Goal: Task Accomplishment & Management: Complete application form

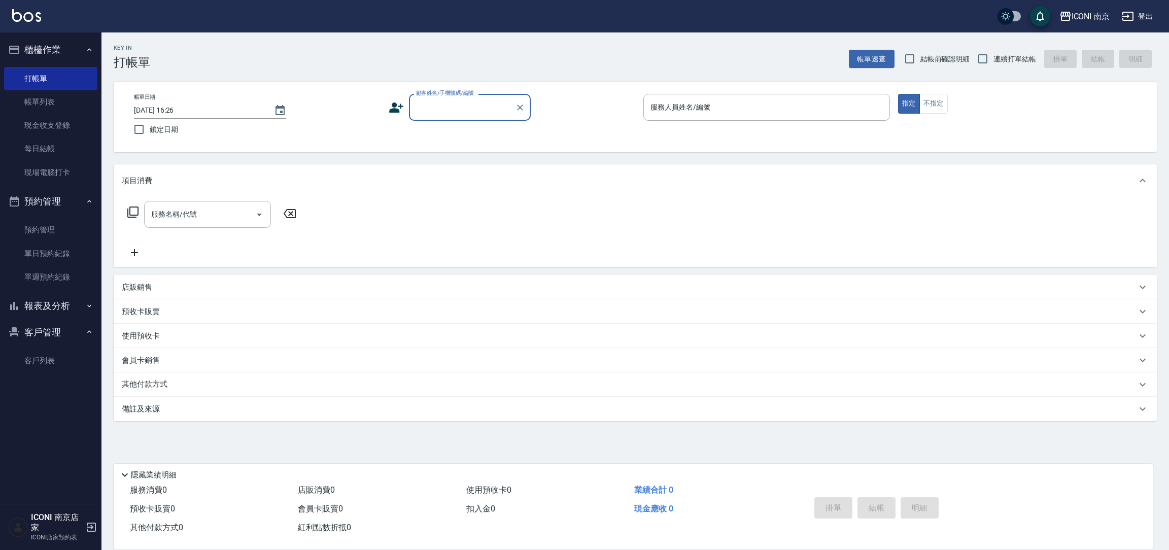
click at [1144, 24] on button "登出" at bounding box center [1137, 16] width 39 height 19
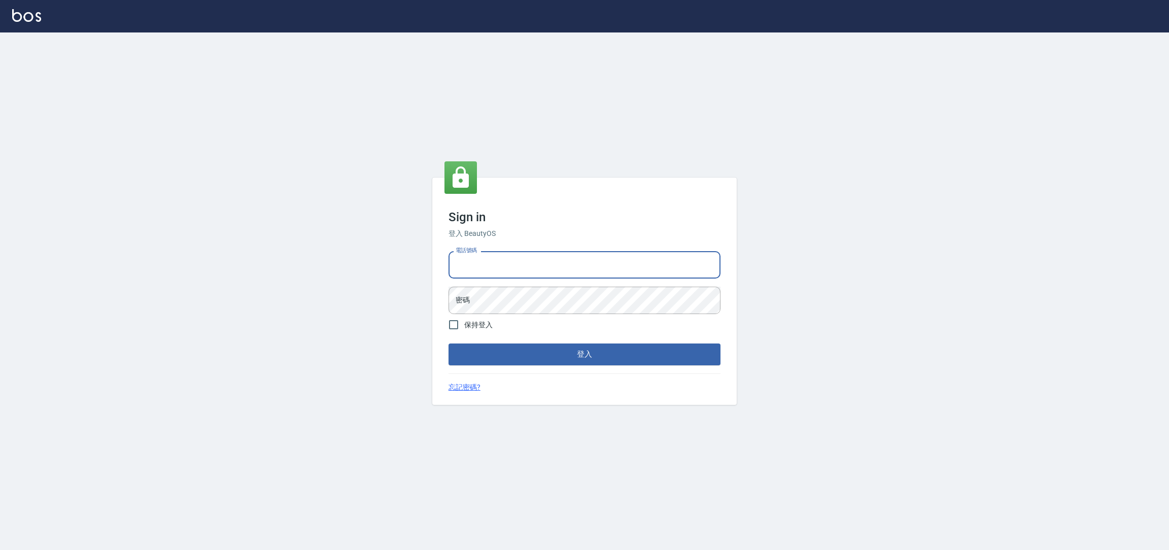
drag, startPoint x: 0, startPoint y: 0, endPoint x: 593, endPoint y: 275, distance: 653.3
click at [593, 275] on input "電話號碼" at bounding box center [585, 264] width 272 height 27
type input "0981921116"
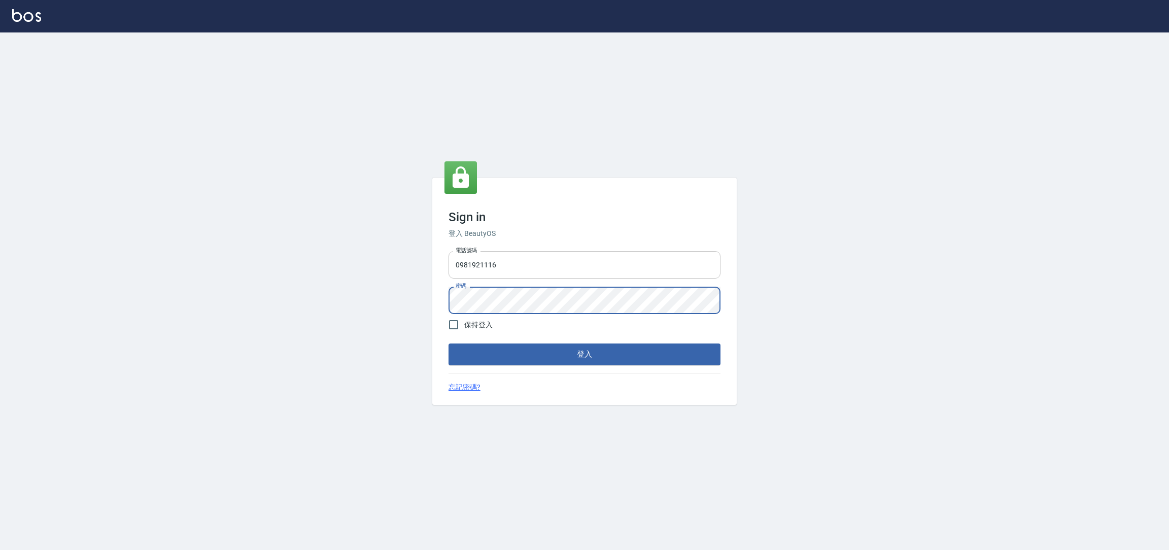
click at [449, 344] on button "登入" at bounding box center [585, 354] width 272 height 21
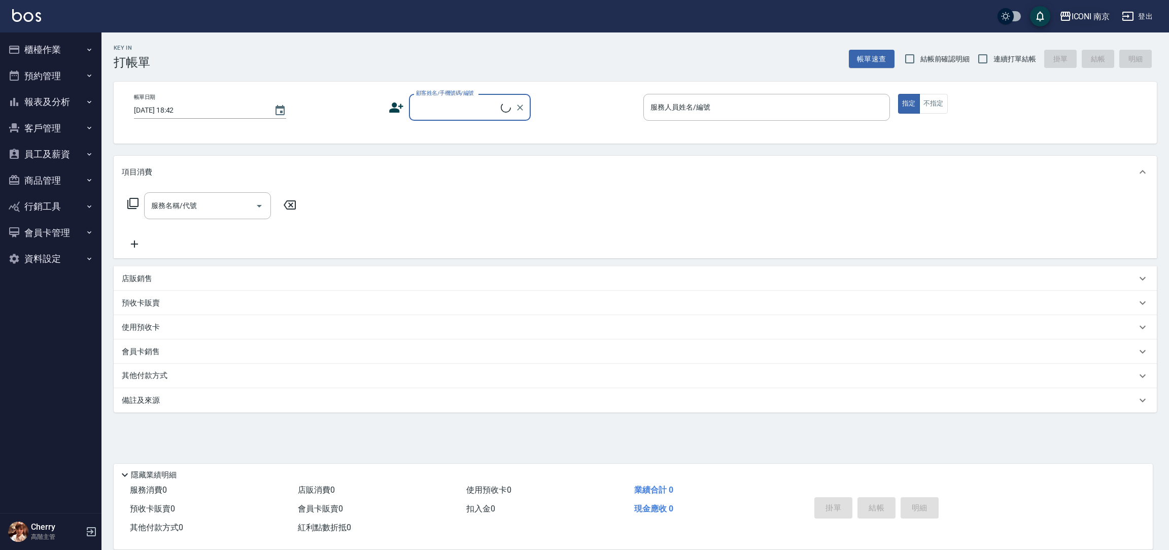
click at [1092, 15] on div "ICONI 南京" at bounding box center [1091, 16] width 39 height 13
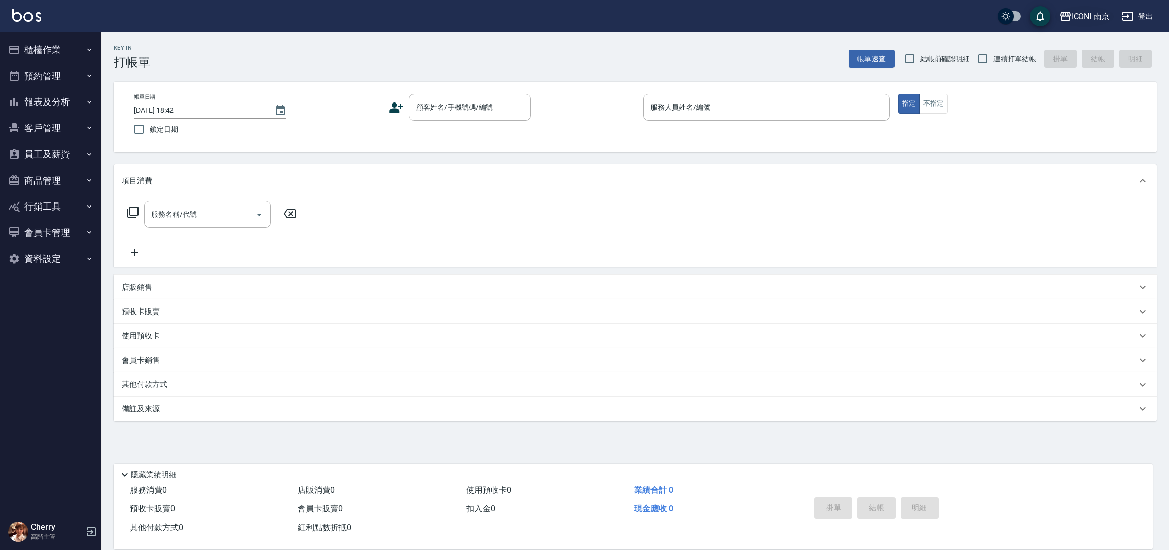
click at [1089, 21] on div "ICONI 南京" at bounding box center [1091, 16] width 39 height 13
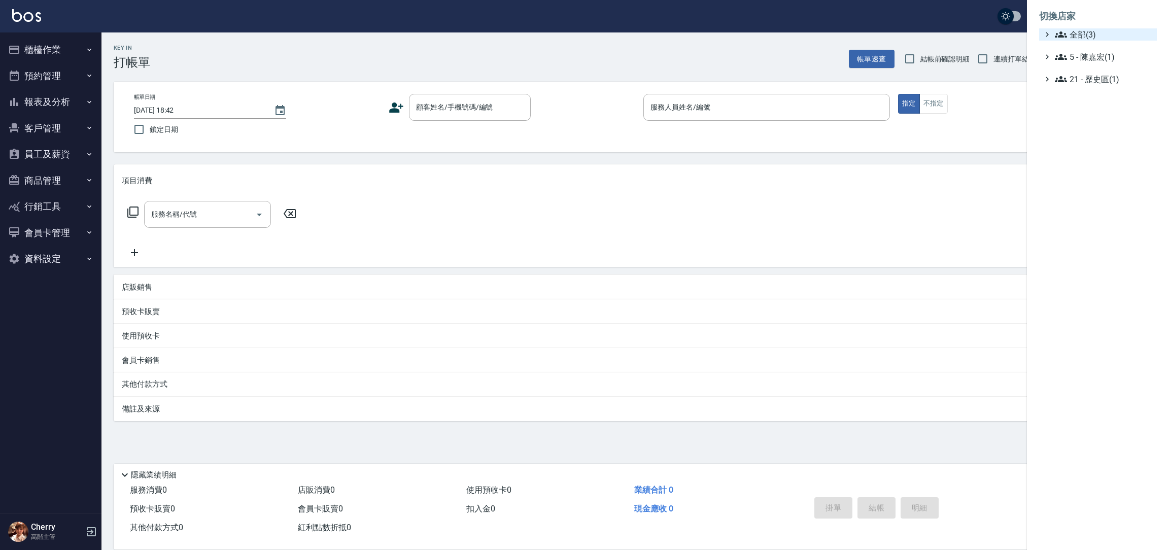
click at [1088, 33] on span "全部(3)" at bounding box center [1104, 34] width 98 height 12
click at [1080, 61] on span "PS23" at bounding box center [1103, 64] width 99 height 12
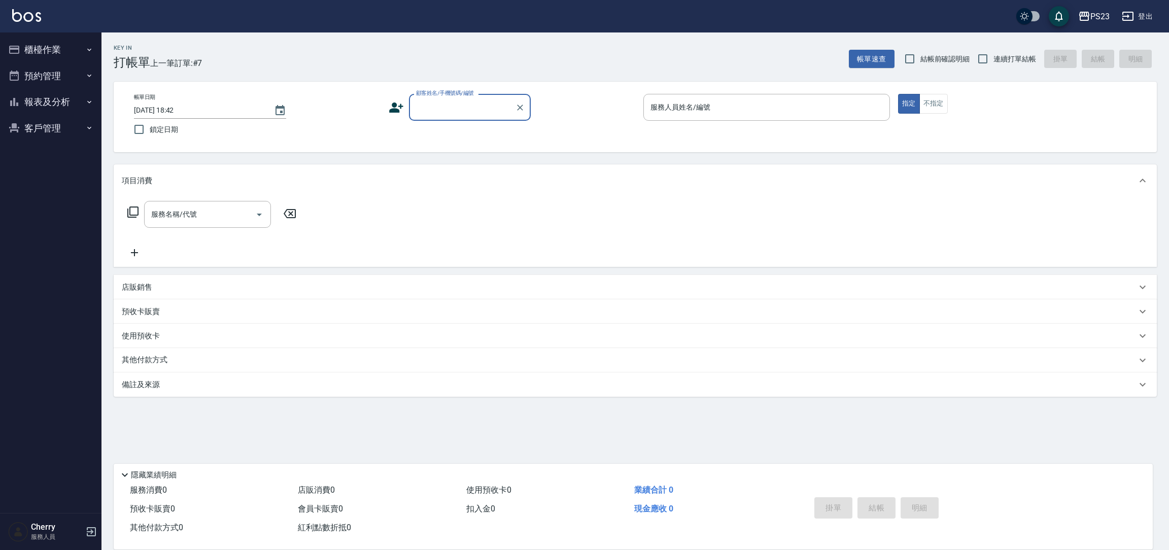
click at [68, 105] on button "報表及分析" at bounding box center [50, 102] width 93 height 26
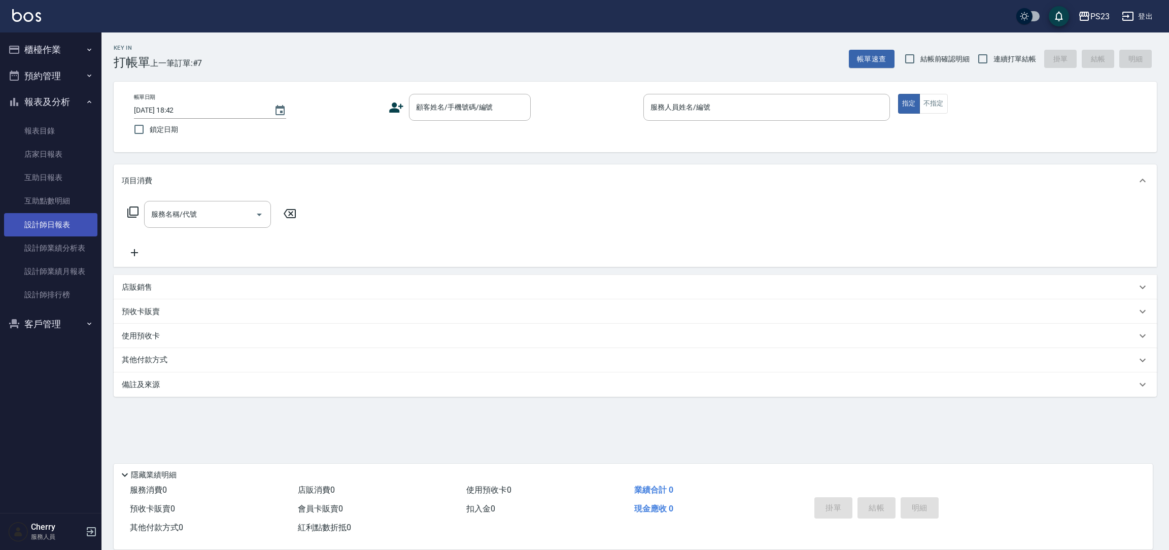
click at [75, 228] on link "設計師日報表" at bounding box center [50, 224] width 93 height 23
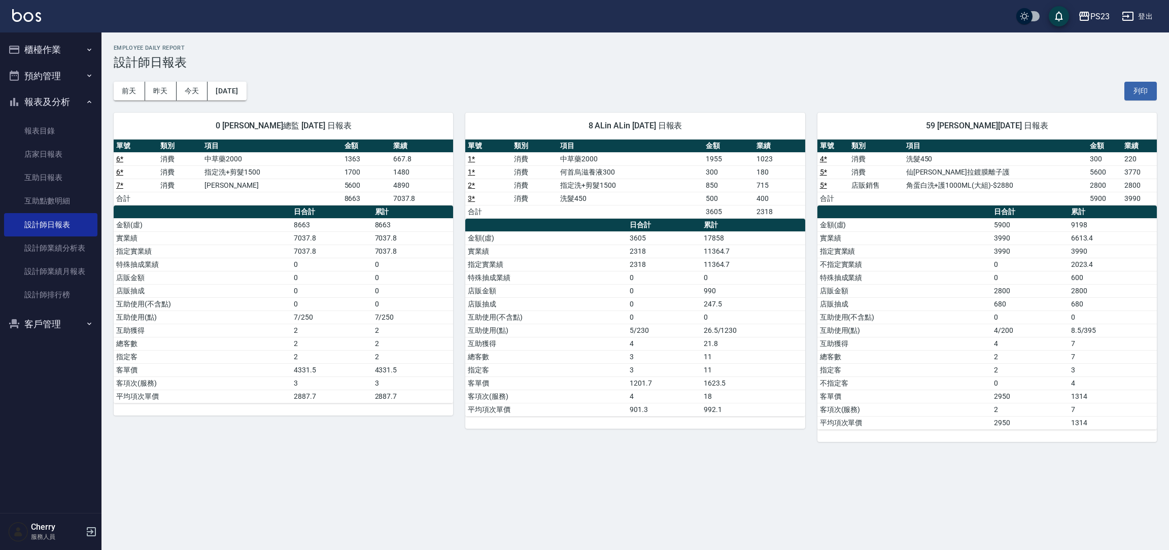
click at [785, 478] on div "PS23 2025-10-04 設計師日報表 列印時間： 2025-10-04-18:42 Employee Daily Report 設計師日報表 前天 昨…" at bounding box center [584, 275] width 1169 height 550
drag, startPoint x: 785, startPoint y: 478, endPoint x: 741, endPoint y: 480, distance: 44.2
click at [782, 478] on div "PS23 2025-10-04 設計師日報表 列印時間： 2025-10-04-18:42 Employee Daily Report 設計師日報表 前天 昨…" at bounding box center [584, 275] width 1169 height 550
click at [823, 171] on link "5 *" at bounding box center [823, 172] width 7 height 8
click at [1149, 10] on button "登出" at bounding box center [1137, 16] width 39 height 19
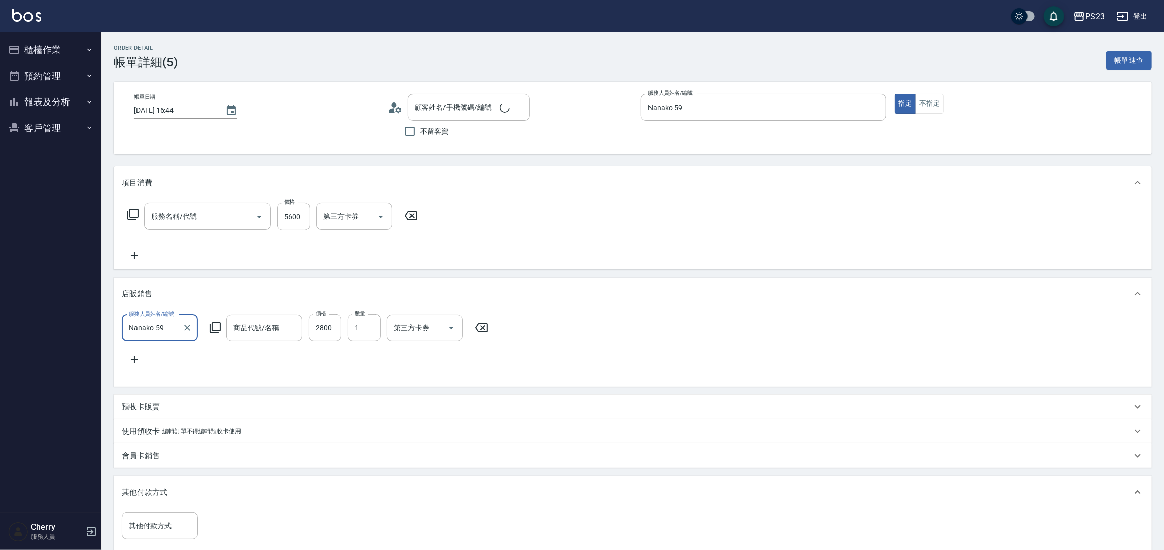
type input "2025/10/04 16:44"
type input "Nanako-59"
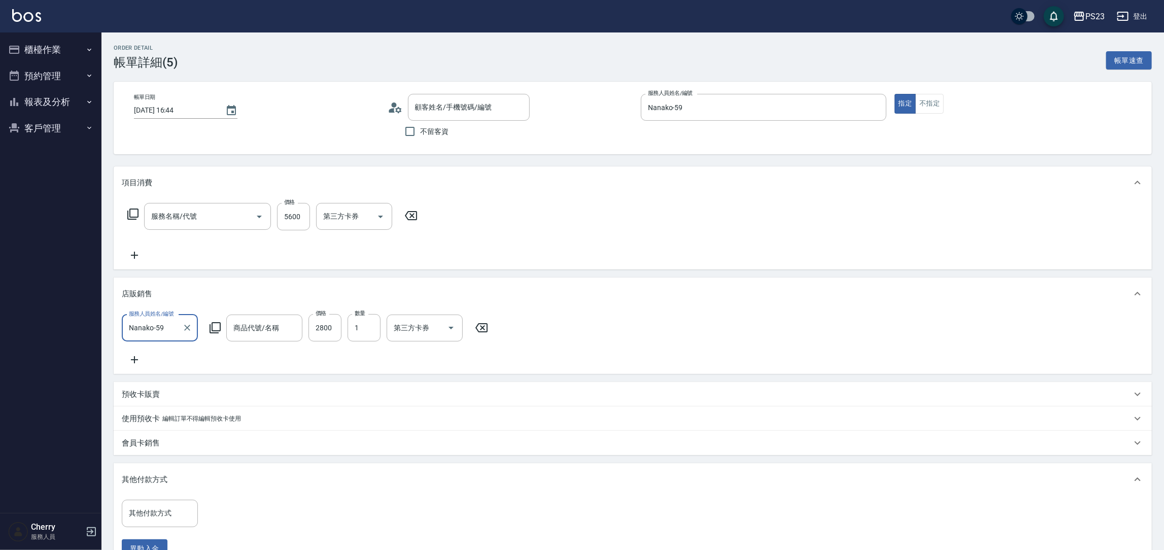
type input "施美秀/0955272595/770318"
type input "仙杜瑞拉鍍膜離子護(673)"
type input "角蛋白洗+護1000ML(大組)-$2880"
click at [1095, 15] on div "PS23" at bounding box center [1095, 16] width 19 height 13
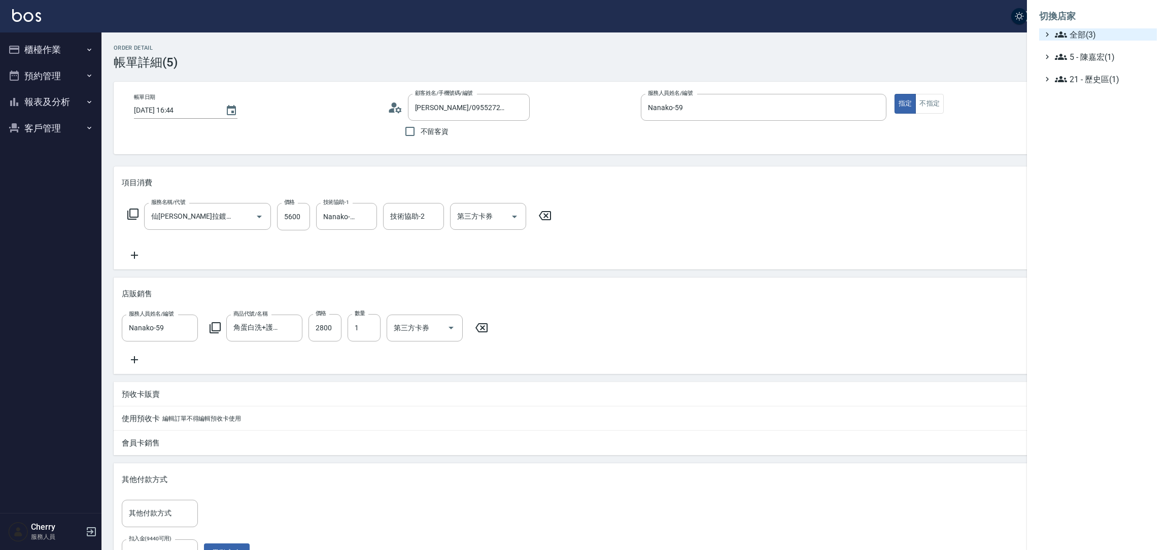
click at [1086, 29] on span "全部(3)" at bounding box center [1104, 34] width 98 height 12
click at [1083, 54] on div "ICONI 南京 PS23 PS75" at bounding box center [1104, 64] width 108 height 47
click at [1086, 47] on span "ICONI 南京" at bounding box center [1103, 47] width 99 height 12
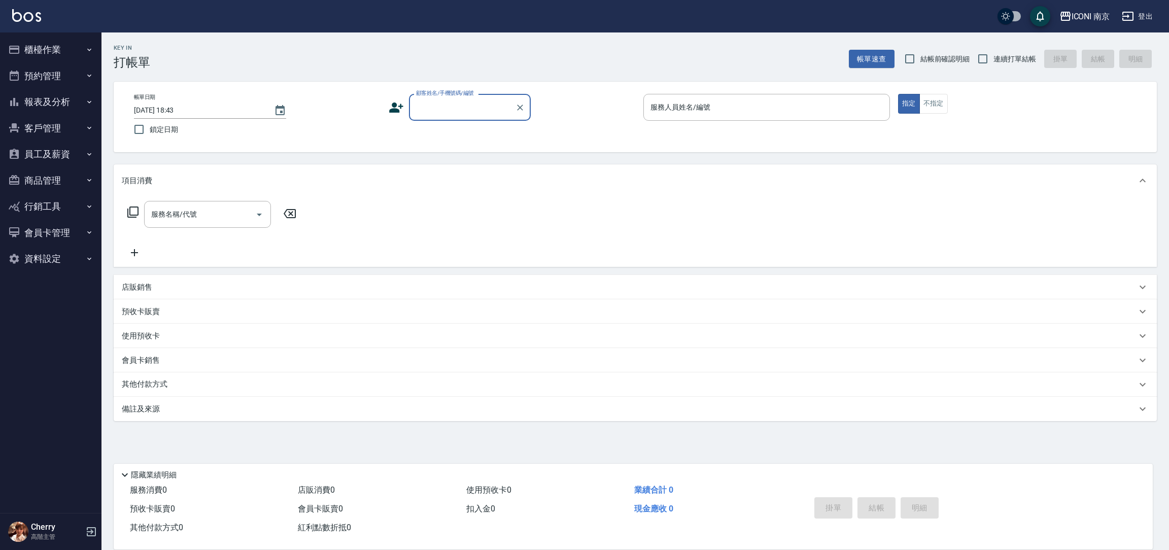
click at [69, 48] on button "櫃檯作業" at bounding box center [50, 50] width 93 height 26
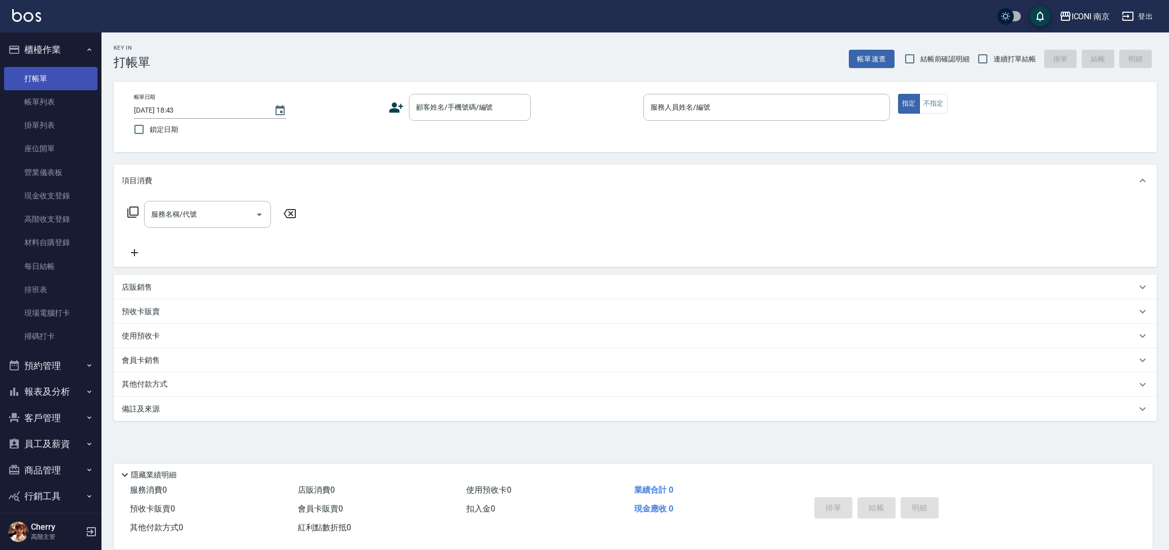
click at [45, 86] on link "打帳單" at bounding box center [50, 78] width 93 height 23
click at [464, 97] on div "顧客姓名/手機號碼/編號" at bounding box center [470, 107] width 122 height 27
click at [449, 133] on li "王心妤/0966228258/null" at bounding box center [470, 133] width 122 height 17
type input "王心妤/0966228258/null"
click at [391, 107] on icon at bounding box center [396, 107] width 15 height 15
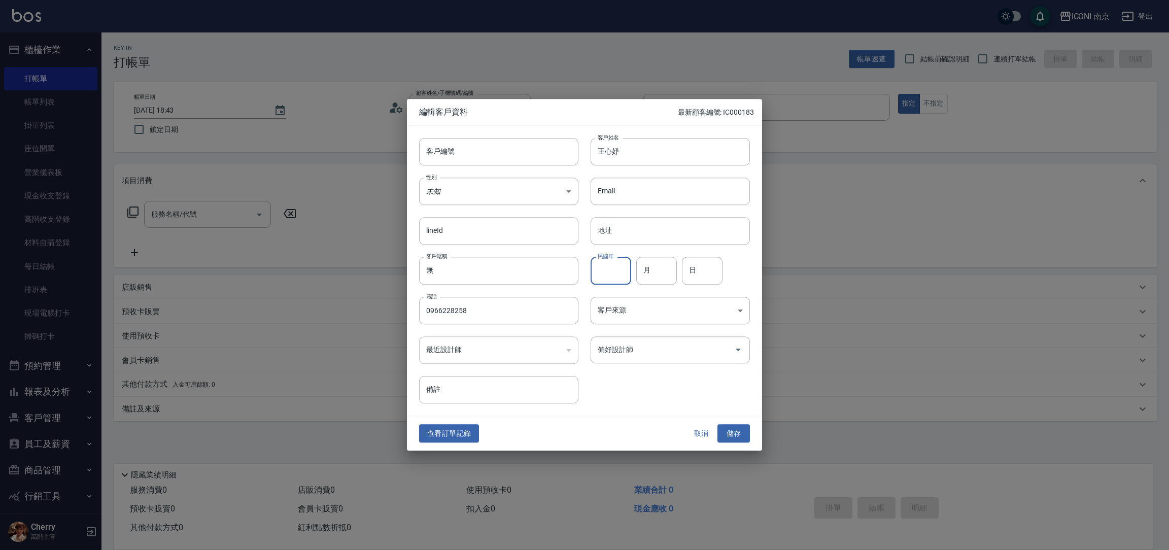
click at [616, 275] on input "民國年" at bounding box center [611, 270] width 41 height 27
type input "95"
type input "03"
type input "22"
click at [461, 395] on input "備註" at bounding box center [498, 389] width 159 height 27
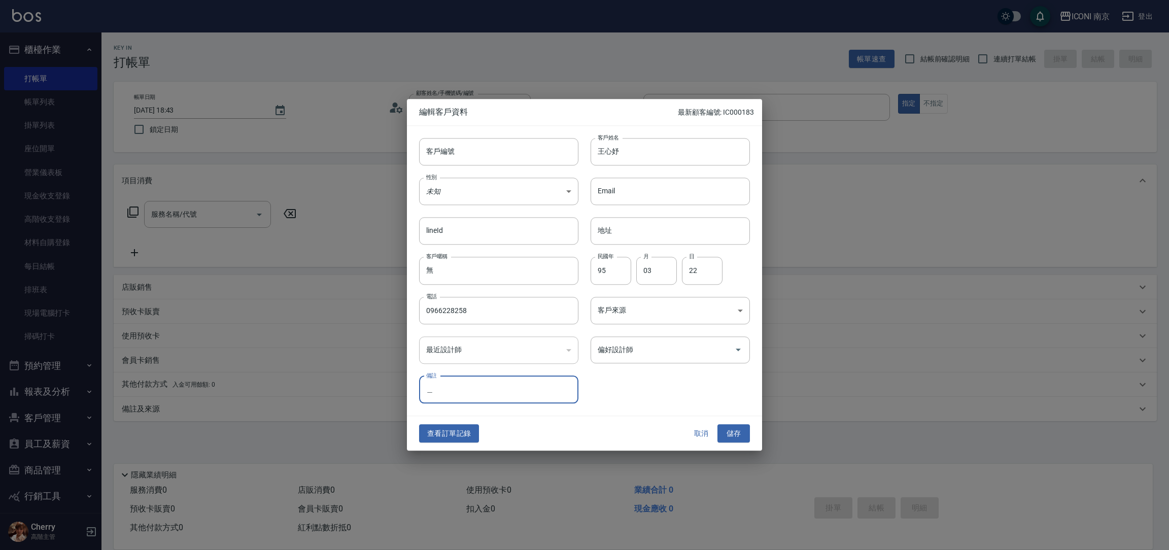
type input "想"
type input "像T"
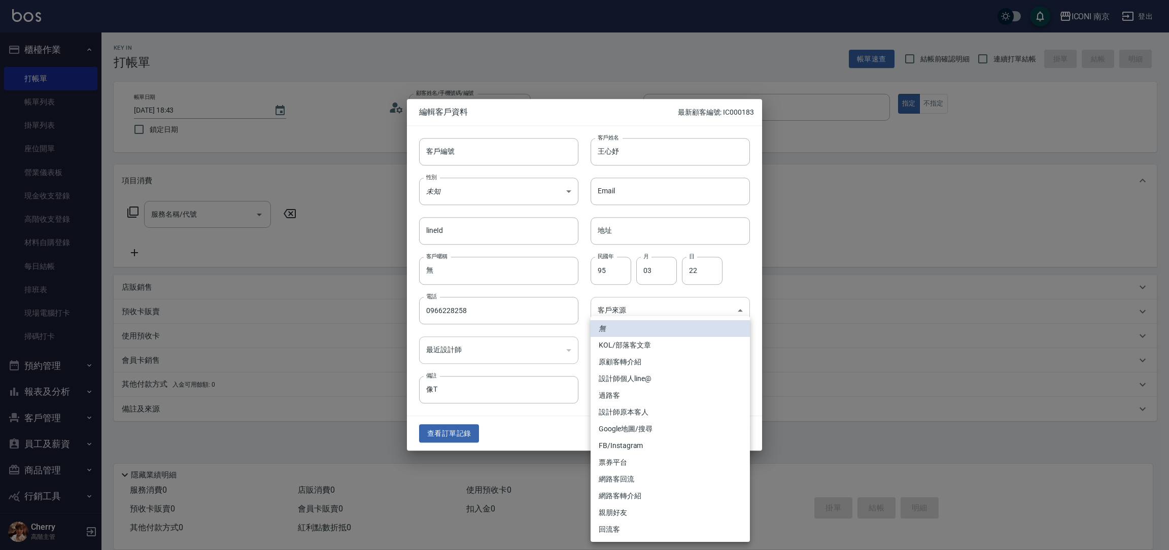
click at [681, 304] on body "ICONI 南京 登出 櫃檯作業 打帳單 帳單列表 掛單列表 座位開單 營業儀表板 現金收支登錄 高階收支登錄 材料自購登錄 每日結帳 排班表 現場電腦打卡 …" at bounding box center [584, 275] width 1169 height 550
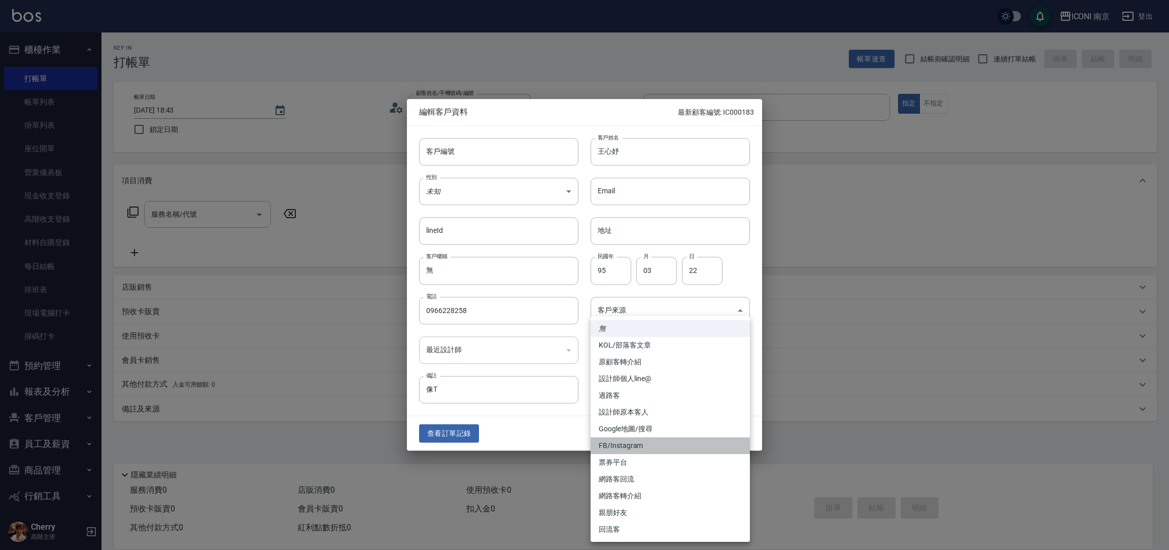
click at [641, 447] on li "FB/Instagram" at bounding box center [670, 446] width 159 height 17
type input "FB/Instagram"
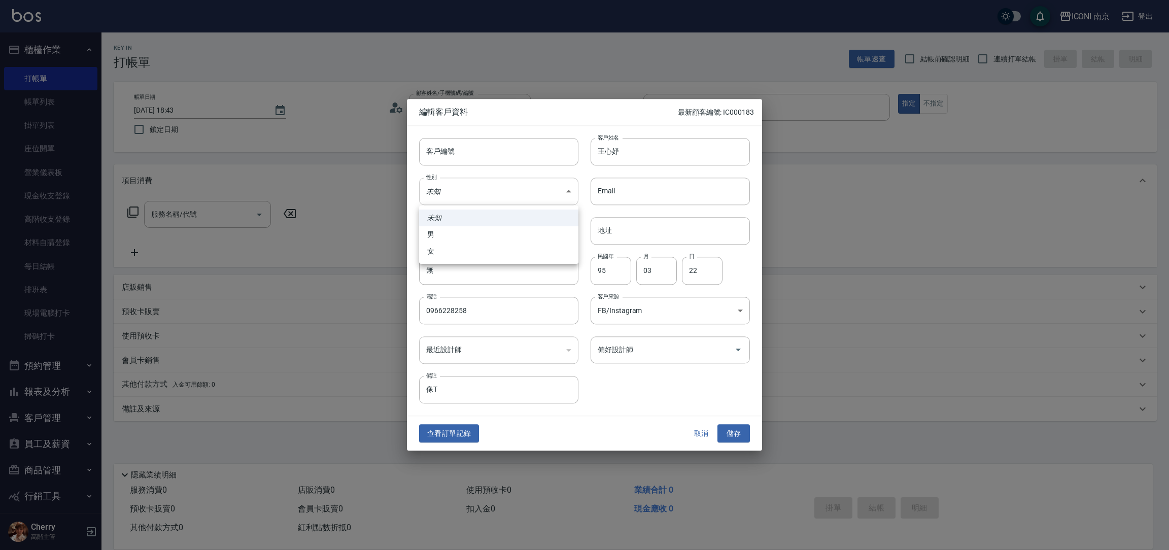
click at [512, 188] on body "ICONI 南京 登出 櫃檯作業 打帳單 帳單列表 掛單列表 座位開單 營業儀表板 現金收支登錄 高階收支登錄 材料自購登錄 每日結帳 排班表 現場電腦打卡 …" at bounding box center [584, 275] width 1169 height 550
click at [452, 249] on li "女" at bounding box center [498, 251] width 159 height 17
type input "FEMALE"
click at [726, 438] on button "儲存" at bounding box center [734, 433] width 32 height 19
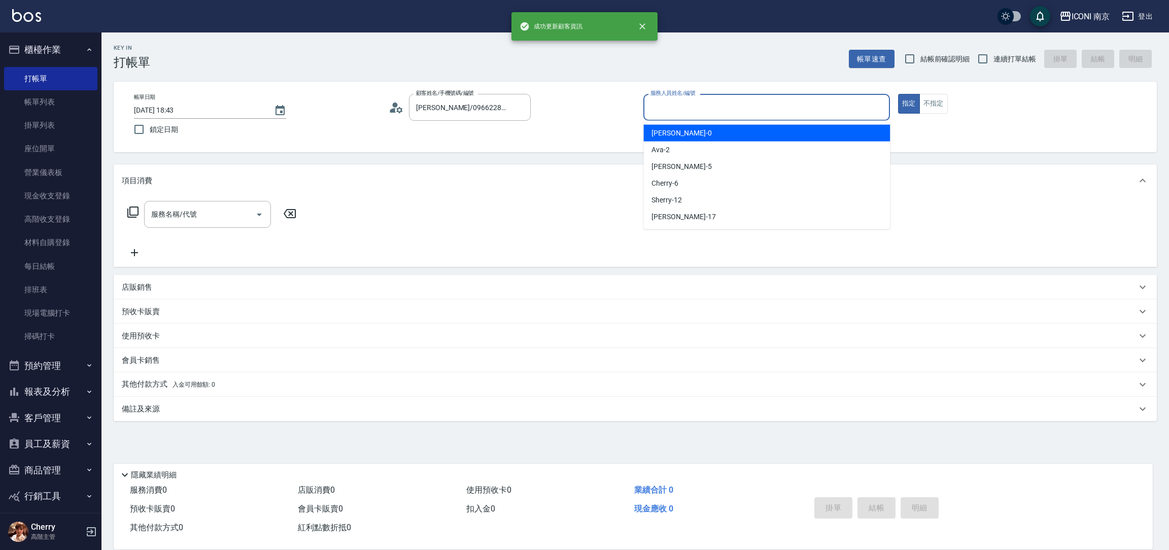
click at [691, 98] on div "服務人員姓名/編號 服務人員姓名/編號" at bounding box center [767, 107] width 247 height 27
type input "6"
type button "true"
type input "Cherry-6"
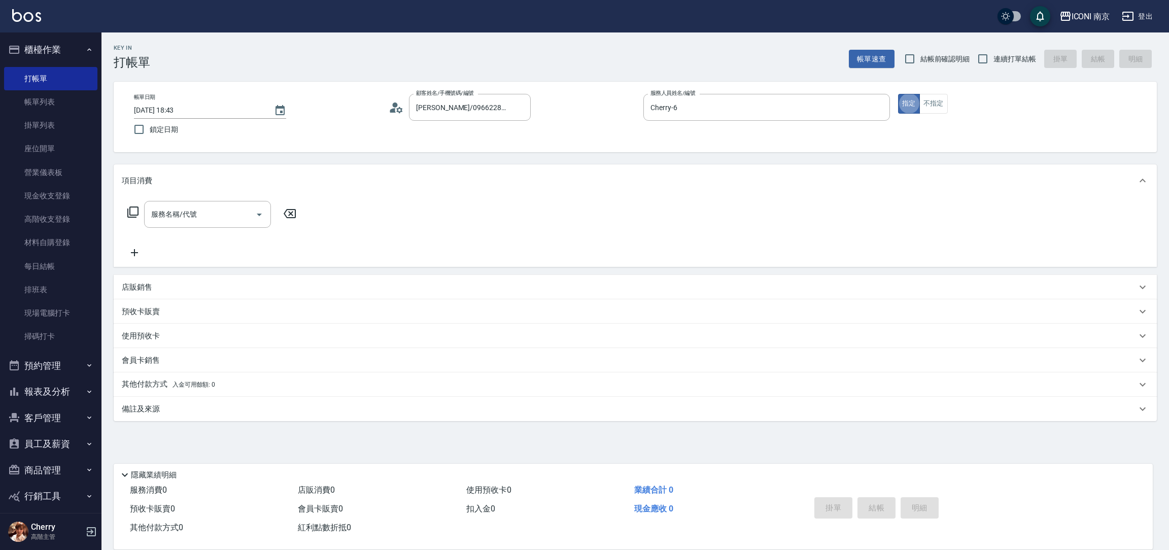
click at [1040, 59] on span "連續打單結帳" at bounding box center [1011, 58] width 66 height 10
click at [998, 51] on label "連續打單結帳" at bounding box center [1004, 58] width 64 height 21
click at [994, 51] on input "連續打單結帳" at bounding box center [982, 58] width 21 height 21
checkbox input "true"
click at [132, 214] on icon at bounding box center [133, 212] width 12 height 12
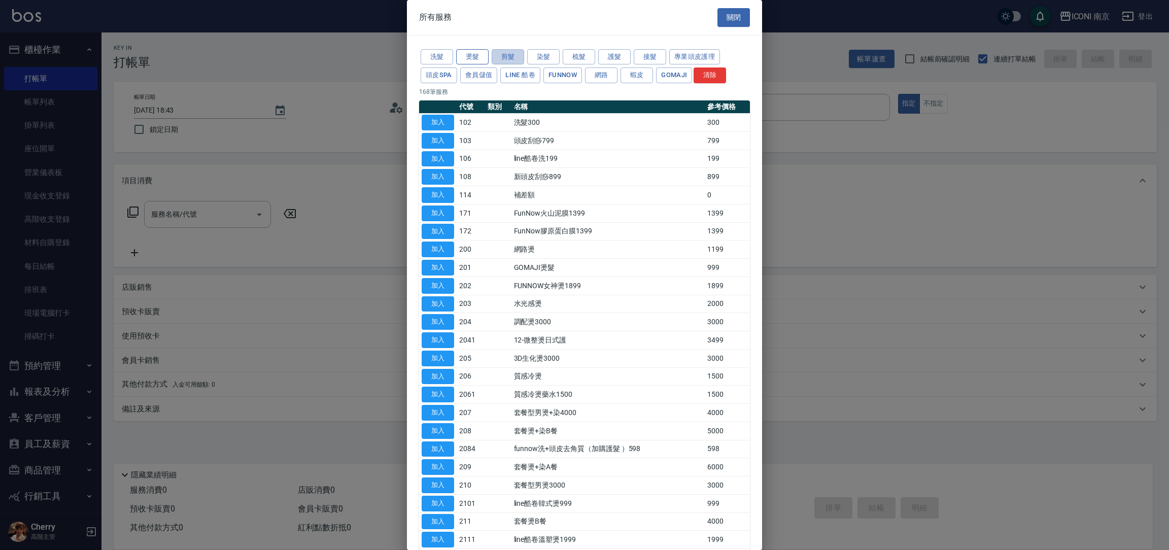
drag, startPoint x: 507, startPoint y: 51, endPoint x: 485, endPoint y: 49, distance: 22.0
click at [504, 49] on button "剪髮" at bounding box center [508, 57] width 32 height 16
click at [485, 49] on button "燙髮" at bounding box center [472, 57] width 32 height 16
click at [474, 35] on div "燙髮類服務 關閉" at bounding box center [584, 17] width 355 height 35
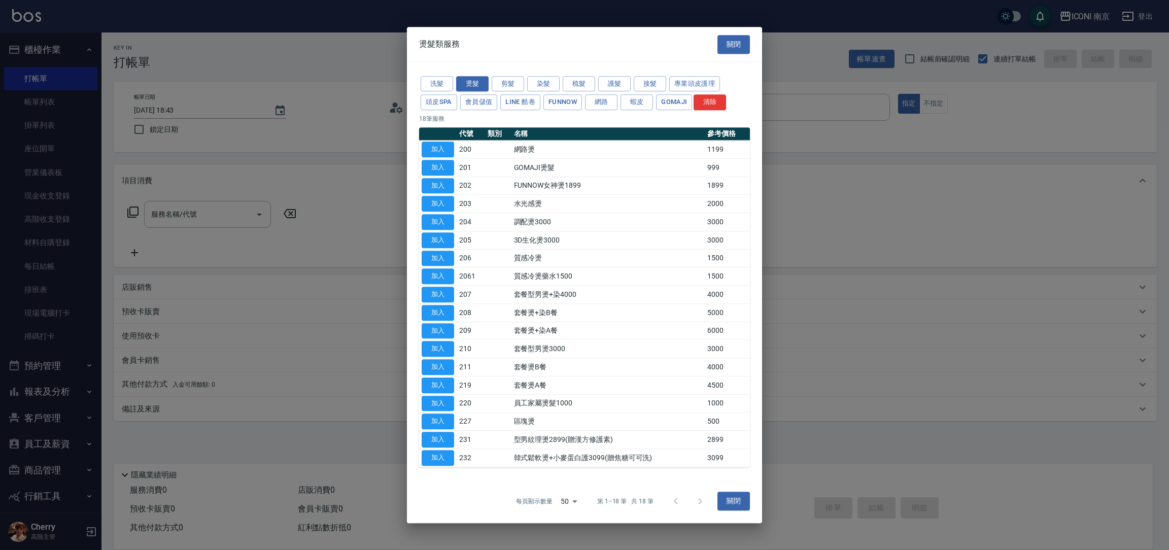
click at [438, 153] on button "加入" at bounding box center [438, 150] width 32 height 16
type input "網路燙(200)"
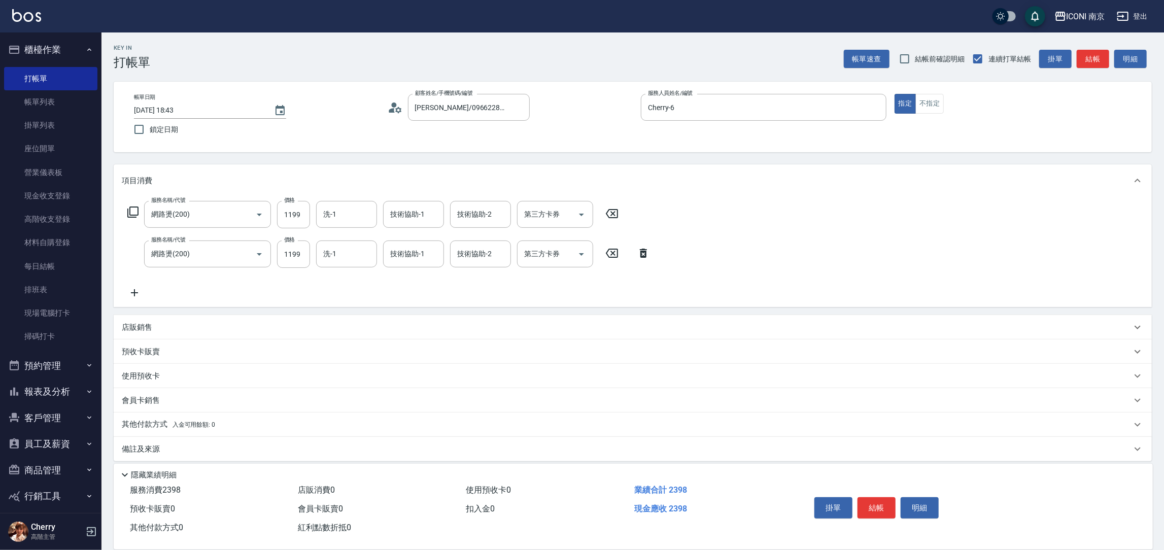
drag, startPoint x: 639, startPoint y: 255, endPoint x: 567, endPoint y: 249, distance: 71.8
click at [639, 255] on icon at bounding box center [643, 253] width 25 height 12
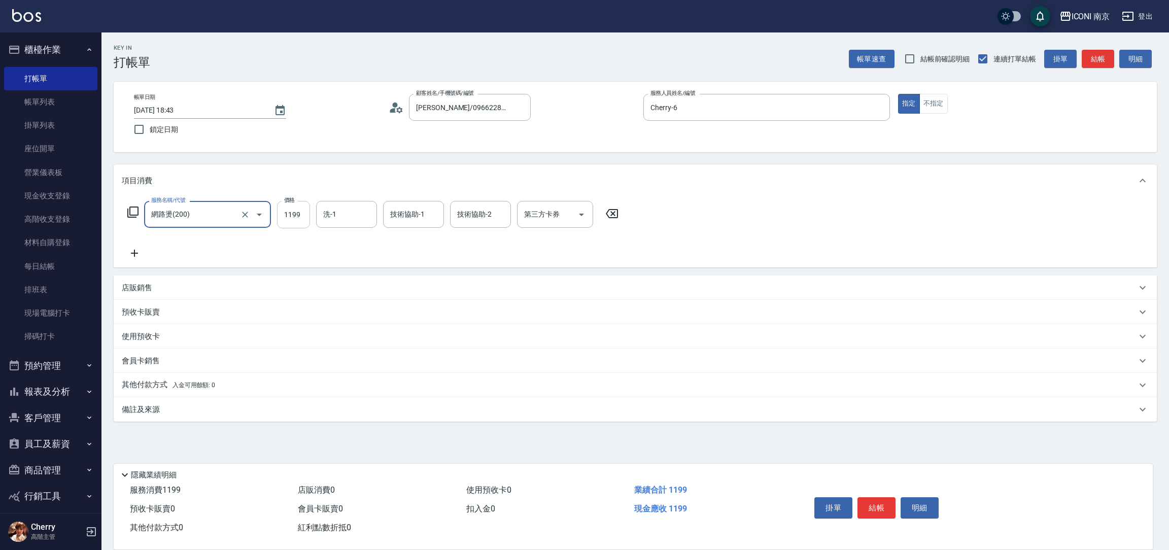
click at [285, 220] on input "1199" at bounding box center [293, 214] width 33 height 27
type input "1299"
type input "Nina-17"
click at [133, 214] on icon at bounding box center [133, 212] width 12 height 12
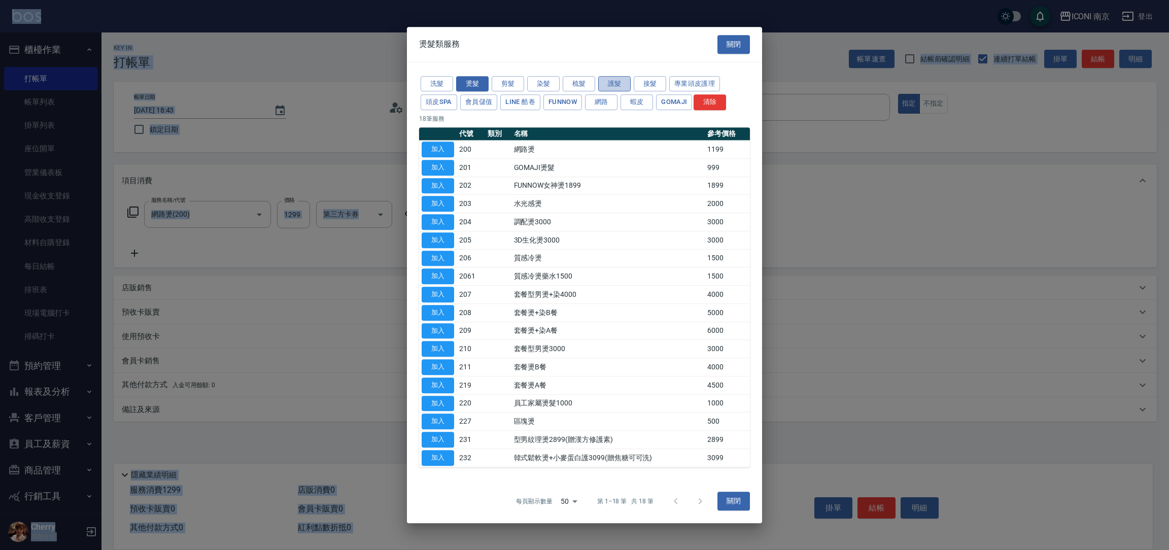
click at [623, 84] on button "護髮" at bounding box center [614, 84] width 32 height 16
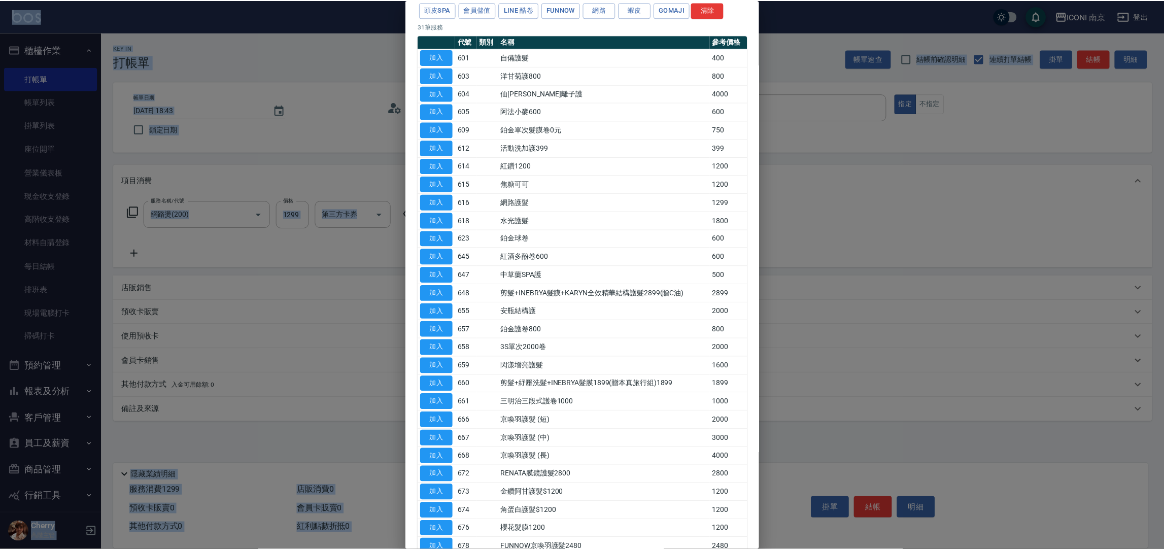
scroll to position [108, 0]
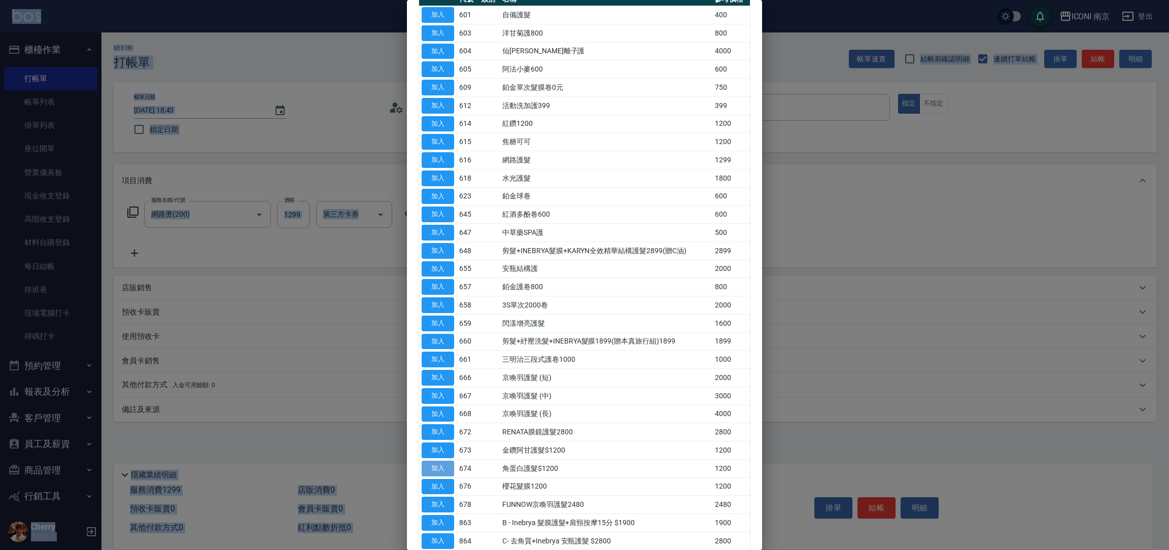
click at [437, 463] on button "加入" at bounding box center [438, 469] width 32 height 16
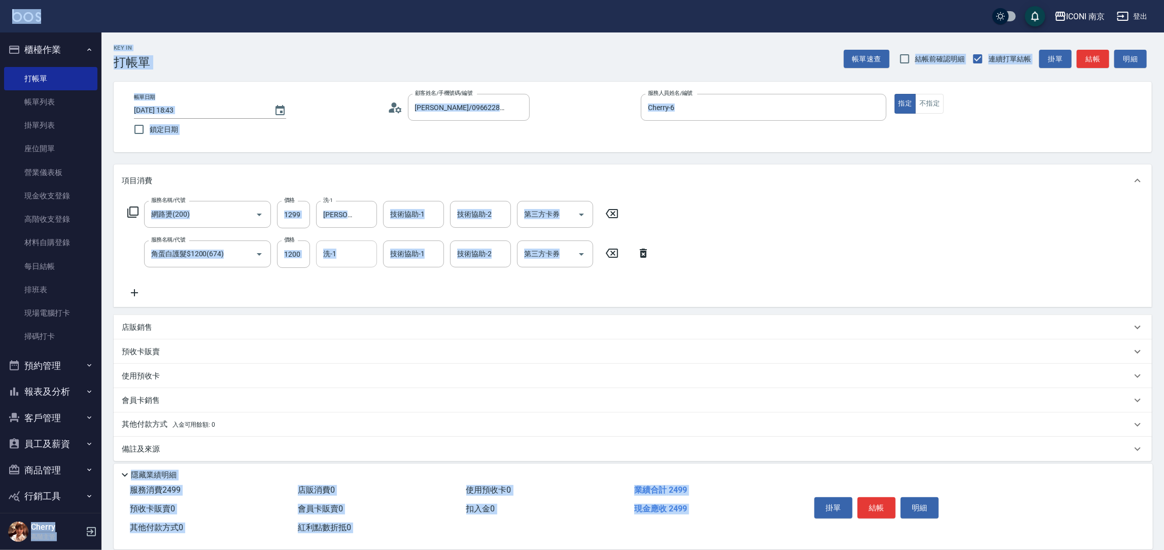
click at [341, 253] on input "洗-1" at bounding box center [347, 254] width 52 height 18
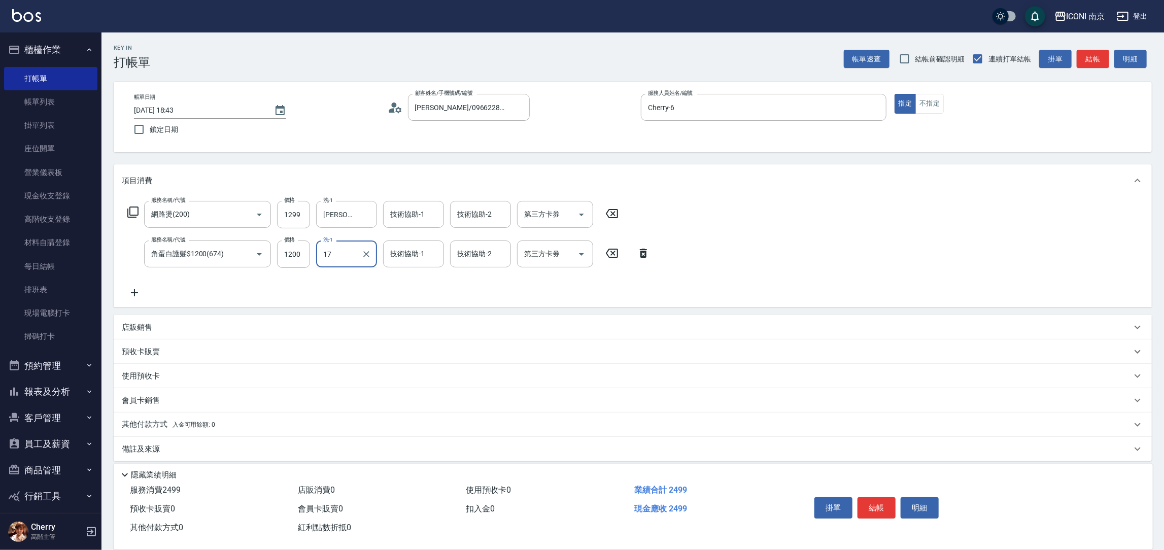
type input "Nina-17"
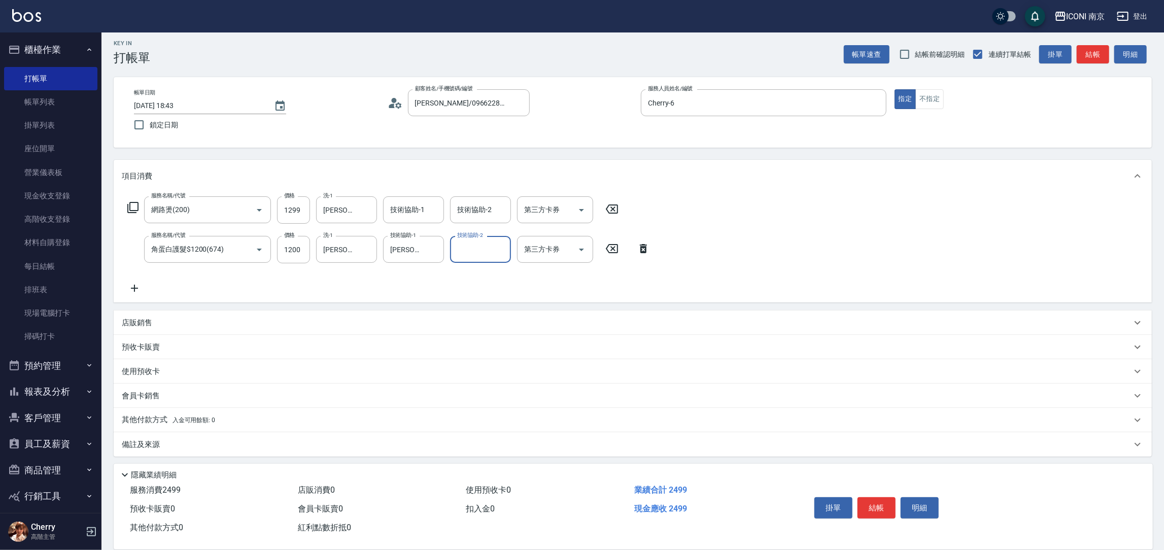
scroll to position [6, 0]
click at [196, 420] on span "入金可用餘額: 0" at bounding box center [194, 419] width 43 height 7
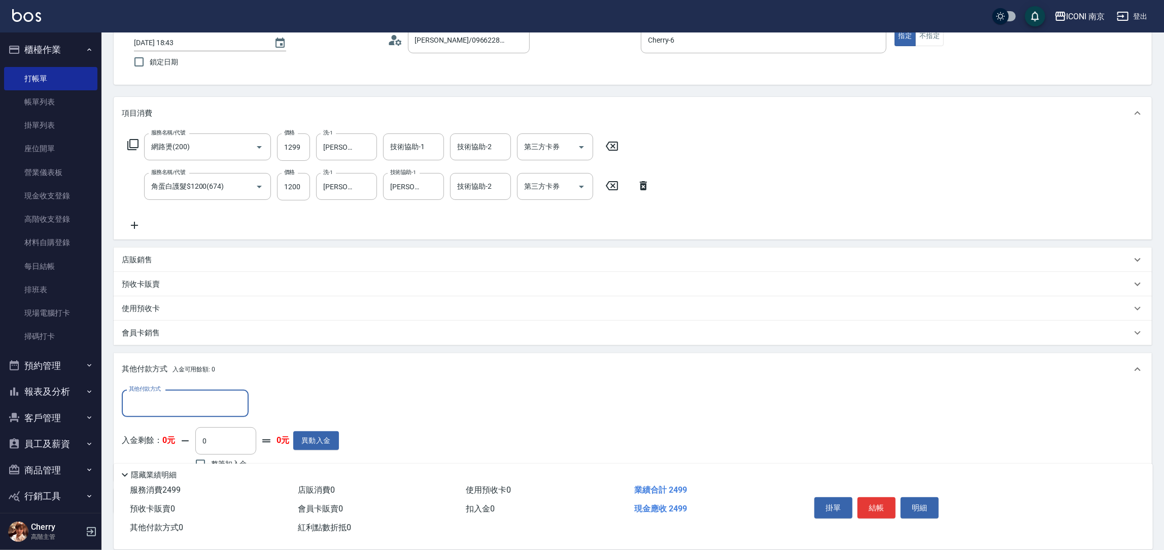
scroll to position [125, 0]
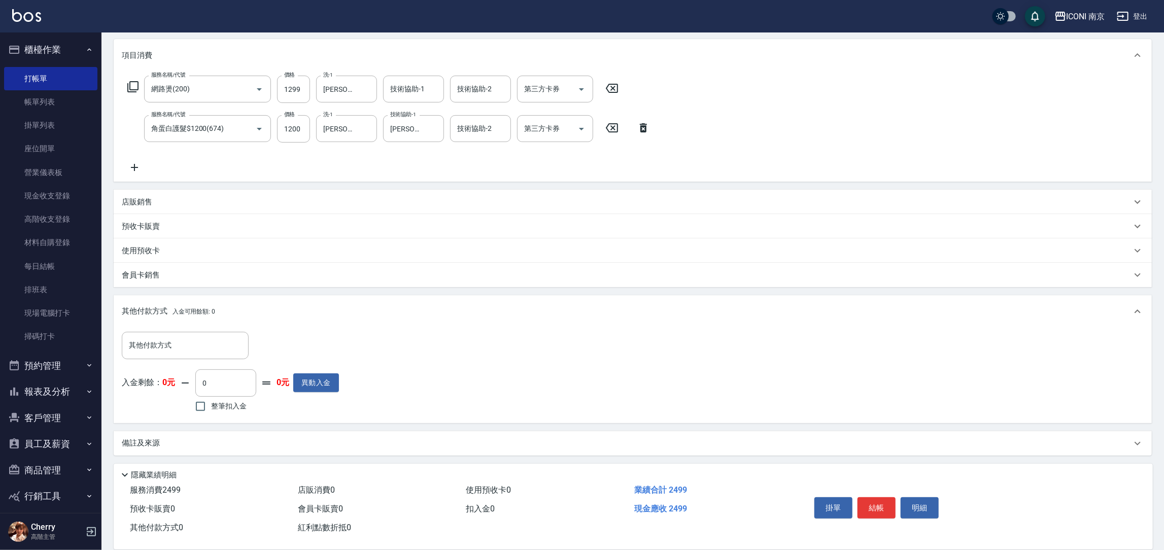
click at [162, 438] on div "備註及來源" at bounding box center [627, 443] width 1010 height 11
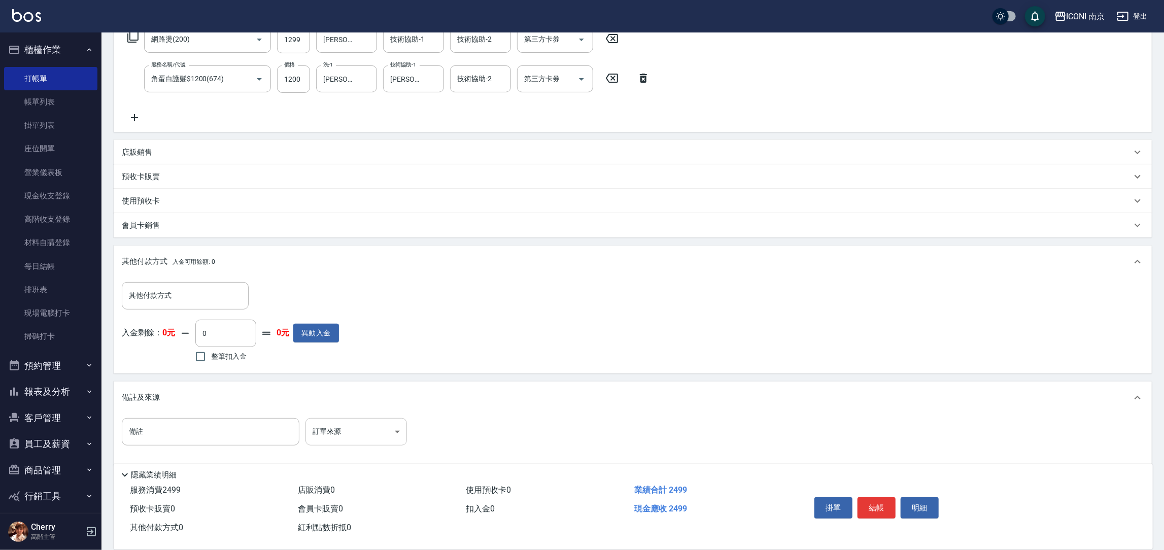
scroll to position [177, 0]
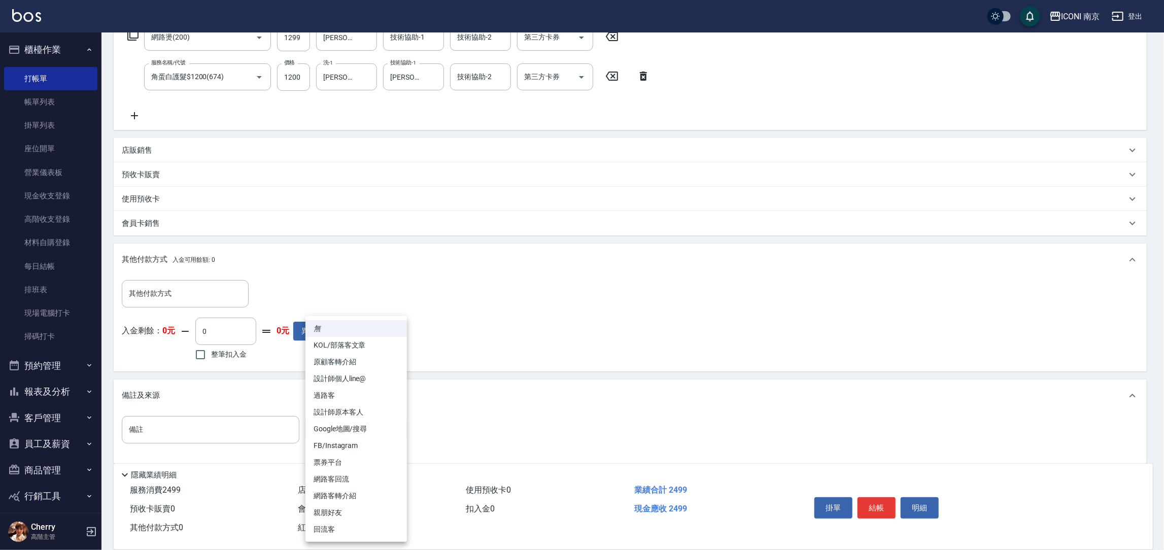
click at [360, 432] on body "ICONI 南京 登出 櫃檯作業 打帳單 帳單列表 掛單列表 座位開單 營業儀表板 現金收支登錄 高階收支登錄 材料自購登錄 每日結帳 排班表 現場電腦打卡 …" at bounding box center [582, 191] width 1164 height 736
click at [354, 438] on li "FB/Instagram" at bounding box center [357, 446] width 102 height 17
type input "FB/Instagram"
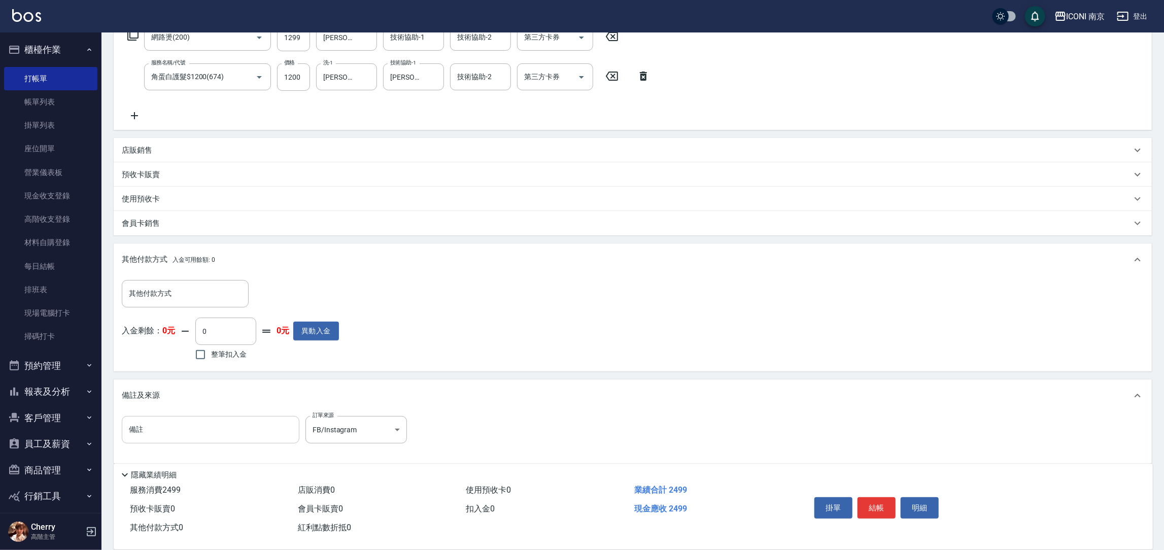
click at [227, 434] on input "備註" at bounding box center [211, 429] width 178 height 27
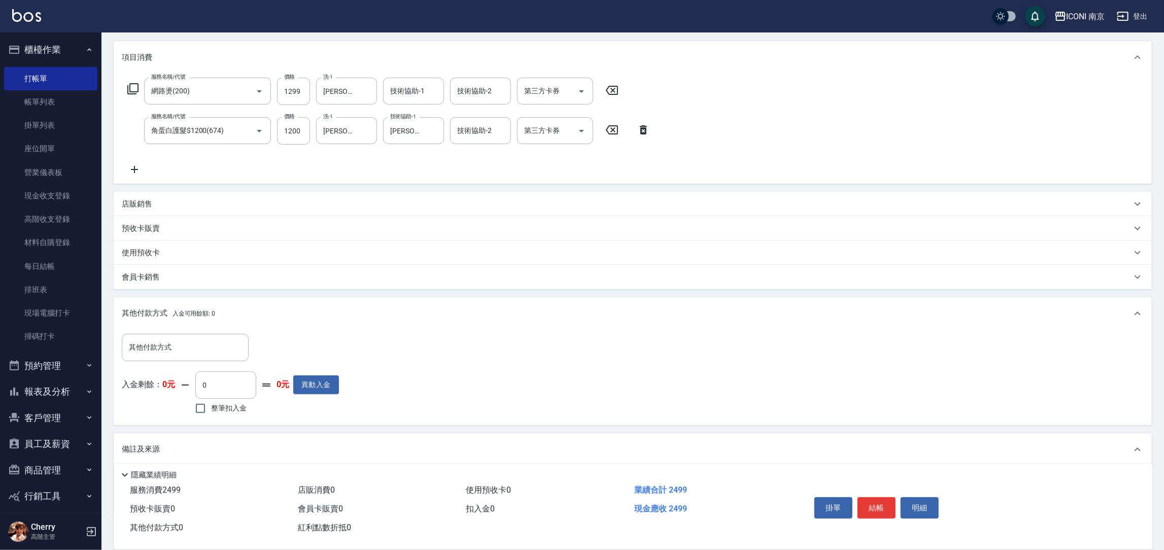
scroll to position [185, 0]
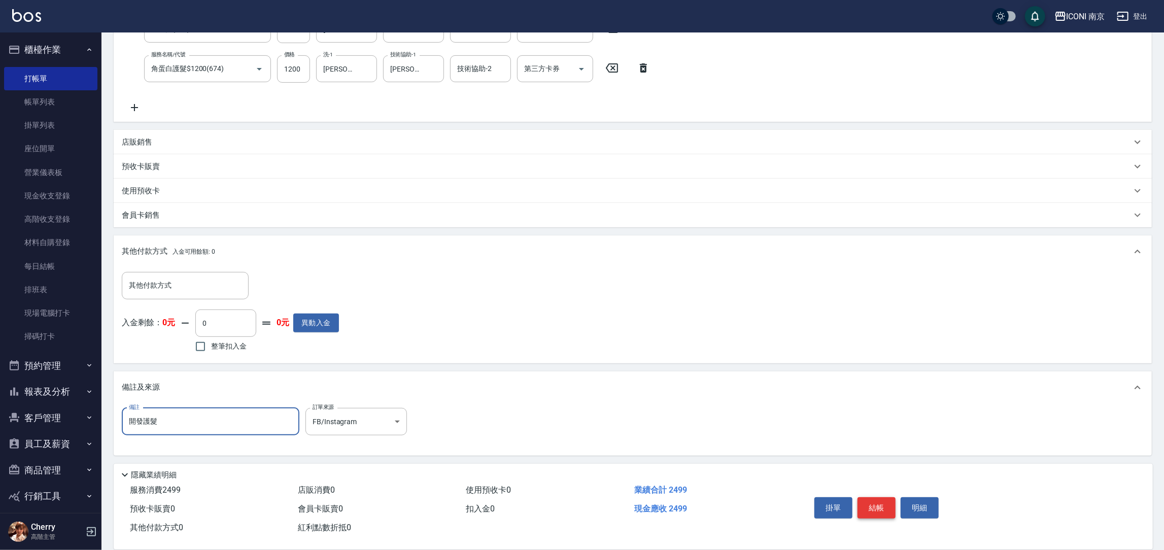
type input "開發護髮"
click at [878, 503] on button "結帳" at bounding box center [877, 507] width 38 height 21
type input "2025/10/04 18:44"
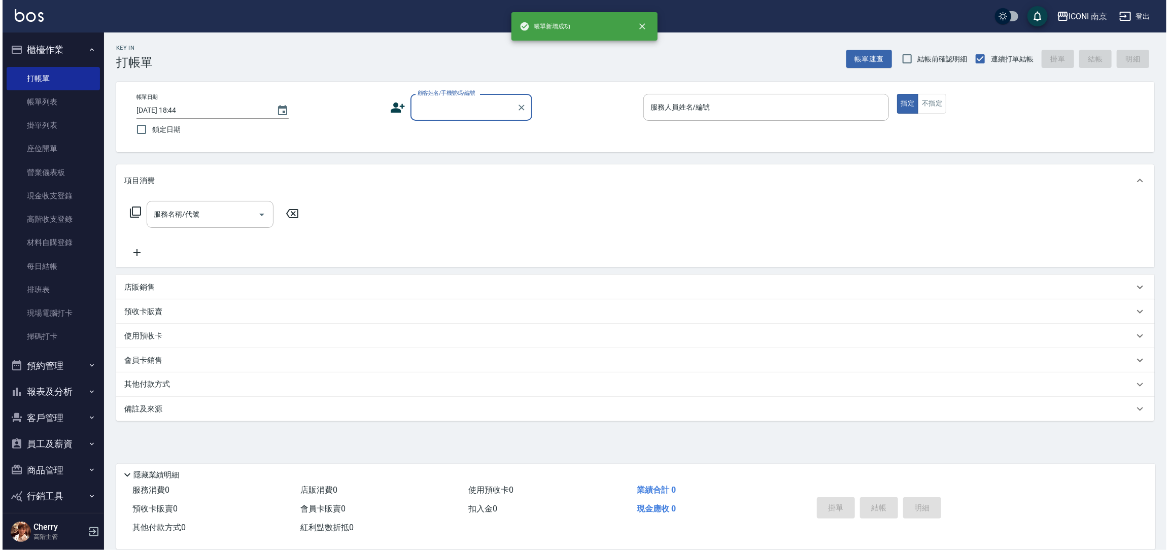
scroll to position [0, 0]
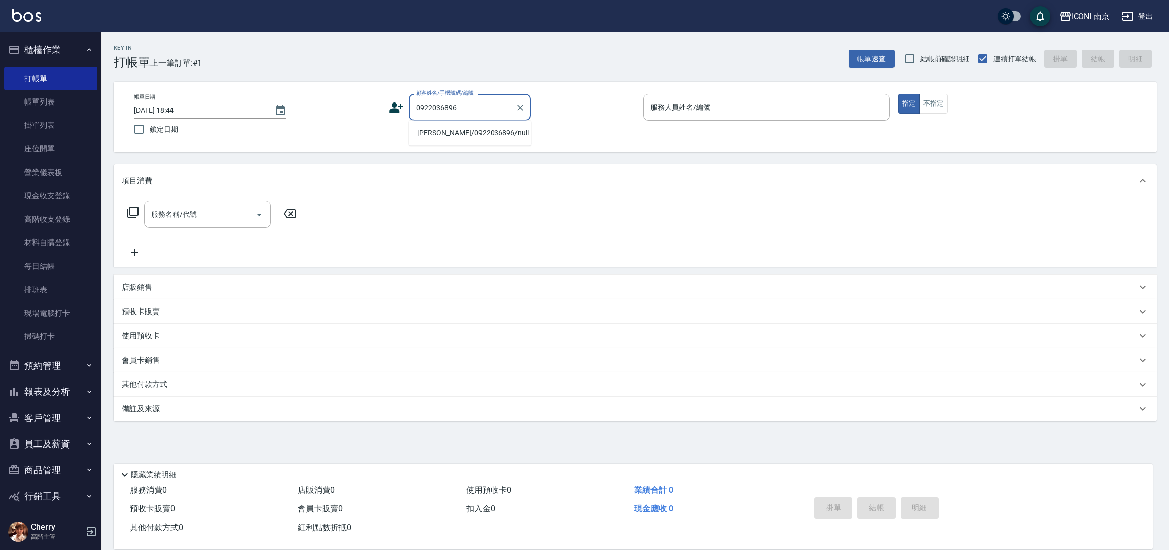
click at [487, 135] on li "劉昕昀/0922036896/null" at bounding box center [470, 133] width 122 height 17
type input "劉昕昀/0922036896/null"
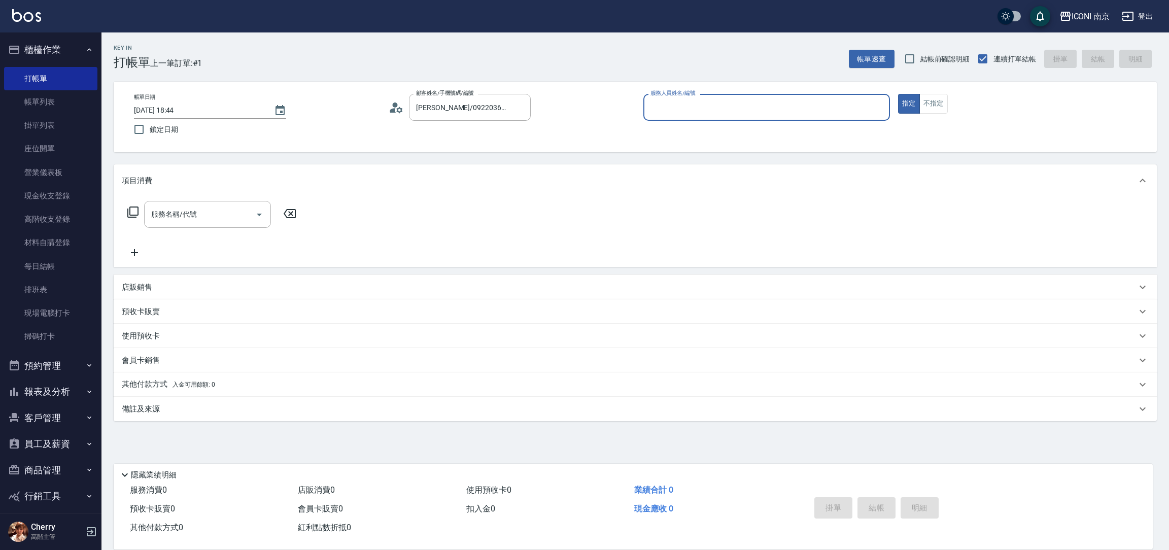
click at [397, 109] on icon at bounding box center [399, 110] width 6 height 6
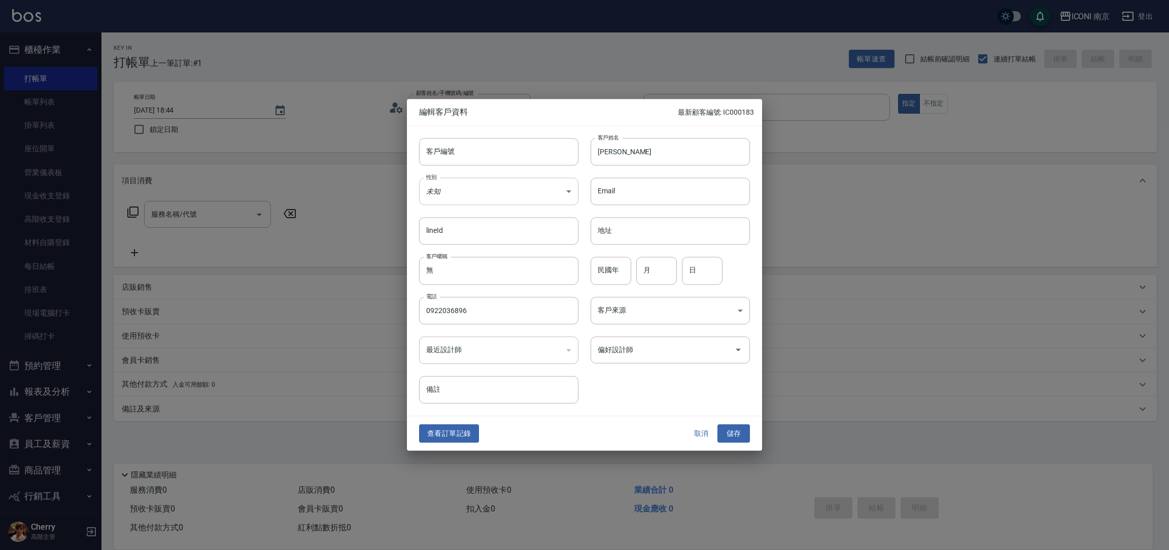
click at [485, 192] on body "ICONI 南京 登出 櫃檯作業 打帳單 帳單列表 掛單列表 座位開單 營業儀表板 現金收支登錄 高階收支登錄 材料自購登錄 每日結帳 排班表 現場電腦打卡 …" at bounding box center [584, 275] width 1169 height 550
click at [447, 248] on li "女" at bounding box center [498, 251] width 159 height 17
type input "FEMALE"
click at [620, 274] on input "民國年" at bounding box center [611, 270] width 41 height 27
type input "83"
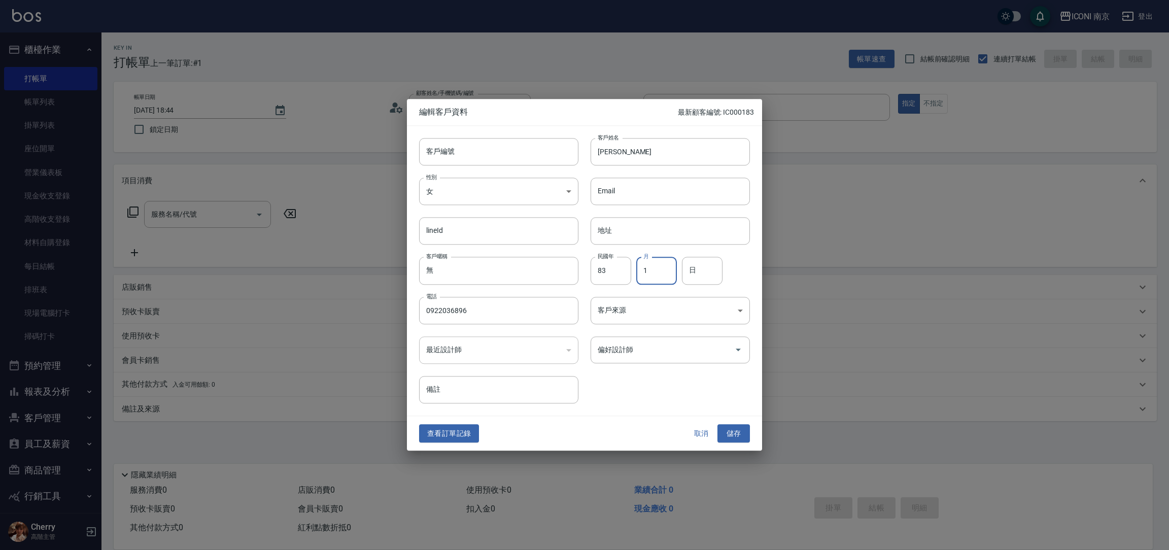
type input "1"
type input "10"
click at [619, 351] on input "偏好設計師" at bounding box center [662, 350] width 135 height 18
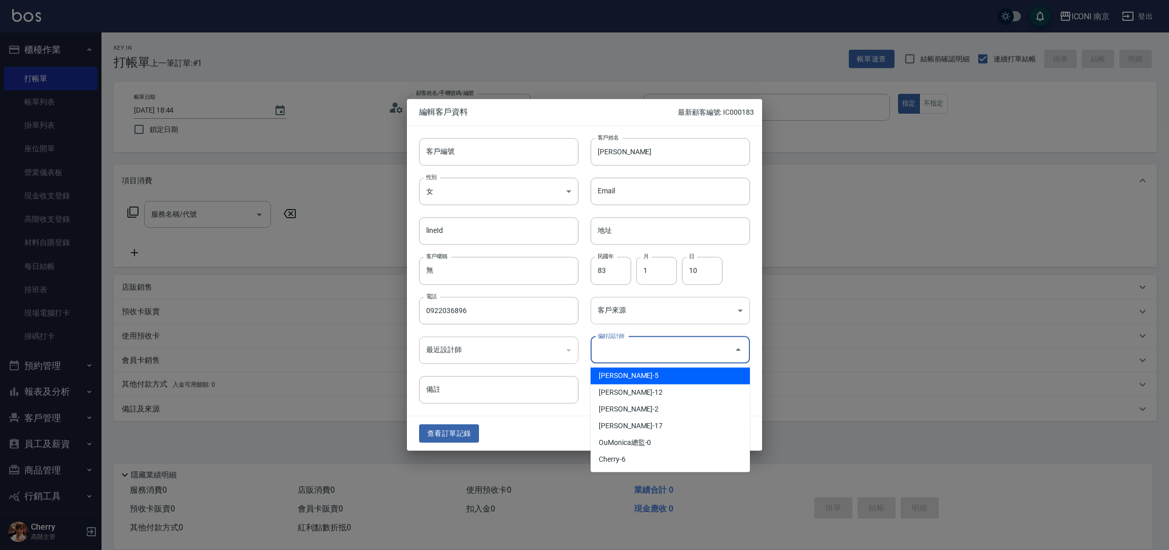
click at [631, 322] on body "ICONI 南京 登出 櫃檯作業 打帳單 帳單列表 掛單列表 座位開單 營業儀表板 現金收支登錄 高階收支登錄 材料自購登錄 每日結帳 排班表 現場電腦打卡 …" at bounding box center [584, 275] width 1169 height 550
type input "林雯倩"
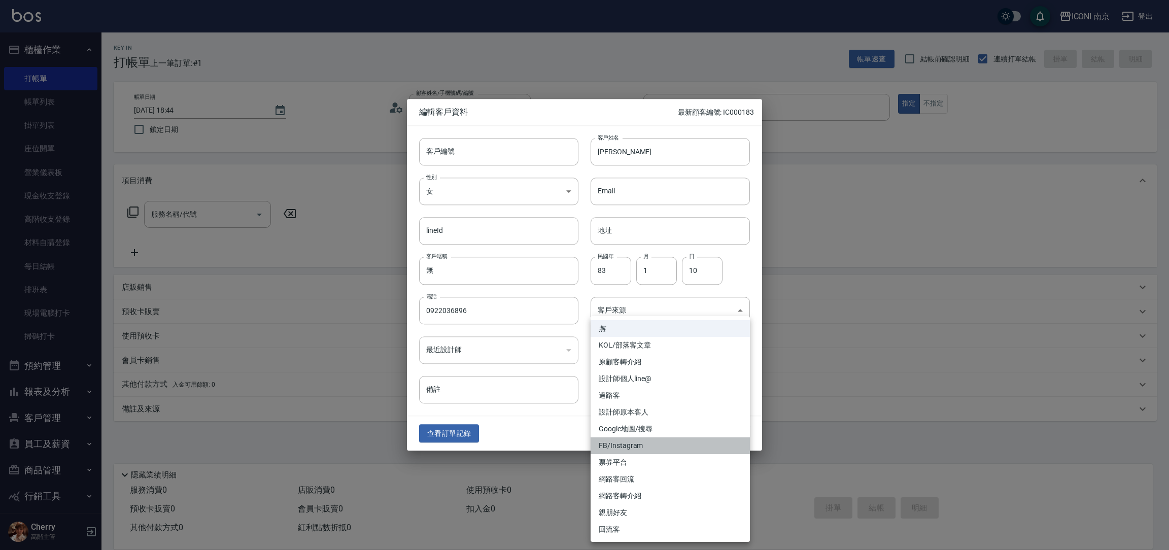
click at [623, 440] on li "FB/Instagram" at bounding box center [670, 446] width 159 height 17
type input "FB/Instagram"
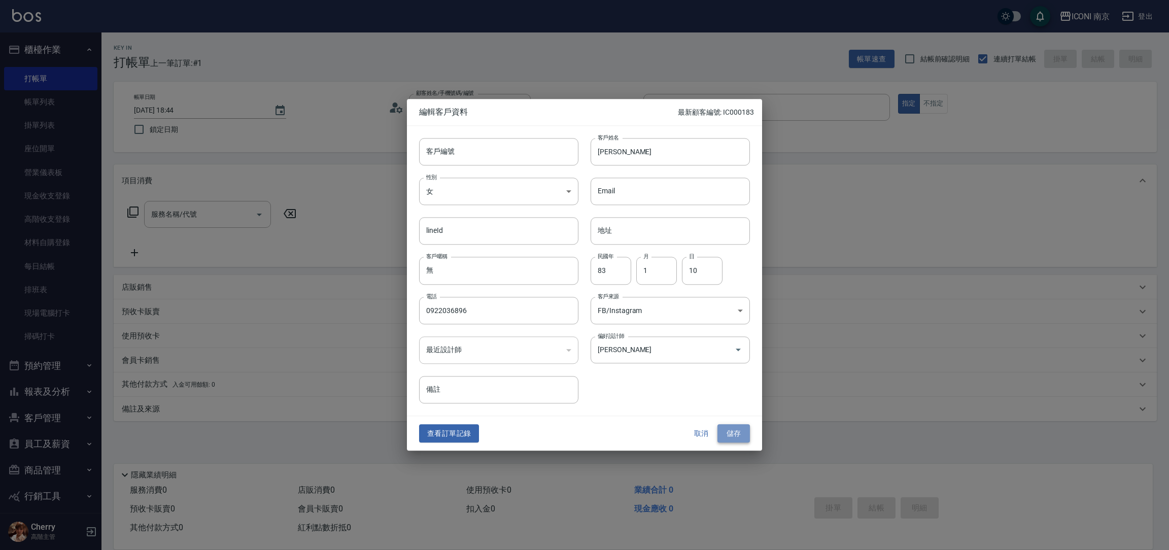
click at [719, 436] on button "儲存" at bounding box center [734, 433] width 32 height 19
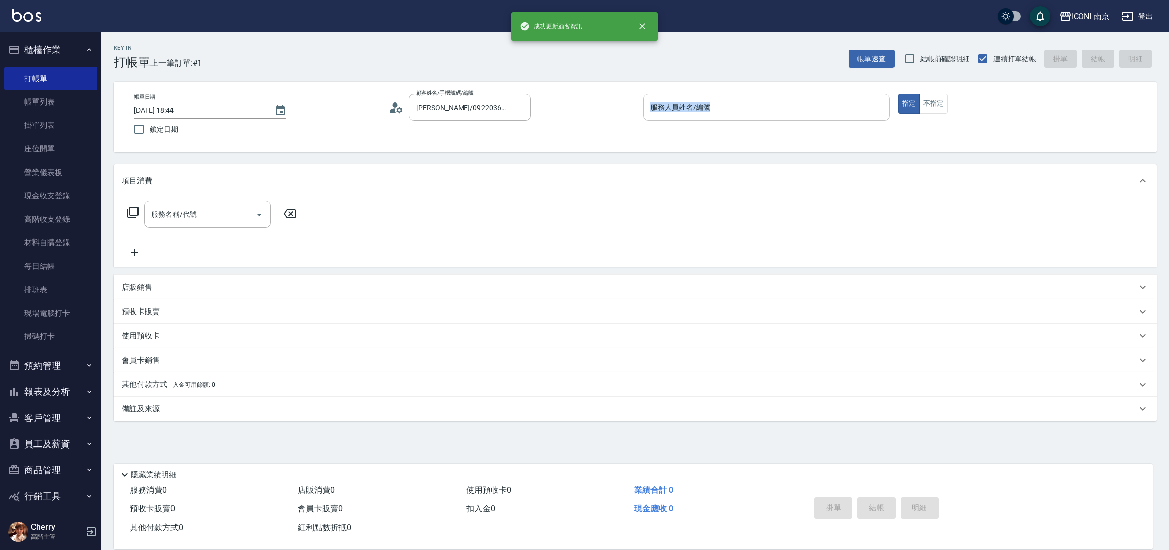
click at [644, 100] on div "帳單日期 2025/10/04 18:44 鎖定日期 顧客姓名/手機號碼/編號 劉昕昀/0922036896/null 顧客姓名/手機號碼/編號 服務人員姓名…" at bounding box center [635, 117] width 1019 height 46
click at [735, 86] on div "帳單日期 2025/10/04 18:44 鎖定日期 顧客姓名/手機號碼/編號 劉昕昀/0922036896/null 顧客姓名/手機號碼/編號 服務人員姓名…" at bounding box center [636, 117] width 1044 height 71
click at [739, 102] on input "服務人員姓名/編號" at bounding box center [767, 107] width 238 height 18
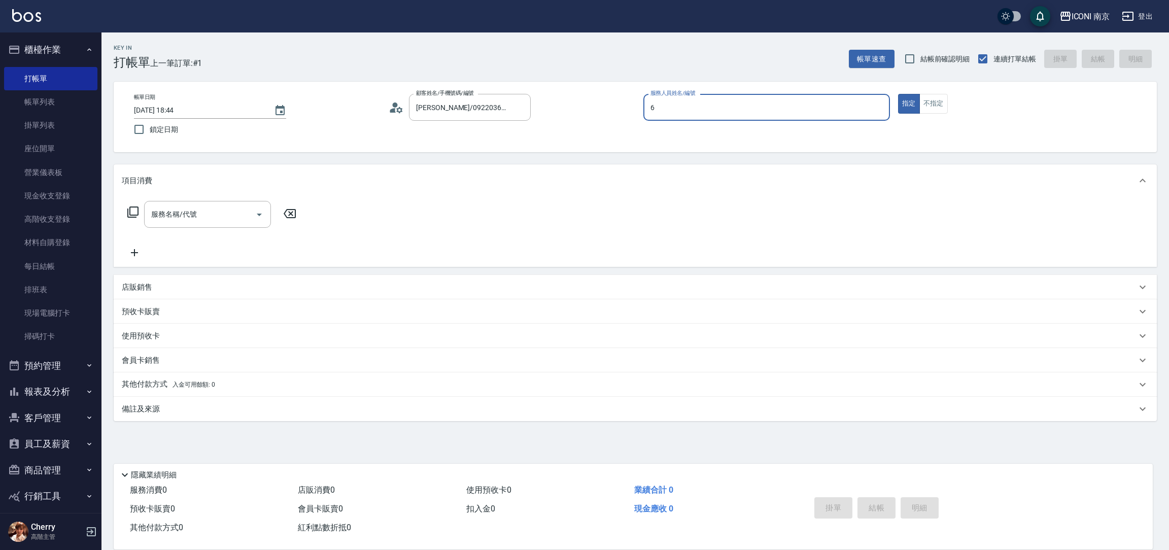
type input "Cherry-6"
click at [126, 217] on div "服務名稱/代號 服務名稱/代號" at bounding box center [212, 214] width 181 height 27
click at [135, 209] on icon at bounding box center [133, 212] width 12 height 12
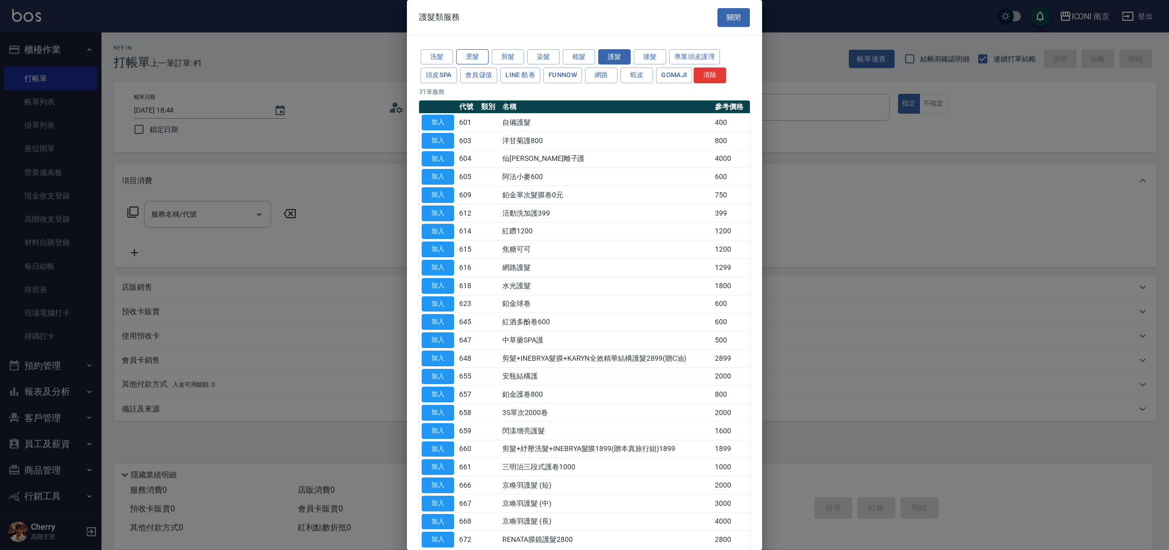
click at [480, 56] on button "燙髮" at bounding box center [472, 57] width 32 height 16
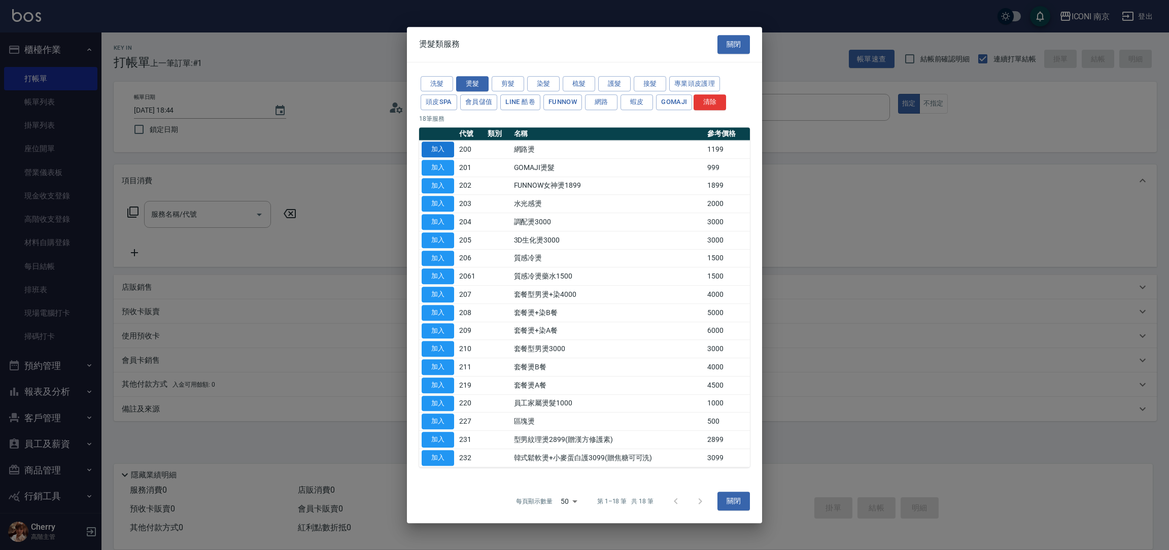
click at [443, 144] on button "加入" at bounding box center [438, 150] width 32 height 16
type input "網路燙(200)"
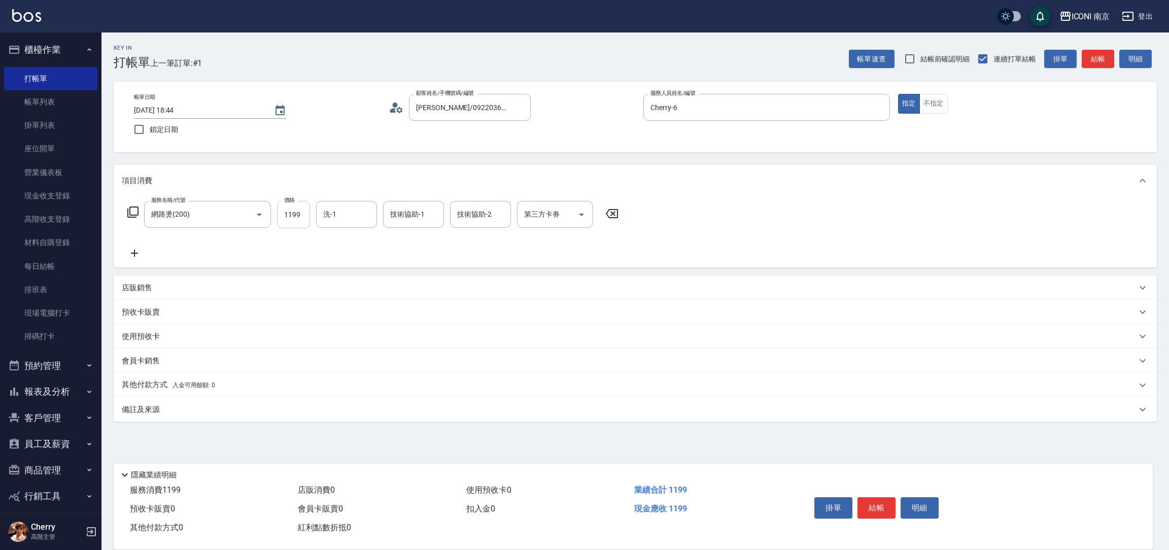
click at [292, 219] on input "1199" at bounding box center [293, 214] width 33 height 27
type input "1299"
type input "Nina-17"
click at [135, 213] on icon at bounding box center [133, 212] width 12 height 12
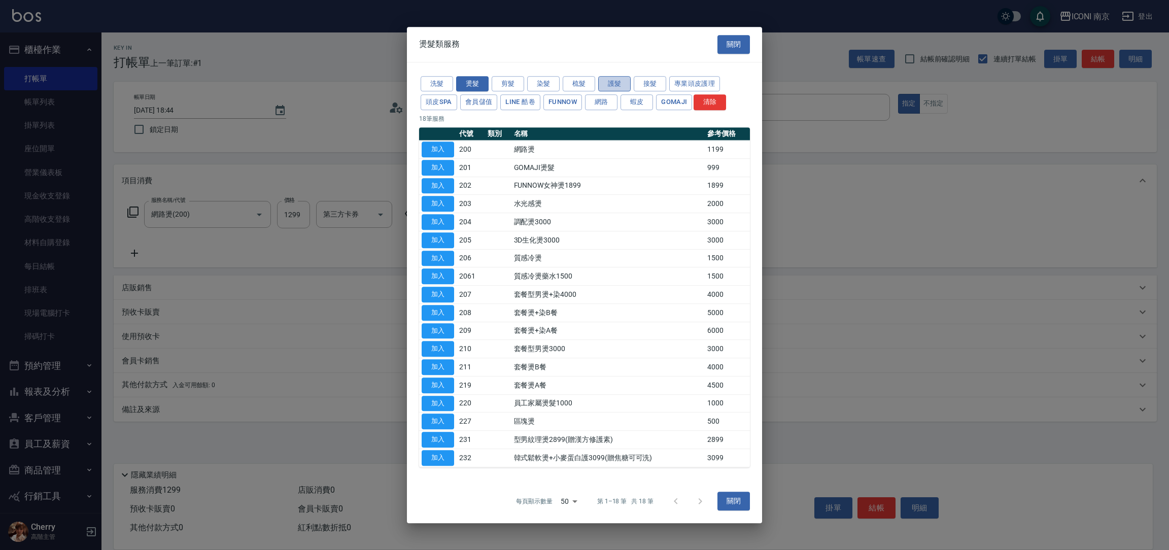
click at [611, 84] on button "護髮" at bounding box center [614, 84] width 32 height 16
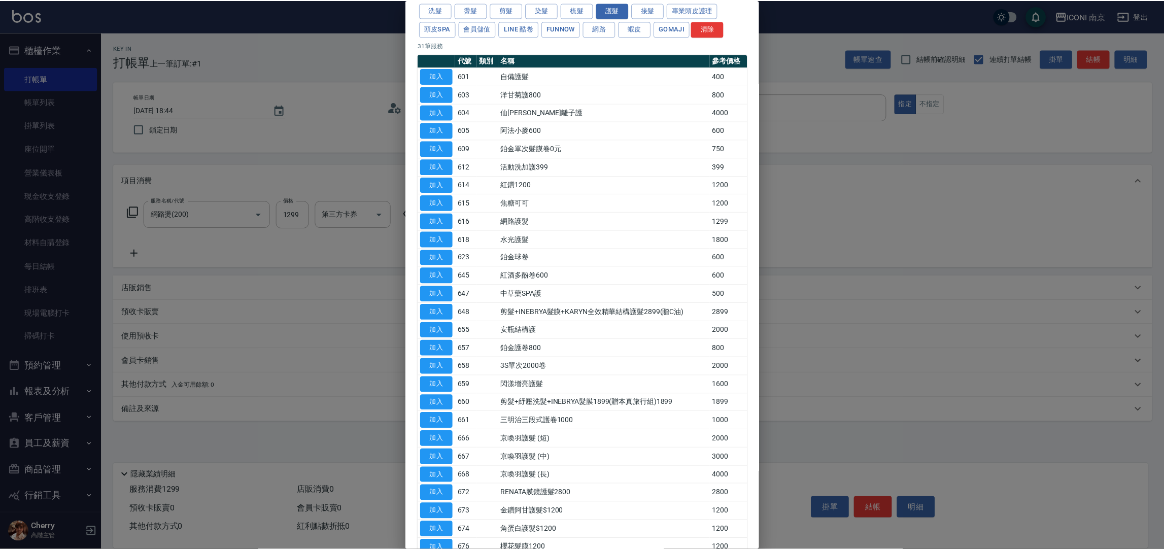
scroll to position [76, 0]
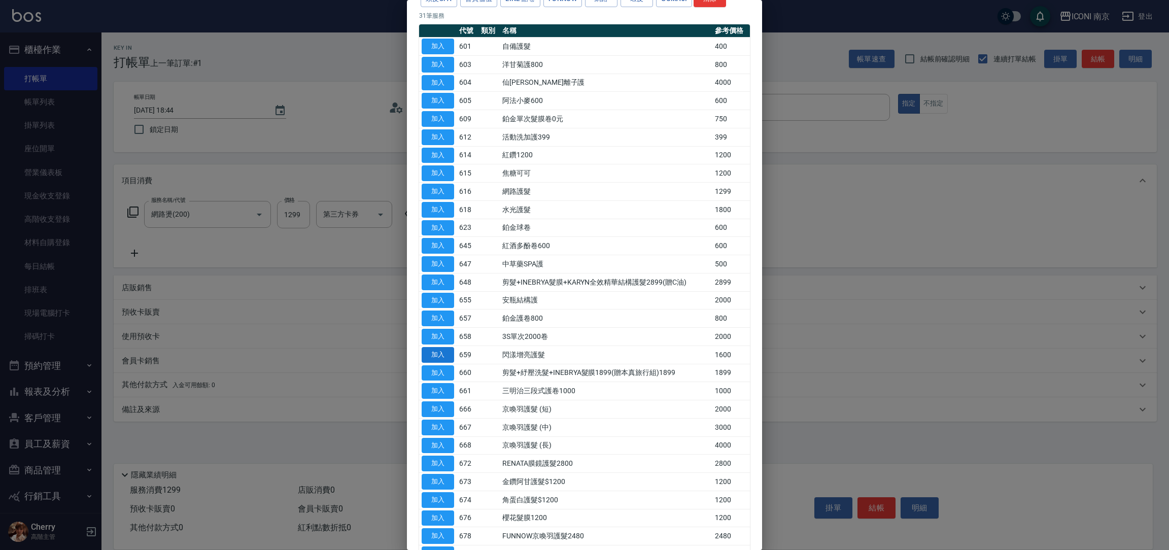
click at [433, 351] on button "加入" at bounding box center [438, 355] width 32 height 16
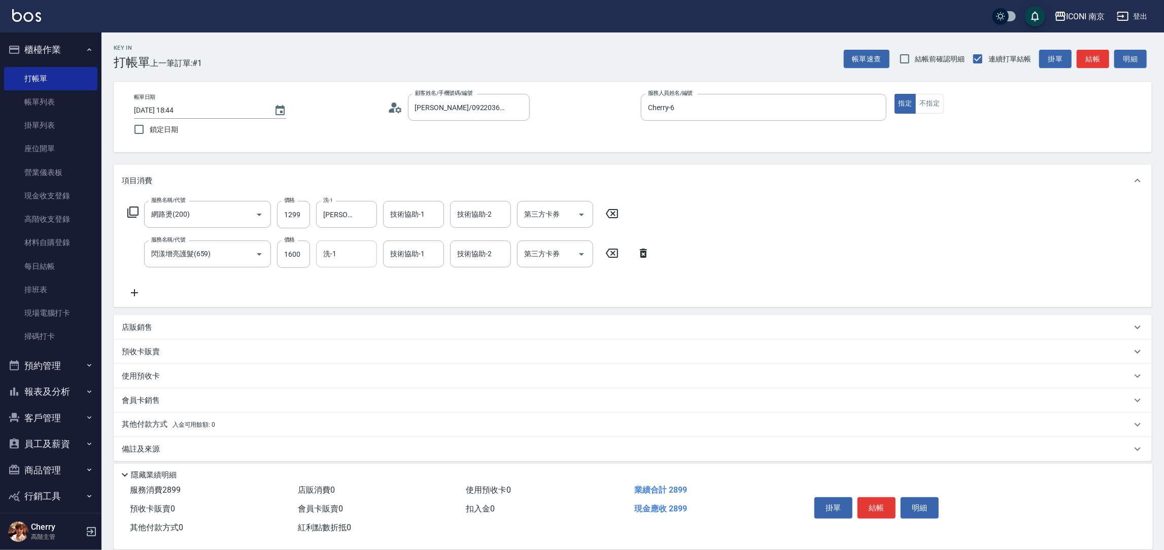
click at [352, 255] on input "洗-1" at bounding box center [347, 254] width 52 height 18
type input "Nina-17"
type input "1"
click at [407, 253] on div "技術協助-1 技術協助-1" at bounding box center [413, 254] width 61 height 27
type input "Nina-17"
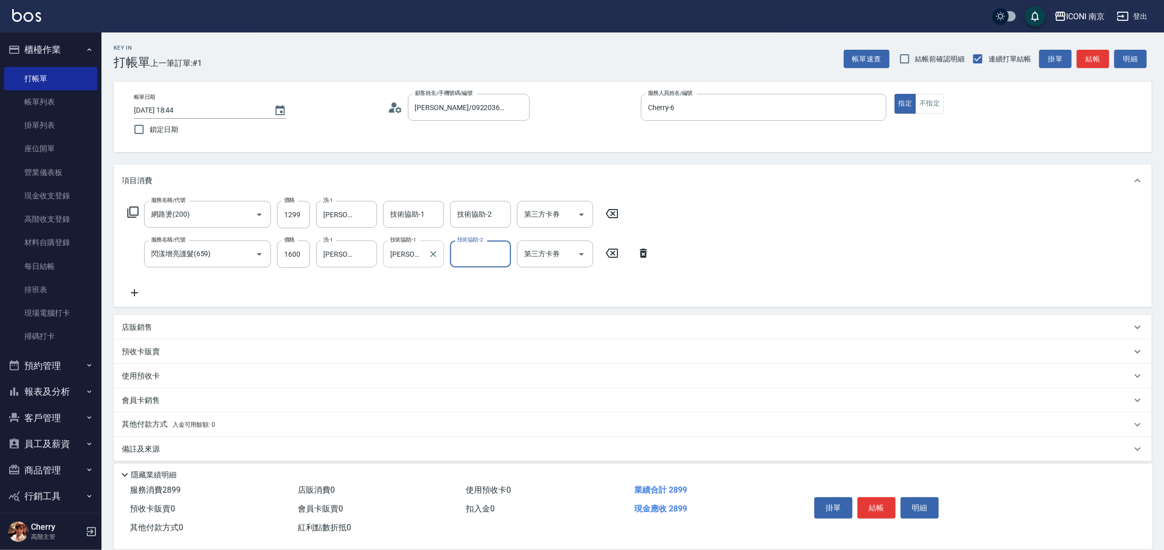
scroll to position [6, 0]
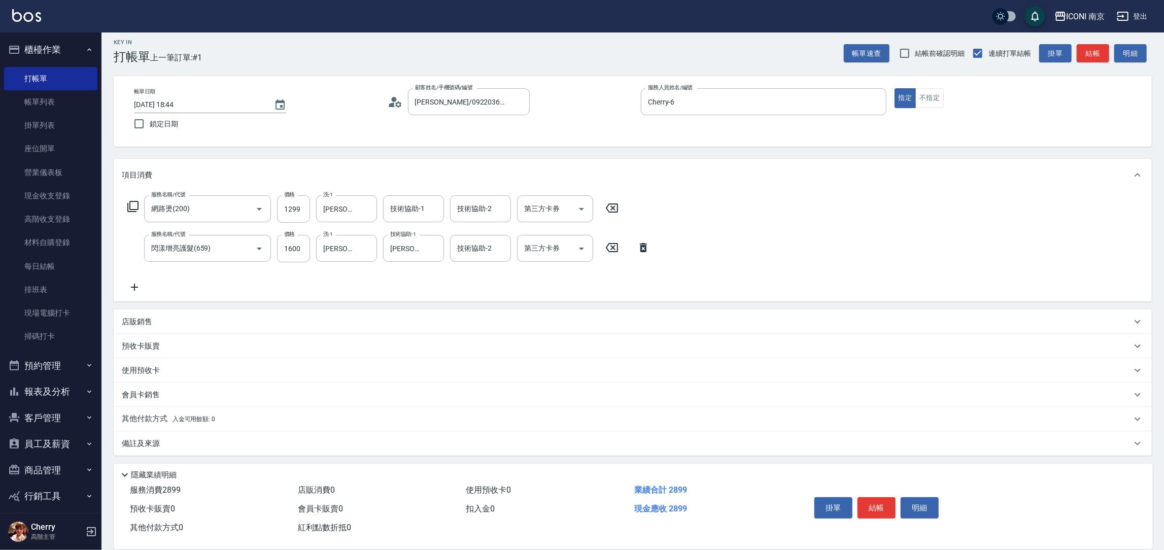
click at [178, 426] on div "其他付款方式 入金可用餘額: 0" at bounding box center [633, 419] width 1038 height 24
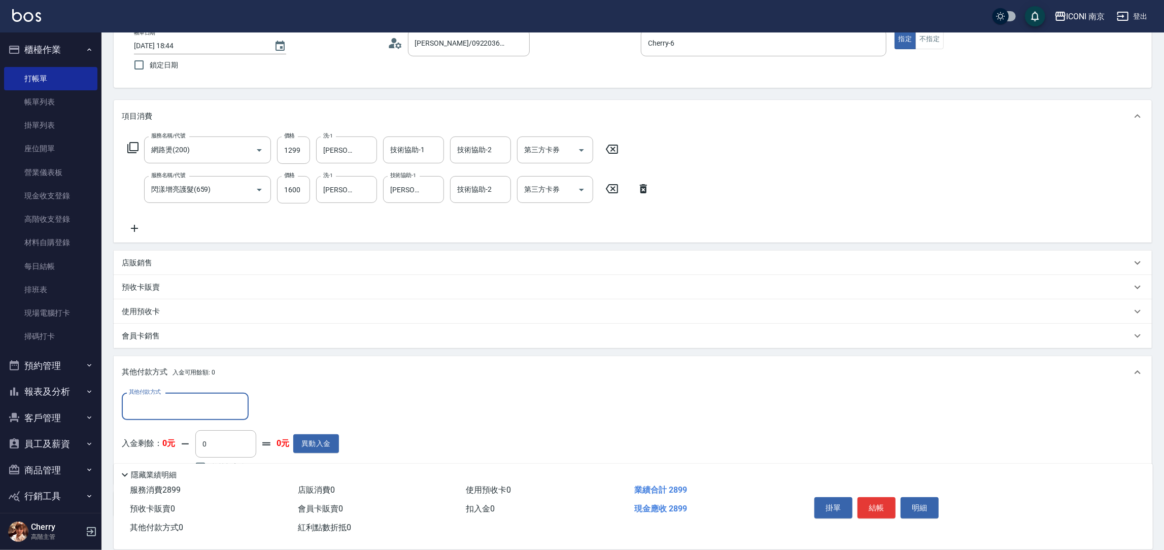
scroll to position [125, 0]
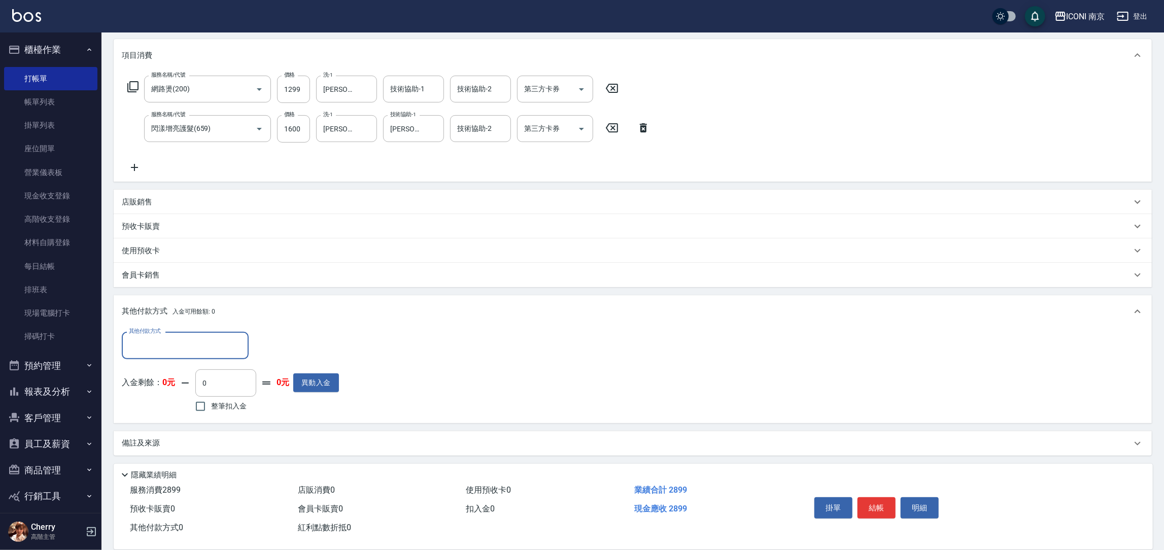
click at [194, 350] on input "其他付款方式" at bounding box center [185, 346] width 118 height 18
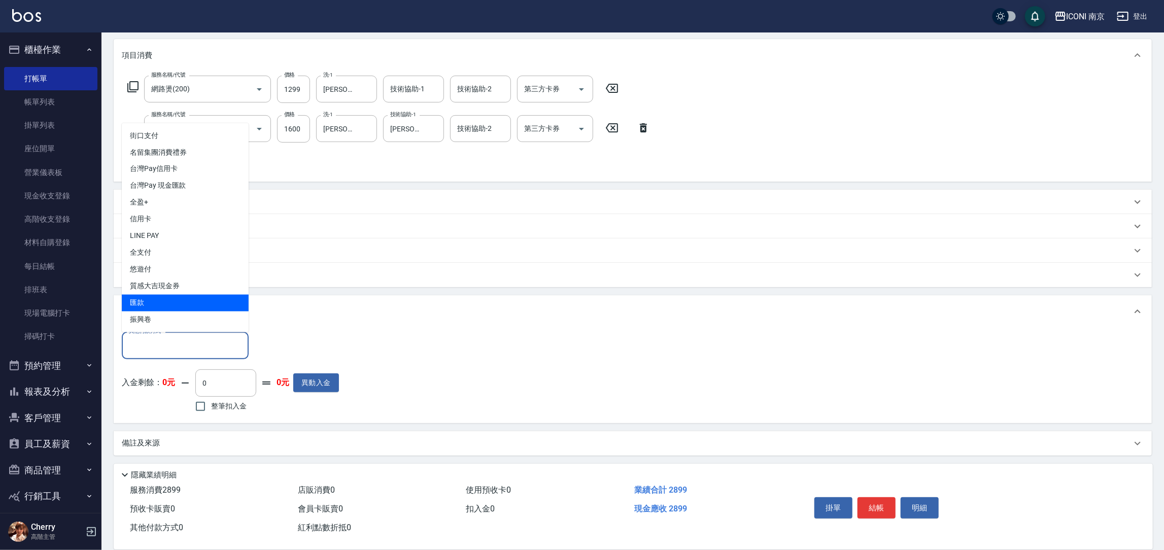
click at [188, 296] on span "匯款" at bounding box center [185, 303] width 127 height 17
type input "匯款"
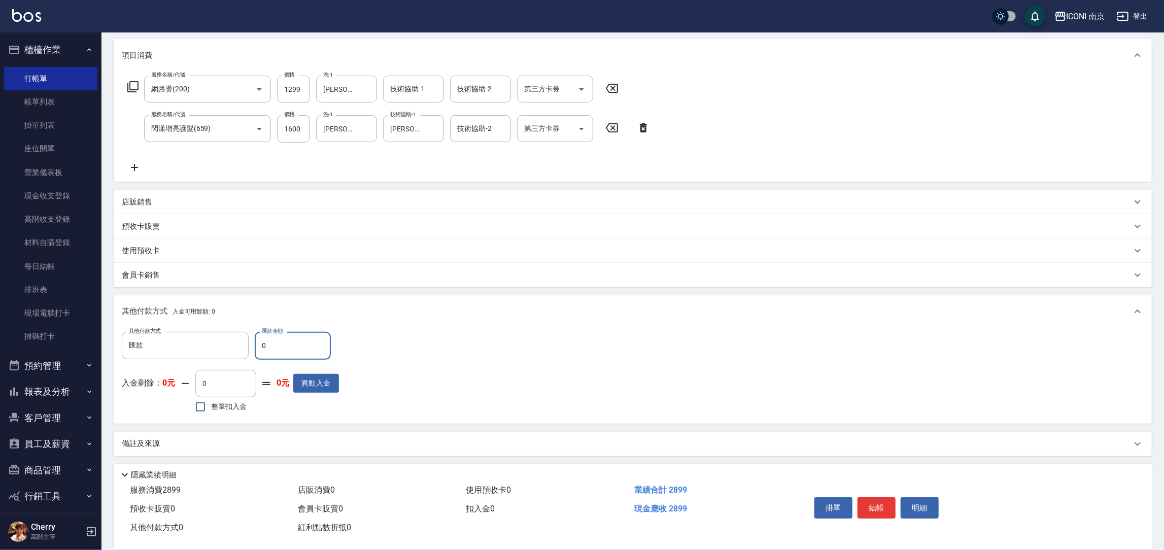
click at [279, 345] on input "0" at bounding box center [293, 345] width 76 height 27
type input "2899"
click at [185, 445] on div "備註及來源" at bounding box center [627, 443] width 1010 height 11
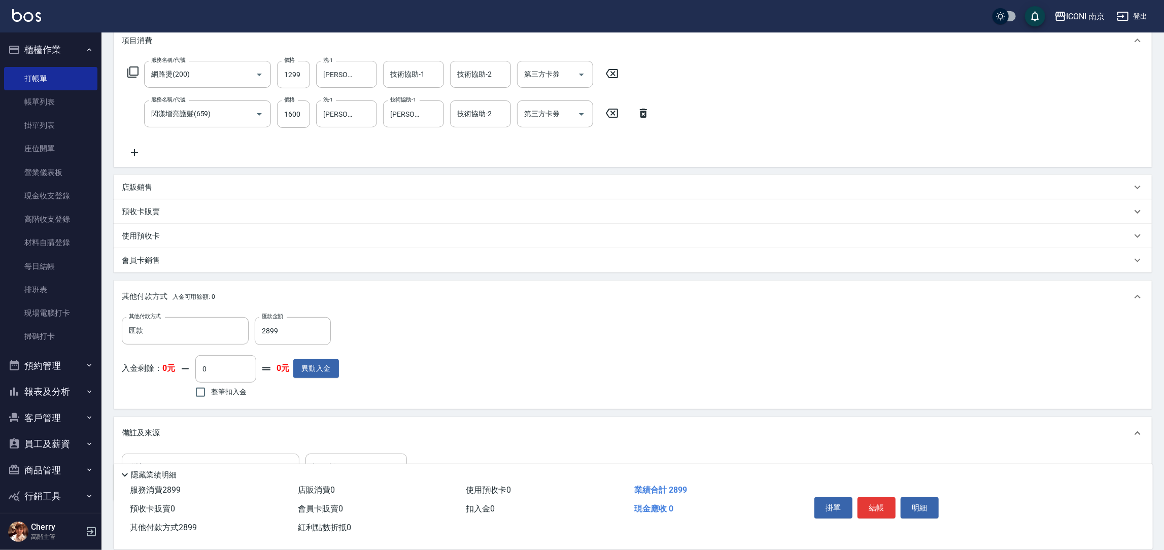
scroll to position [186, 0]
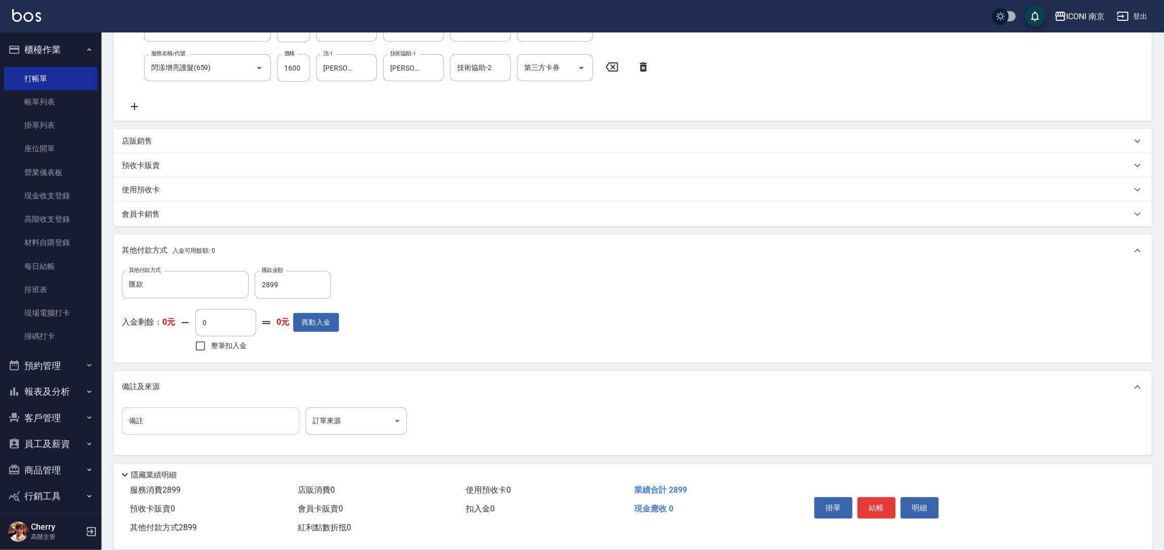
click at [234, 422] on input "備註" at bounding box center [211, 421] width 178 height 27
type input "開發護髮"
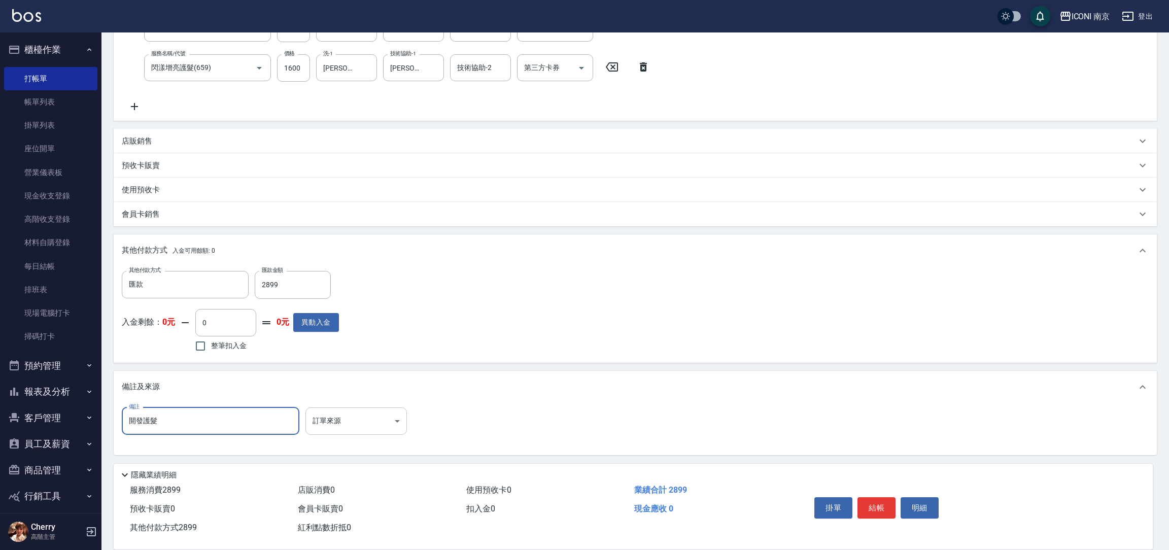
click at [351, 415] on body "ICONI 南京 登出 櫃檯作業 打帳單 帳單列表 掛單列表 座位開單 營業儀表板 現金收支登錄 高階收支登錄 材料自購登錄 每日結帳 排班表 現場電腦打卡 …" at bounding box center [584, 182] width 1169 height 737
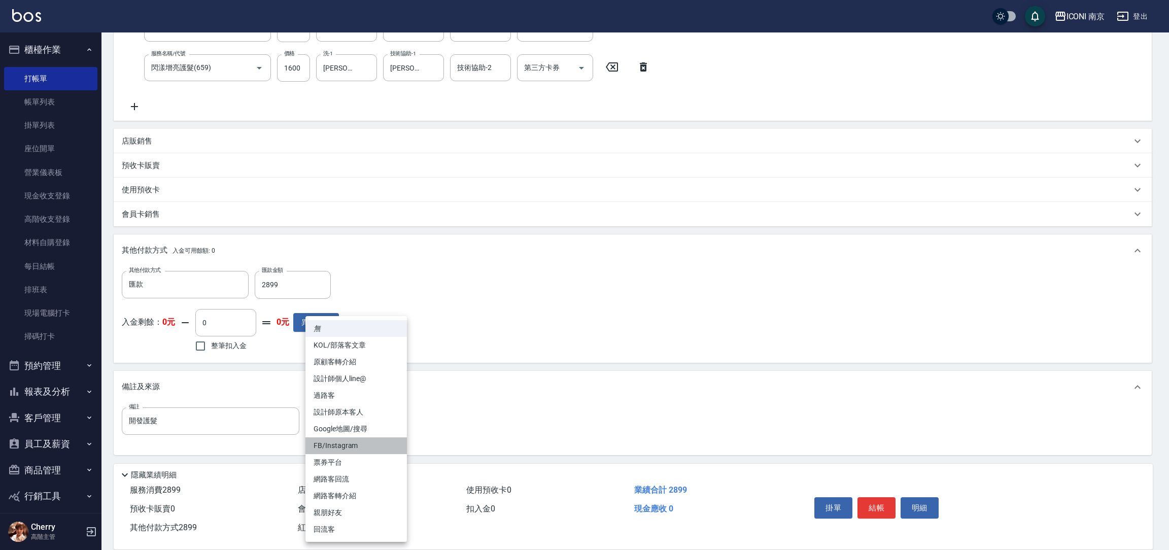
click at [351, 440] on li "FB/Instagram" at bounding box center [357, 446] width 102 height 17
type input "FB/Instagram"
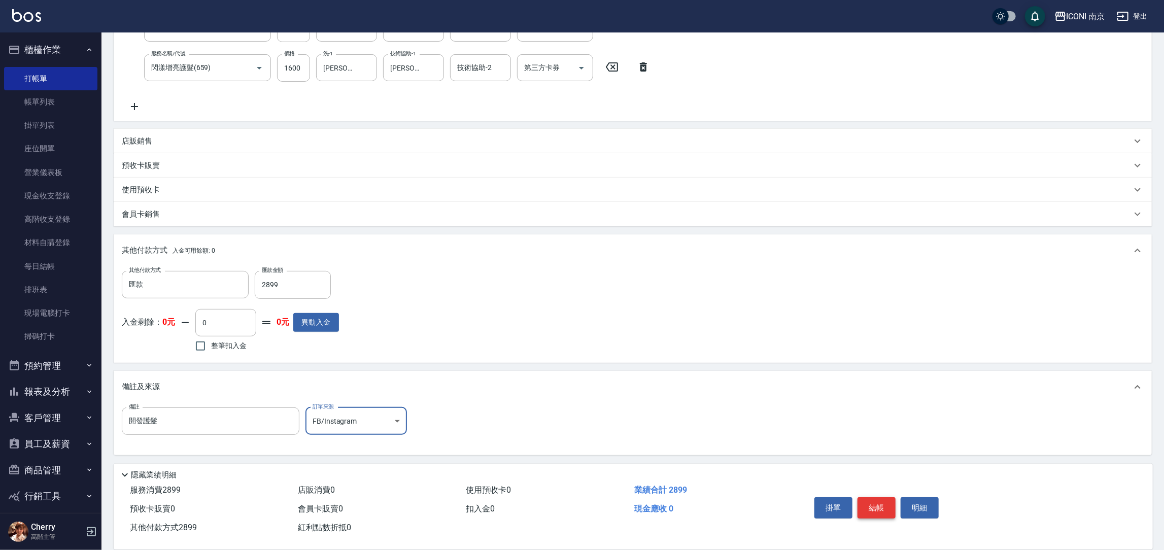
click at [887, 507] on button "結帳" at bounding box center [877, 507] width 38 height 21
type input "2025/10/04 18:45"
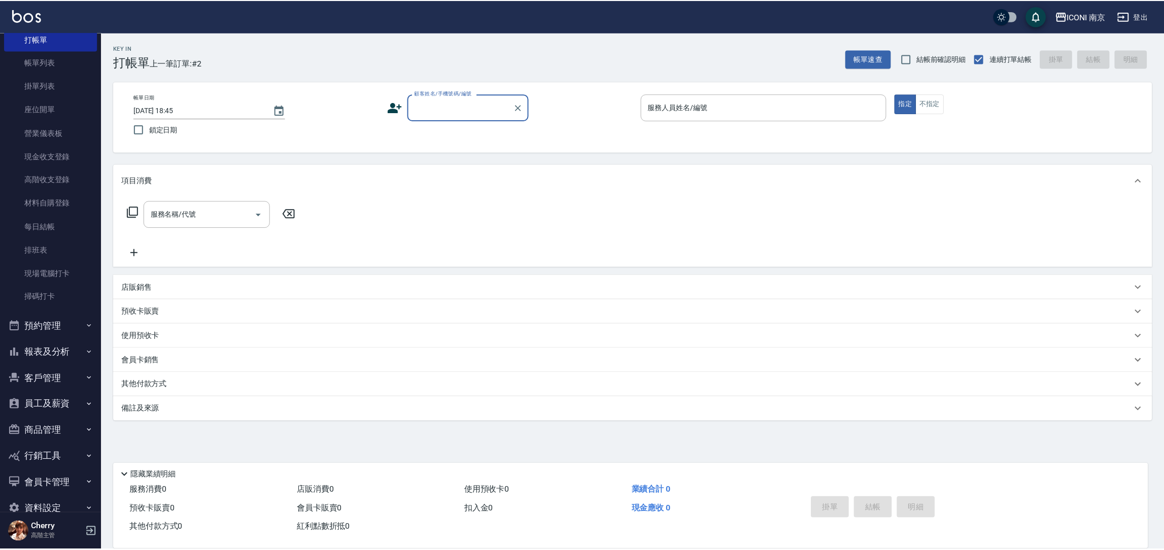
scroll to position [59, 0]
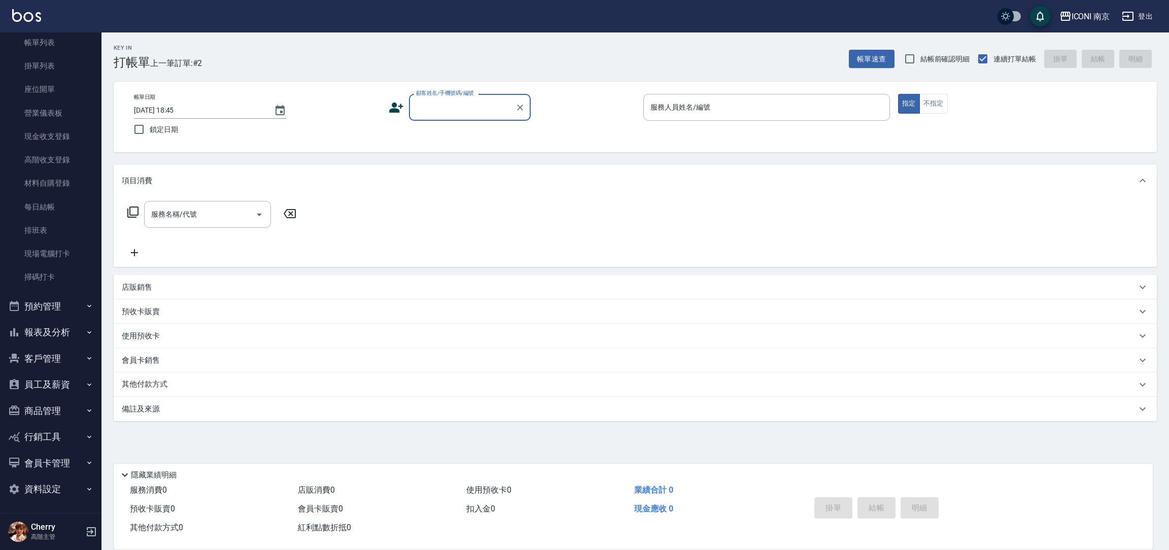
click at [40, 356] on button "客戶管理" at bounding box center [50, 359] width 93 height 26
drag, startPoint x: 52, startPoint y: 386, endPoint x: 83, endPoint y: 308, distance: 84.4
click at [53, 387] on link "客戶列表" at bounding box center [50, 387] width 93 height 23
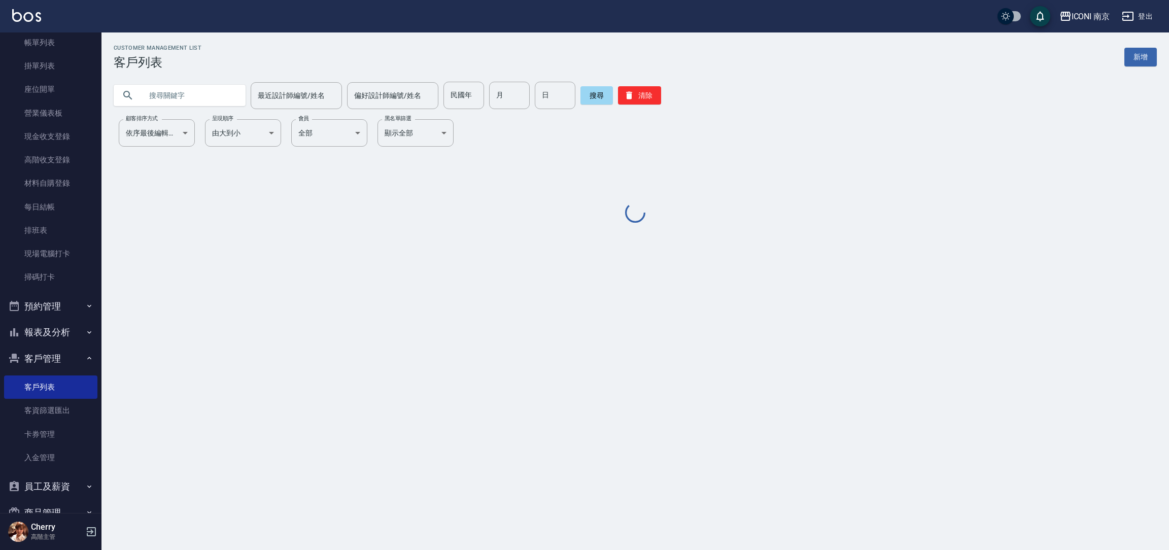
click at [197, 93] on input "text" at bounding box center [189, 95] width 95 height 27
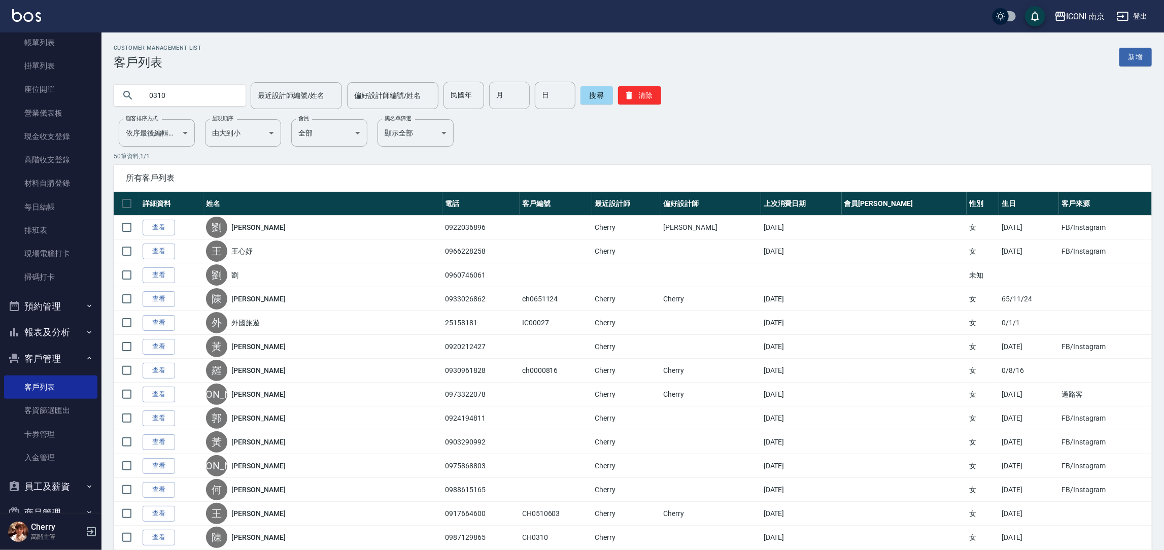
type input "0310"
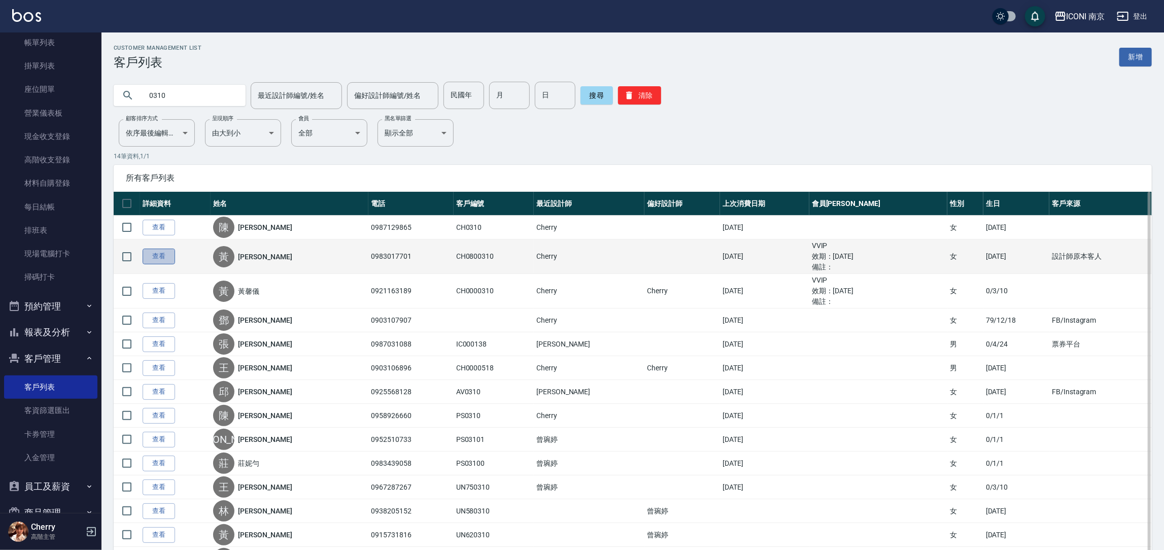
click at [153, 258] on link "查看" at bounding box center [159, 257] width 32 height 16
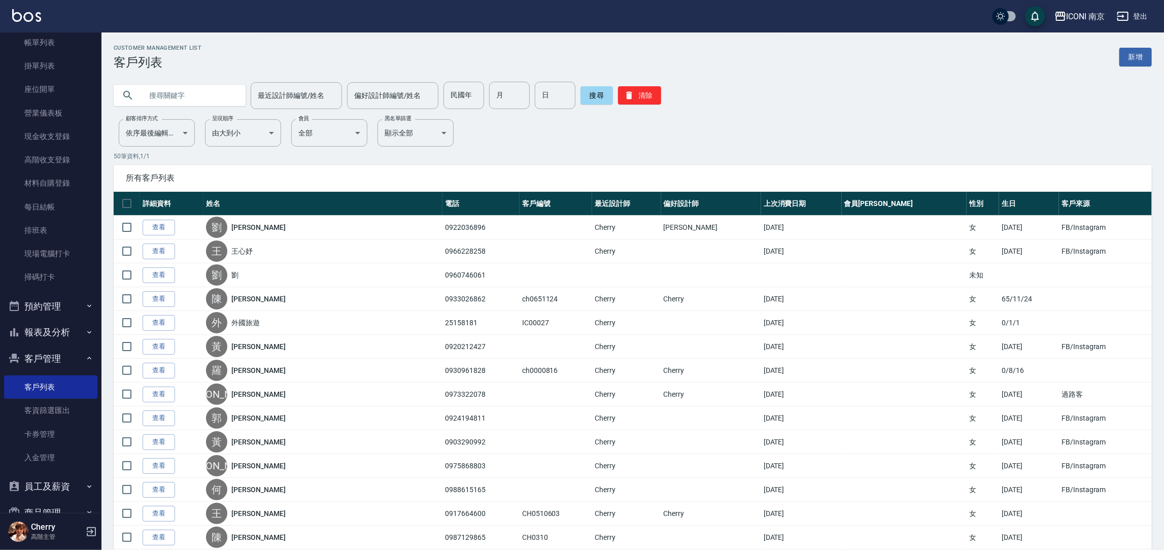
click at [176, 101] on input "text" at bounding box center [189, 95] width 95 height 27
type input "3"
type input "0310"
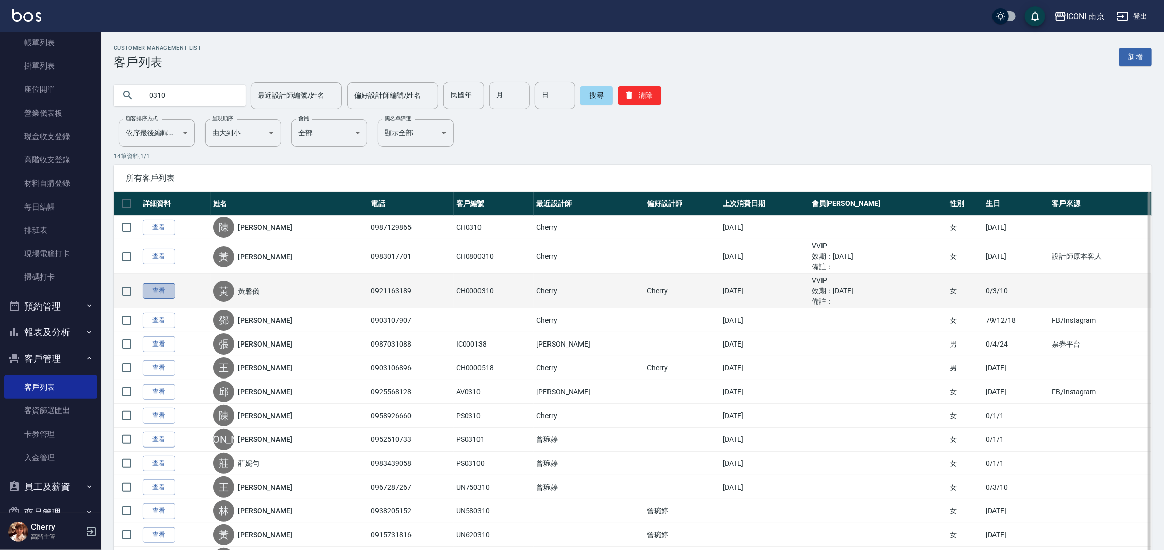
click at [151, 289] on link "查看" at bounding box center [159, 291] width 32 height 16
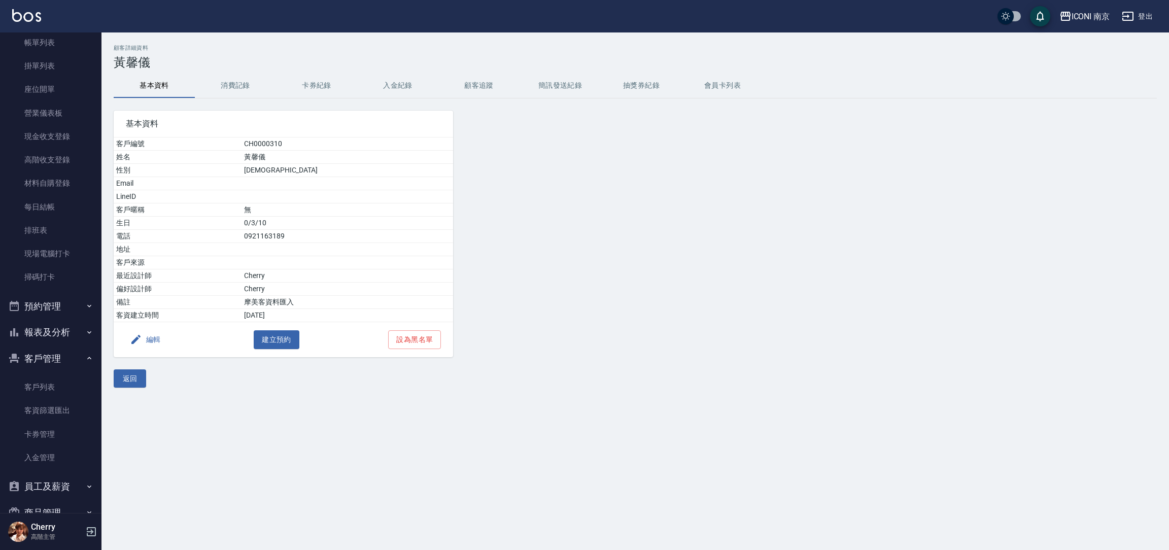
click at [239, 82] on button "消費記錄" at bounding box center [235, 86] width 81 height 24
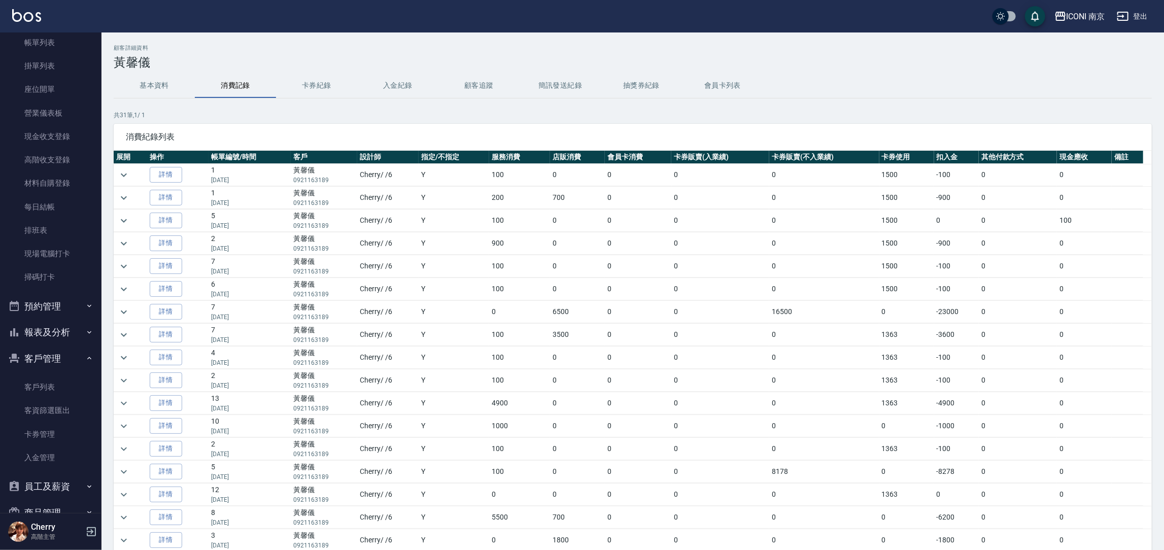
click at [154, 93] on button "基本資料" at bounding box center [154, 86] width 81 height 24
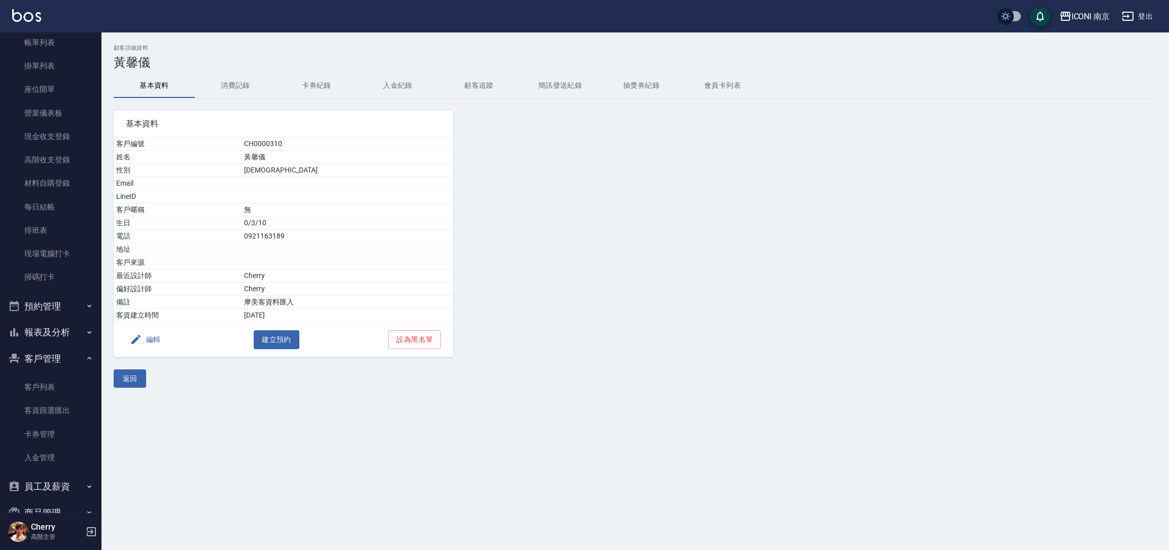
click at [294, 328] on div "編輯 建立預約 設為黑名單" at bounding box center [284, 339] width 340 height 35
click at [272, 341] on button "建立預約" at bounding box center [277, 339] width 46 height 19
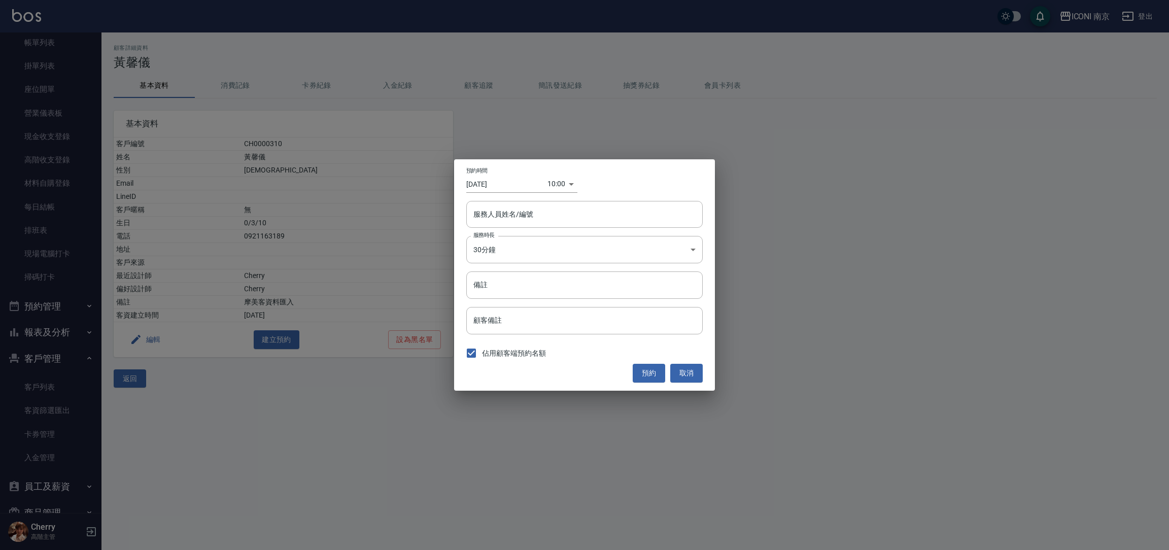
click at [499, 177] on input "2025/10/04" at bounding box center [506, 184] width 81 height 17
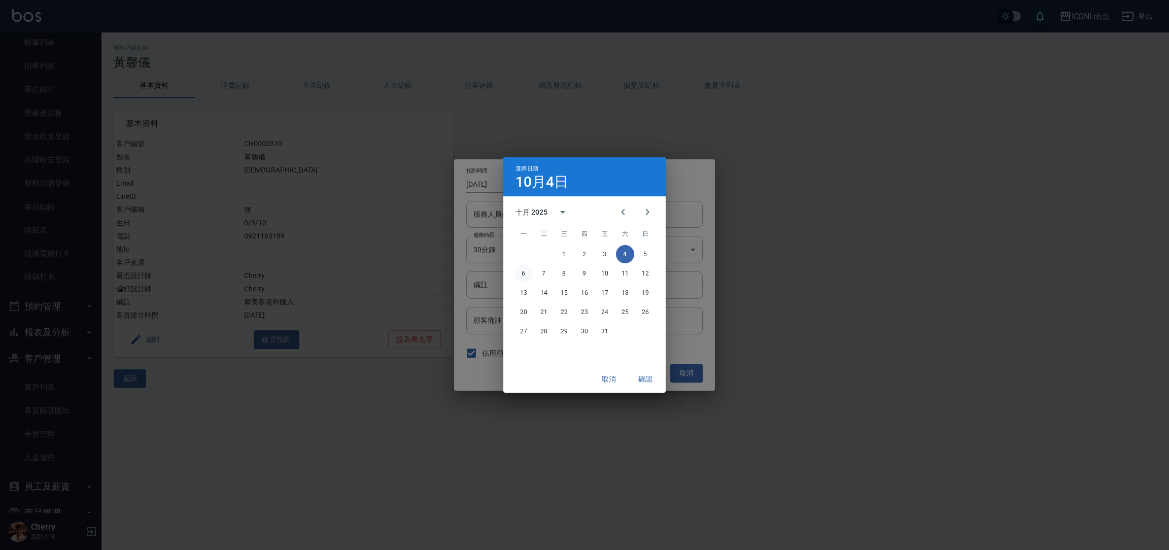
click at [515, 274] on button "6" at bounding box center [524, 273] width 18 height 18
type input "2025/10/06"
type input "1759716000000"
click at [646, 383] on button "確認" at bounding box center [645, 379] width 32 height 19
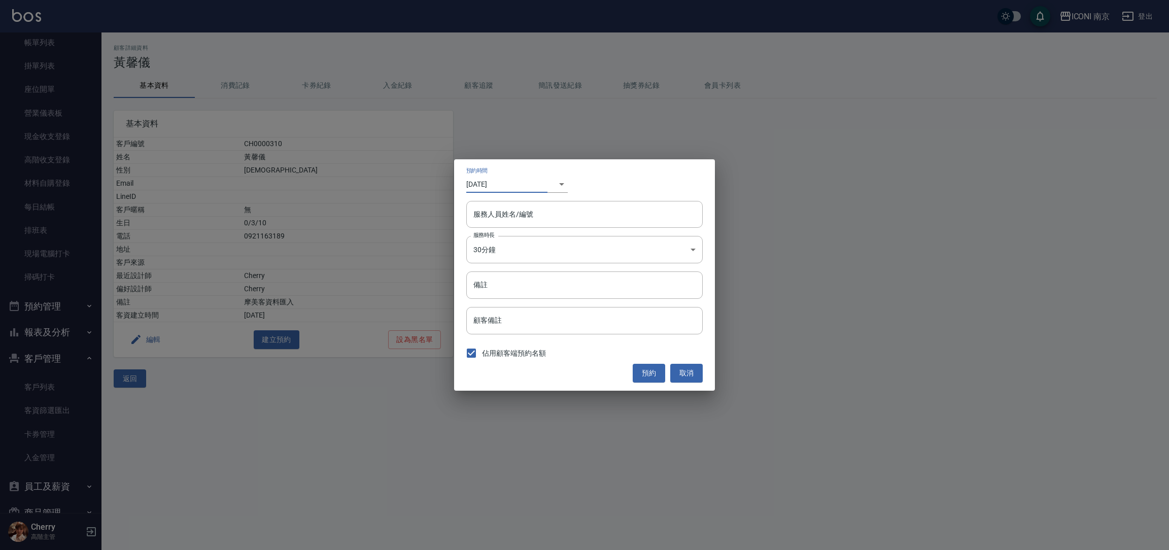
click at [546, 176] on input "2025/10/06" at bounding box center [506, 184] width 81 height 17
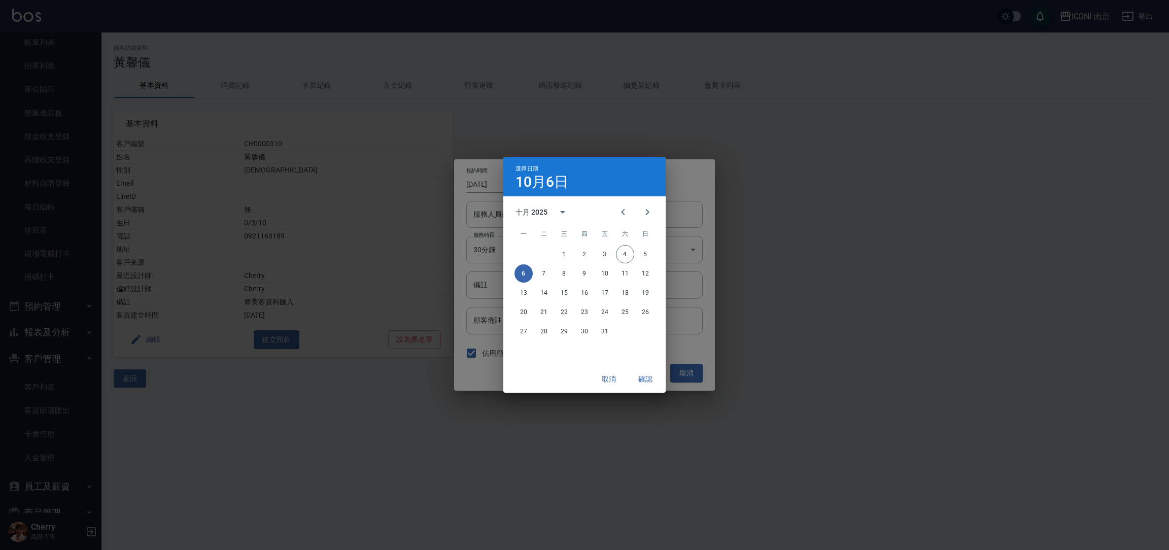
click at [544, 185] on h4 "10月6日" at bounding box center [542, 182] width 53 height 12
click at [618, 381] on button "取消" at bounding box center [609, 379] width 32 height 19
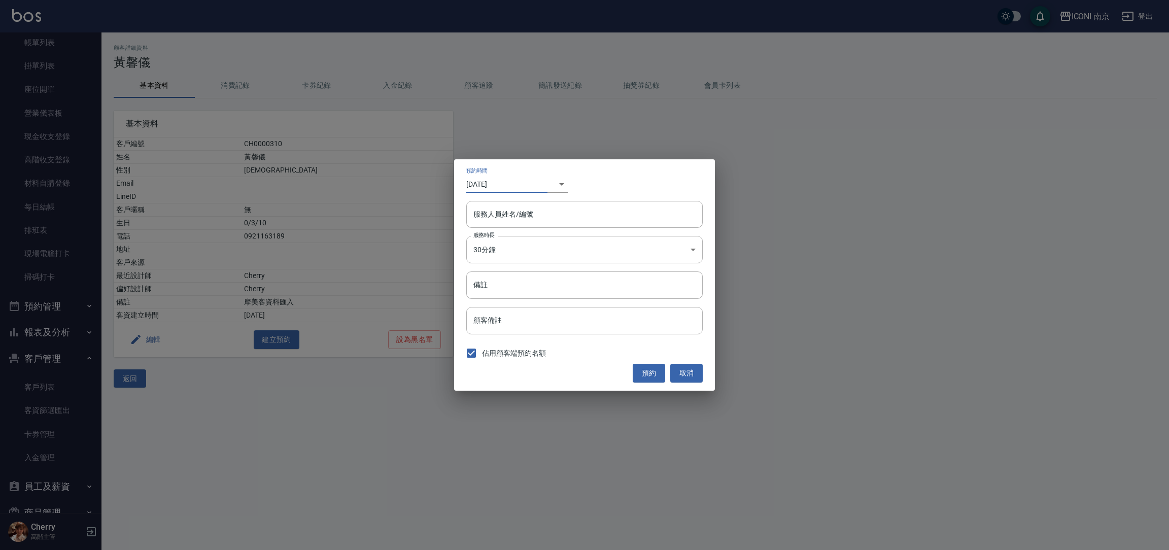
click at [553, 187] on body "ICONI 南京 登出 櫃檯作業 打帳單 帳單列表 掛單列表 座位開單 營業儀表板 現金收支登錄 高階收支登錄 材料自購登錄 每日結帳 排班表 現場電腦打卡 …" at bounding box center [584, 275] width 1169 height 550
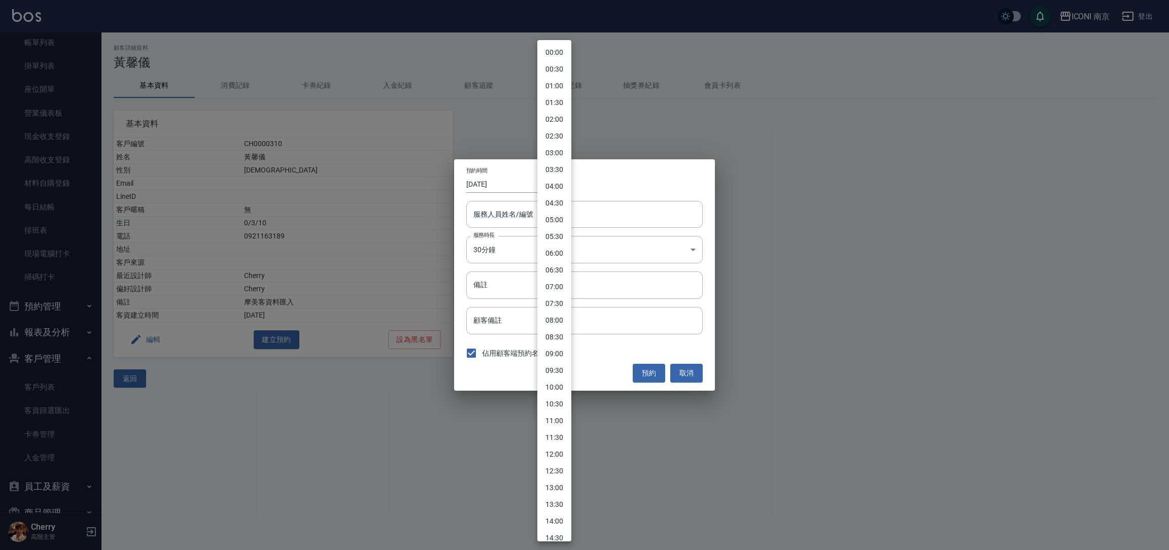
click at [562, 441] on li "11:30" at bounding box center [555, 437] width 34 height 17
type input "2025/10/04"
type input "1759548600000"
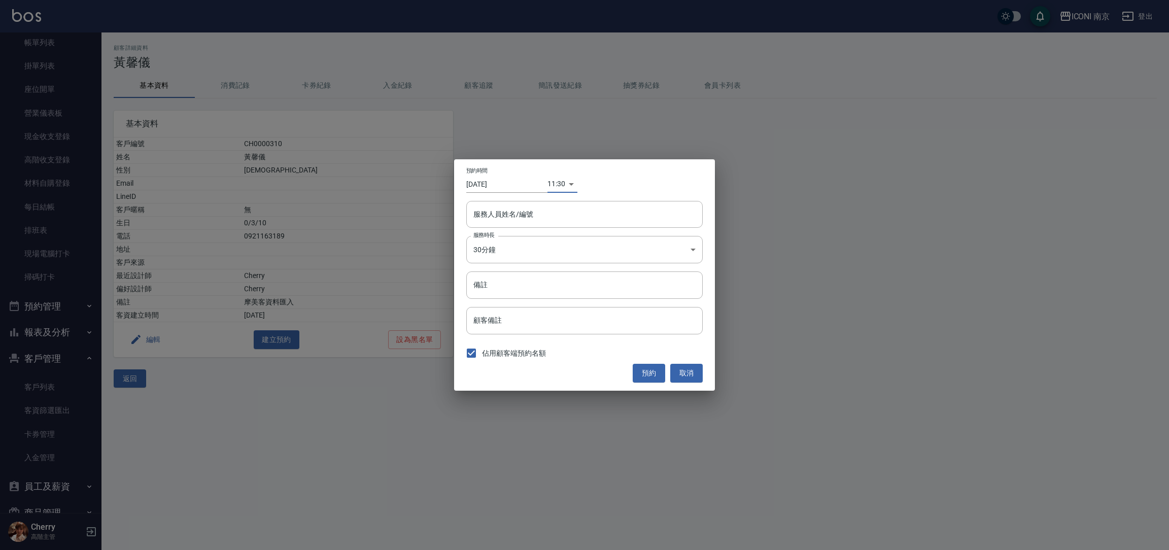
click at [501, 188] on input "2025/10/04" at bounding box center [506, 184] width 81 height 17
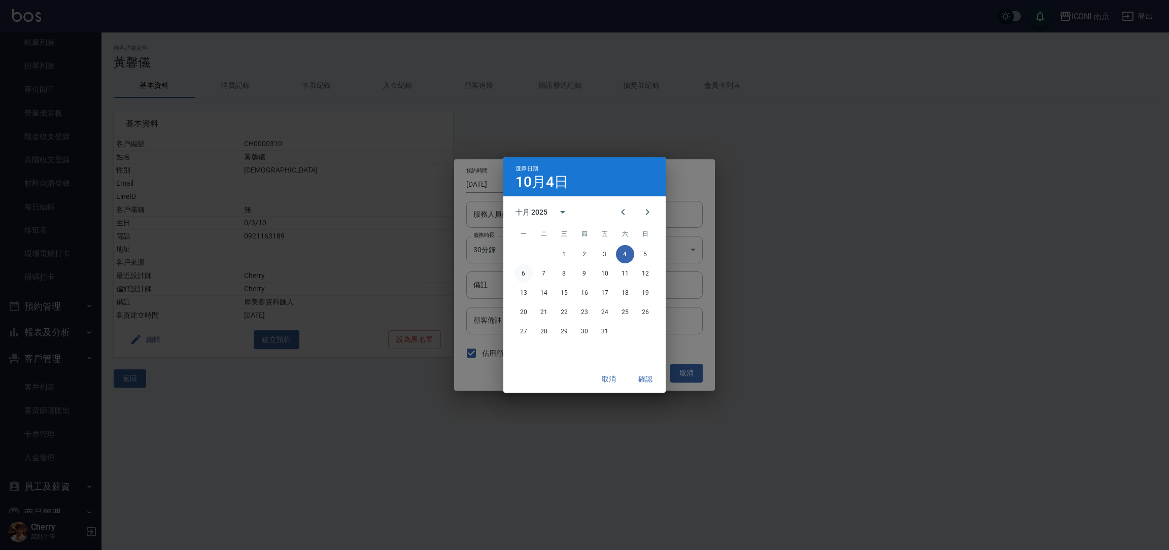
click at [522, 274] on button "6" at bounding box center [524, 273] width 18 height 18
type input "2025/10/06"
type input "1759721400000"
click at [641, 380] on button "確認" at bounding box center [645, 379] width 32 height 19
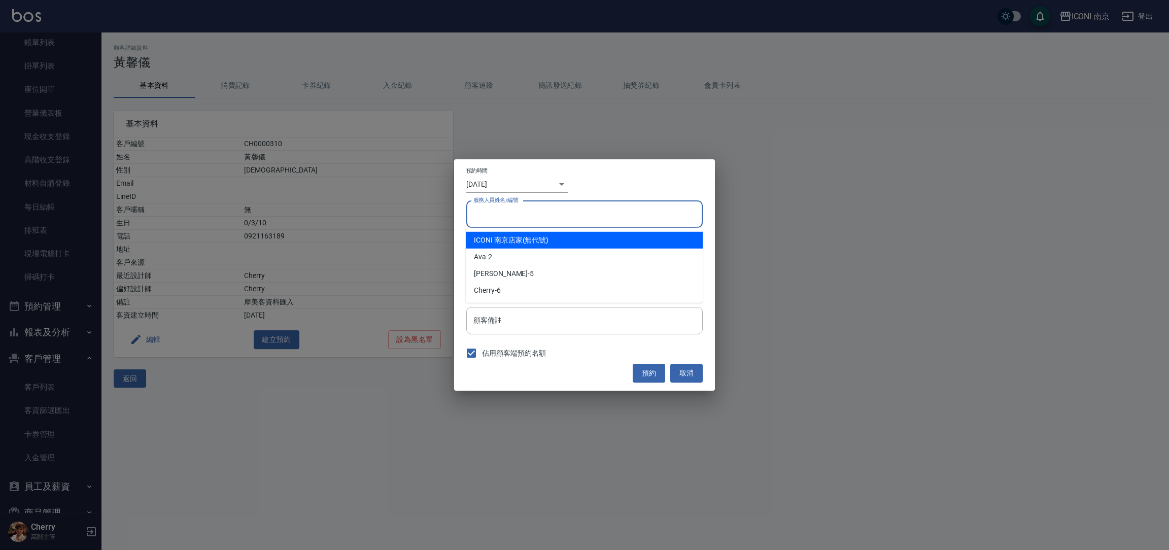
click at [508, 214] on input "服務人員姓名/編號" at bounding box center [584, 215] width 227 height 18
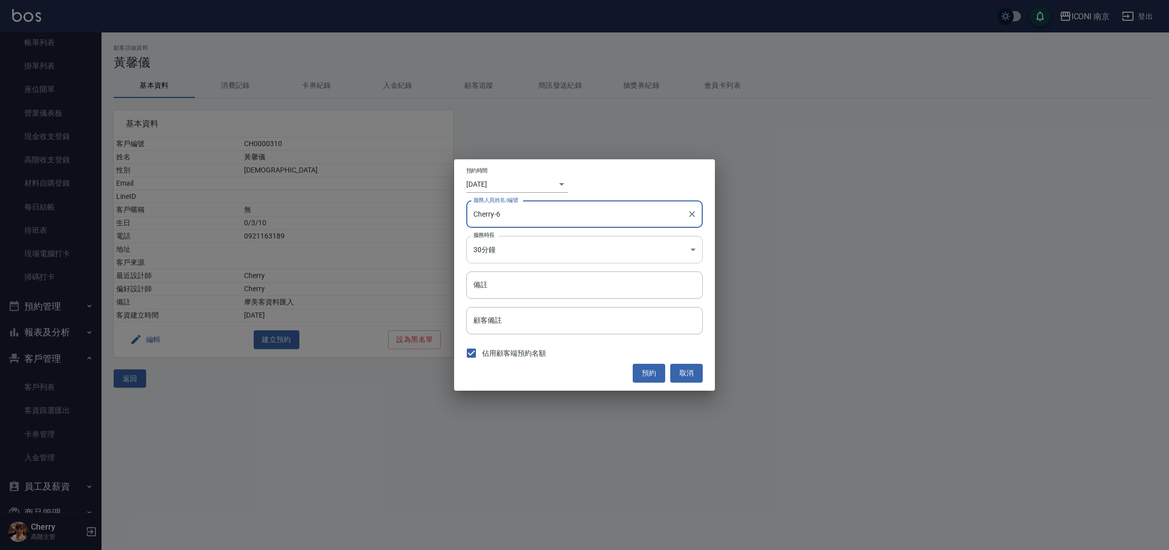
type input "Cherry-6"
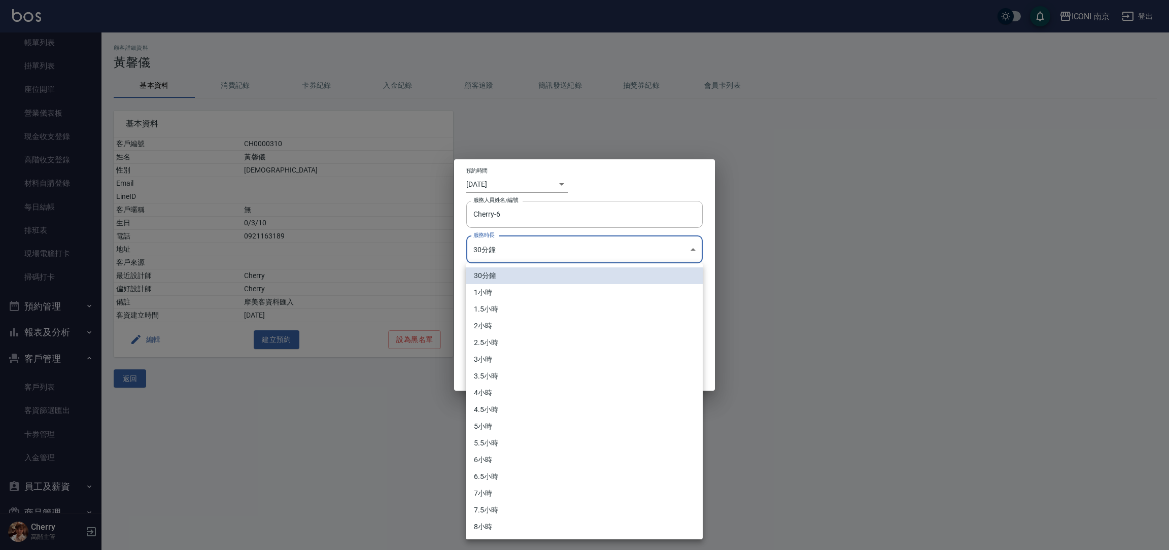
click at [492, 243] on body "ICONI 南京 登出 櫃檯作業 打帳單 帳單列表 掛單列表 座位開單 營業儀表板 現金收支登錄 高階收支登錄 材料自購登錄 每日結帳 排班表 現場電腦打卡 …" at bounding box center [584, 275] width 1169 height 550
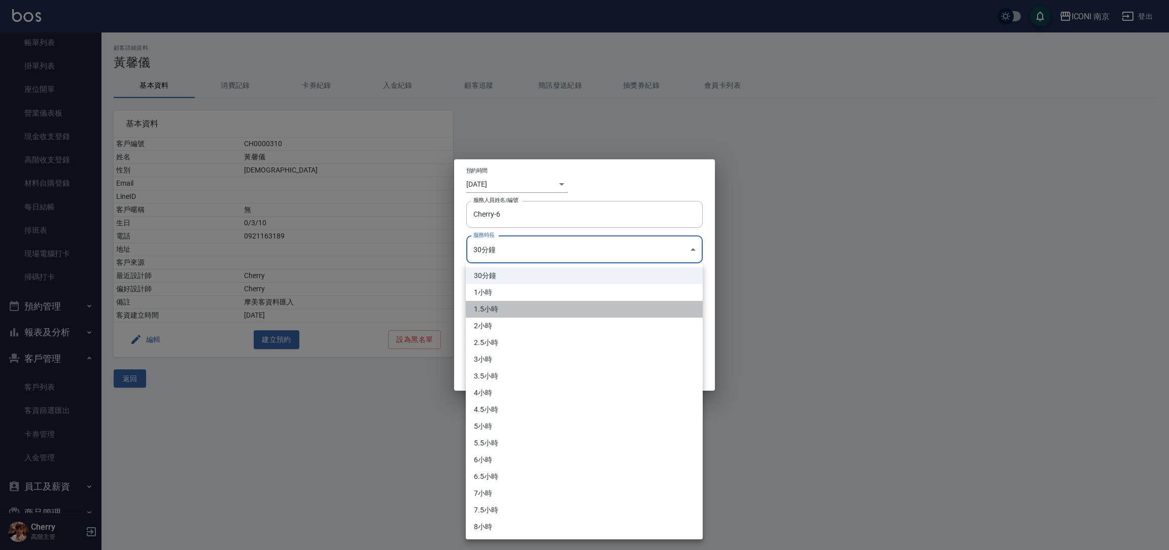
click at [485, 311] on li "1.5小時" at bounding box center [584, 309] width 237 height 17
type input "3"
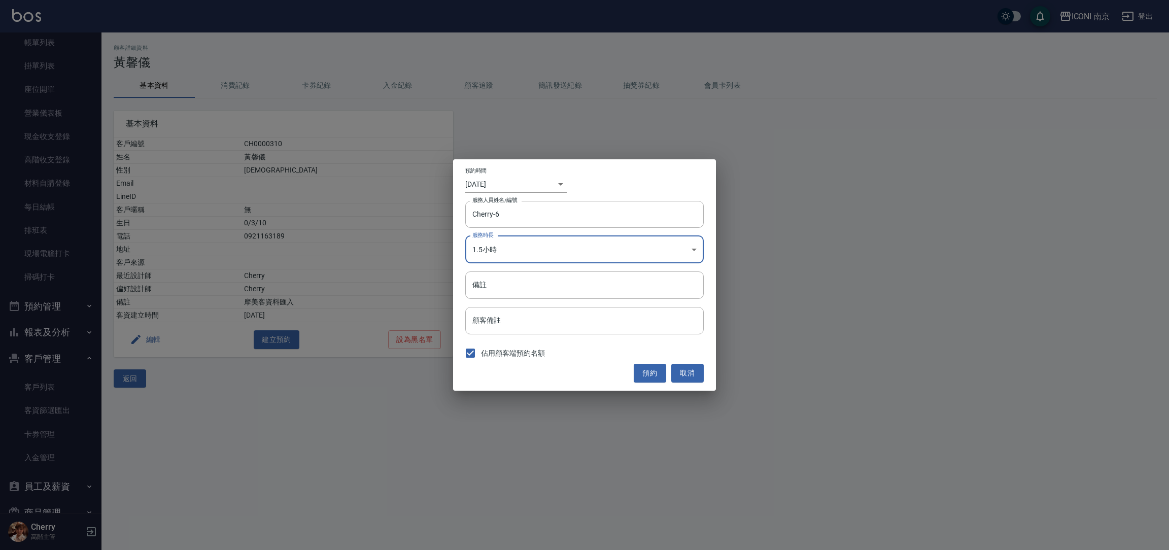
click at [493, 290] on input "備註" at bounding box center [584, 285] width 239 height 27
type input "中藥"
click at [648, 376] on button "預約" at bounding box center [650, 373] width 32 height 19
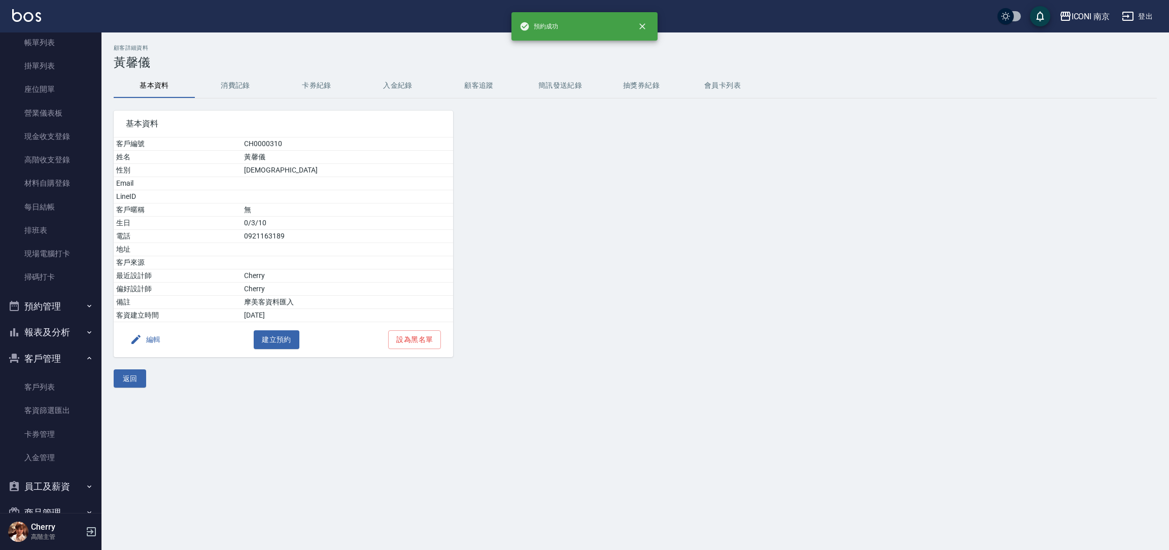
click at [47, 309] on button "預約管理" at bounding box center [50, 306] width 93 height 26
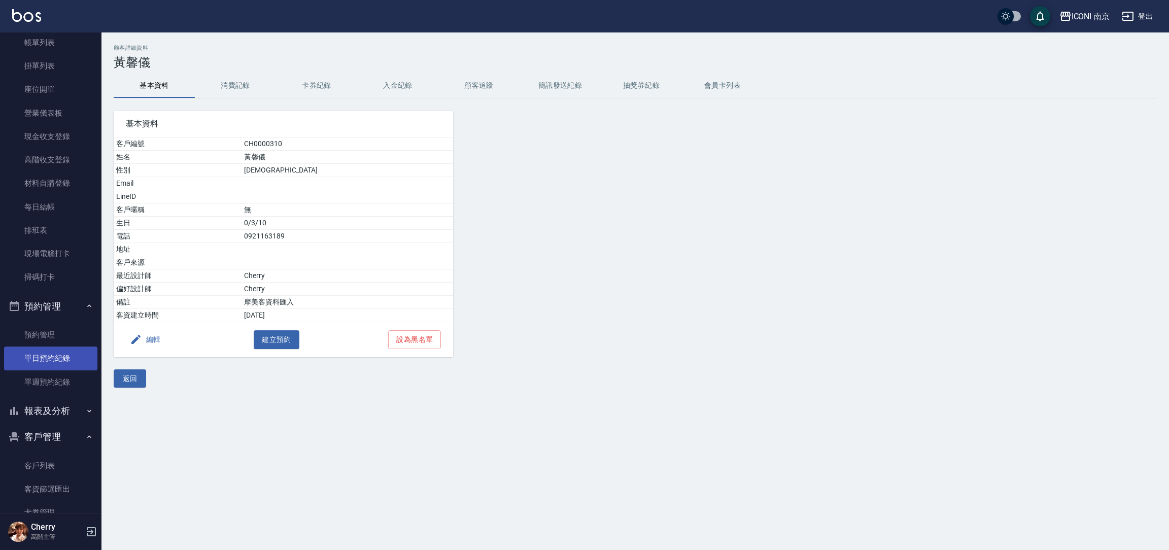
click at [44, 364] on link "單日預約紀錄" at bounding box center [50, 358] width 93 height 23
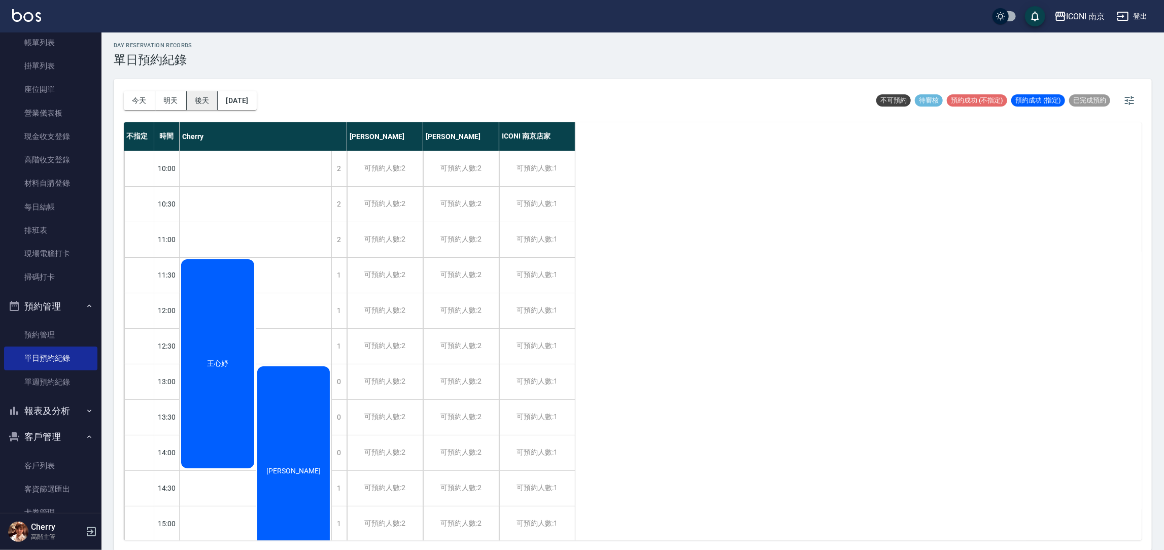
click at [206, 101] on button "後天" at bounding box center [202, 100] width 31 height 19
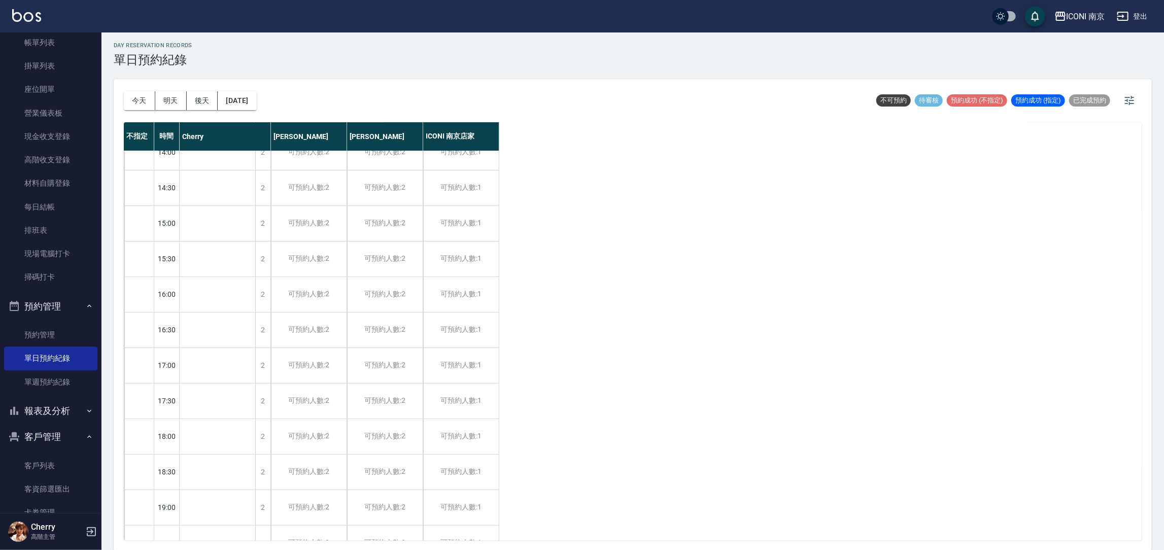
scroll to position [305, 0]
click at [263, 215] on div "2" at bounding box center [262, 219] width 15 height 35
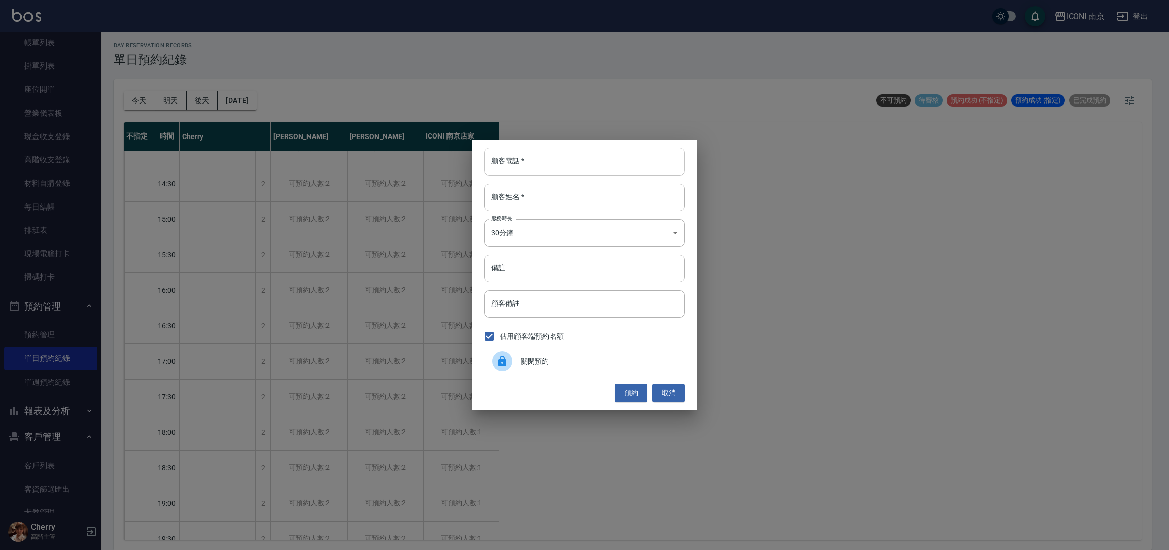
click at [546, 159] on input "顧客電話   *" at bounding box center [584, 161] width 201 height 27
type input "0989548260"
click at [550, 196] on input "顧客姓名   *" at bounding box center [584, 197] width 201 height 27
click at [543, 186] on input "顧客姓名   *" at bounding box center [584, 197] width 201 height 27
type input "曾惠雪"
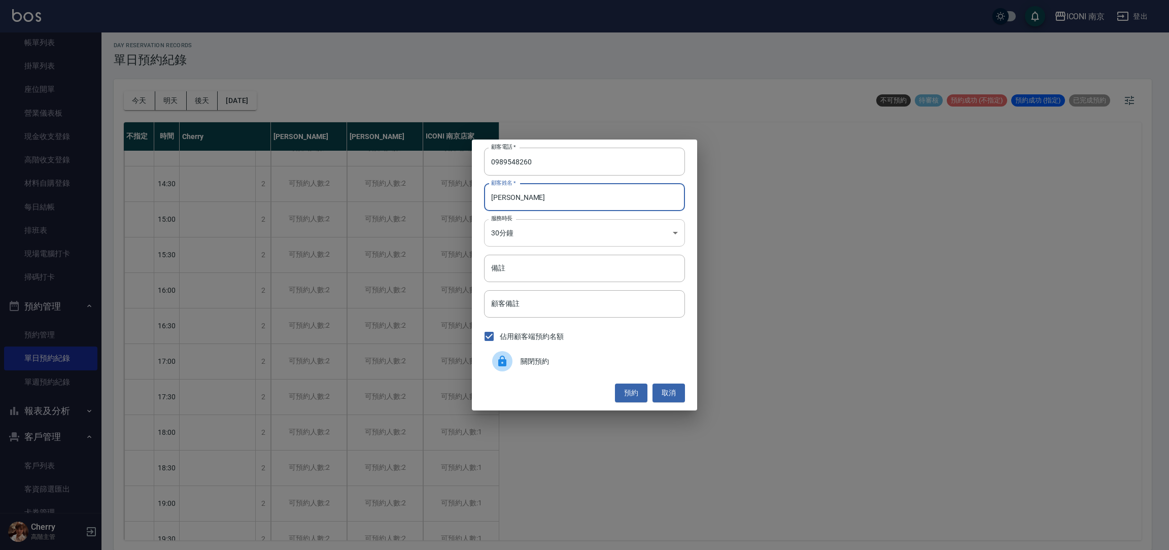
click at [517, 241] on body "ICONI 南京 登出 櫃檯作業 打帳單 帳單列表 掛單列表 座位開單 營業儀表板 現金收支登錄 高階收支登錄 材料自購登錄 每日結帳 排班表 現場電腦打卡 …" at bounding box center [584, 273] width 1169 height 553
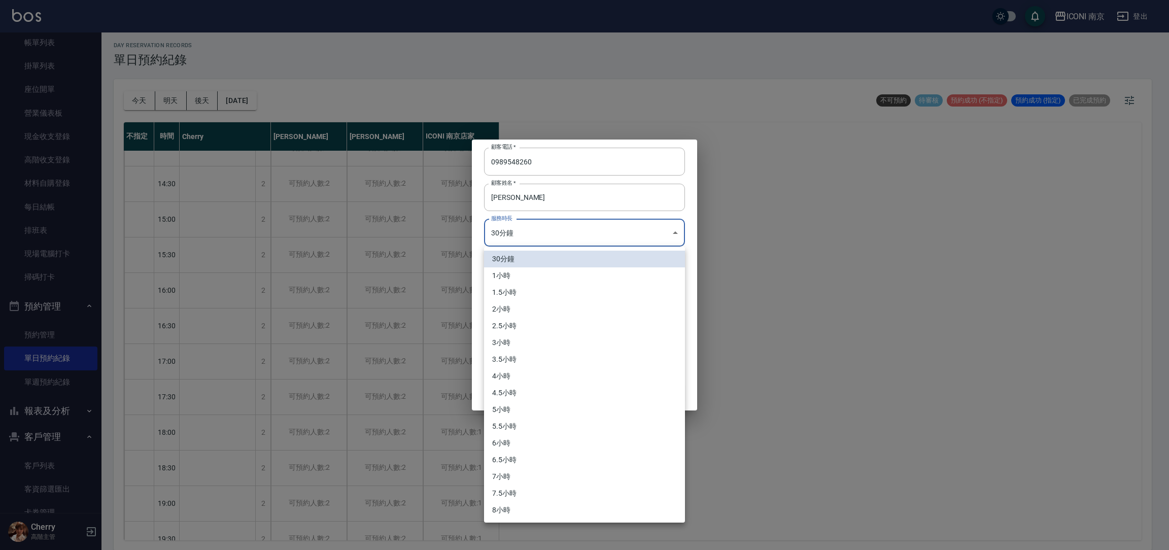
click at [522, 336] on li "3小時" at bounding box center [584, 342] width 201 height 17
type input "6"
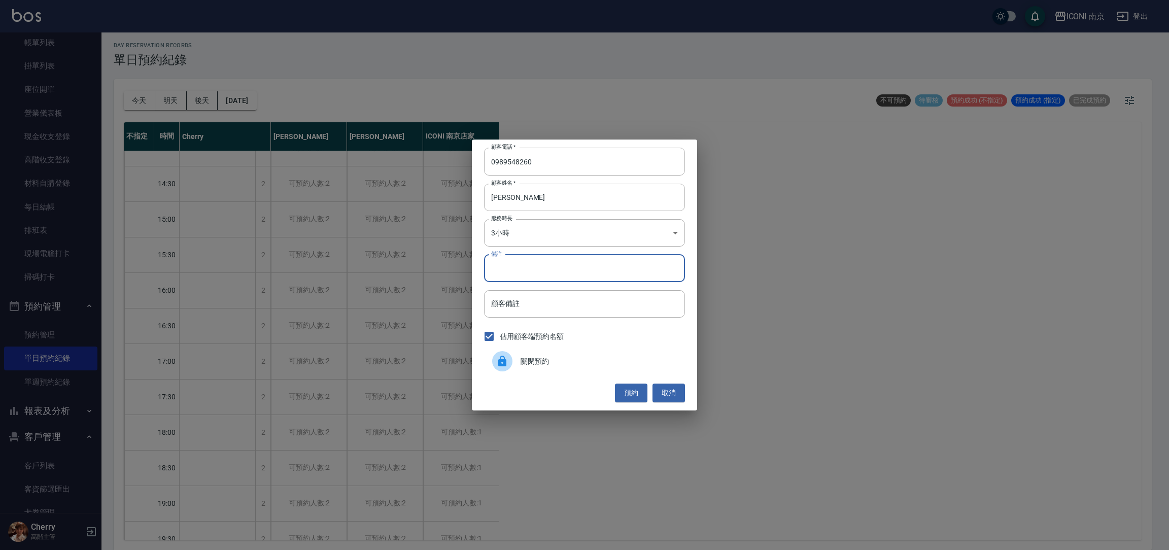
click at [520, 266] on input "備註" at bounding box center [584, 268] width 201 height 27
type input "縮毛1299"
click at [633, 394] on button "預約" at bounding box center [631, 393] width 32 height 19
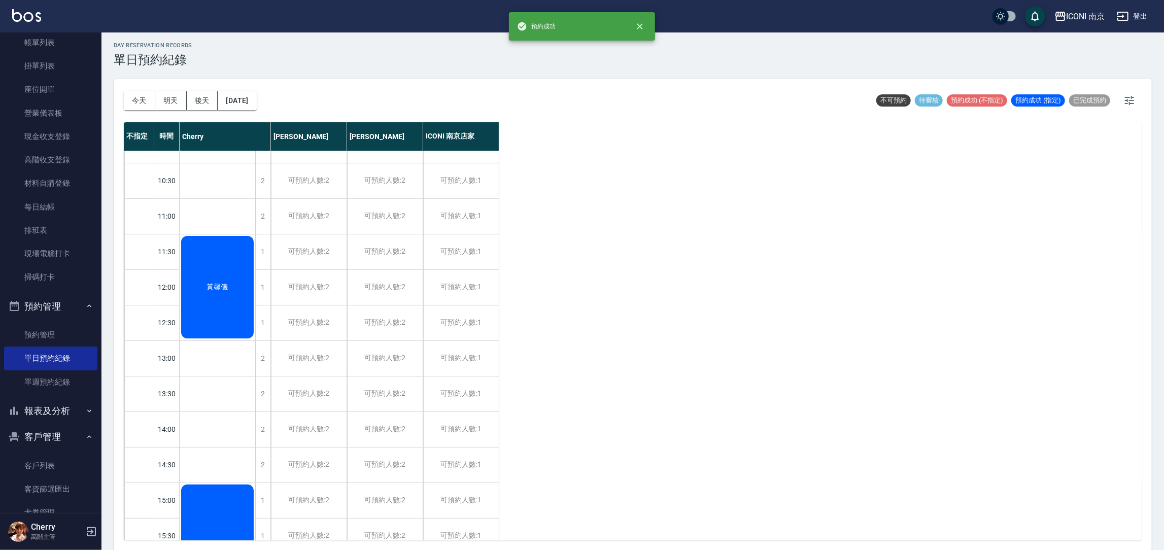
scroll to position [0, 0]
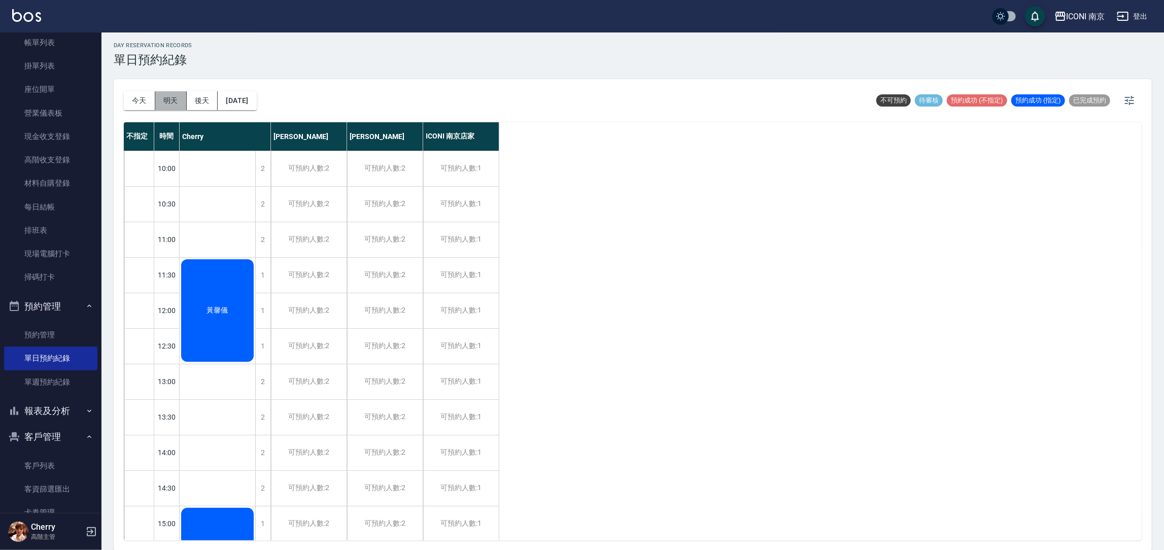
click at [173, 100] on button "明天" at bounding box center [170, 100] width 31 height 19
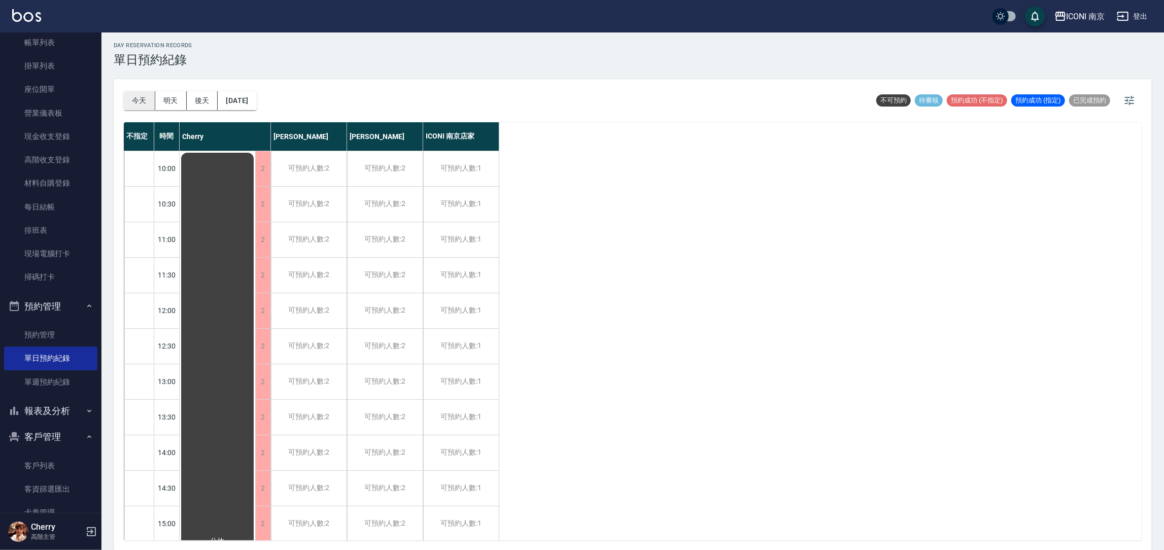
click at [131, 105] on button "今天" at bounding box center [139, 100] width 31 height 19
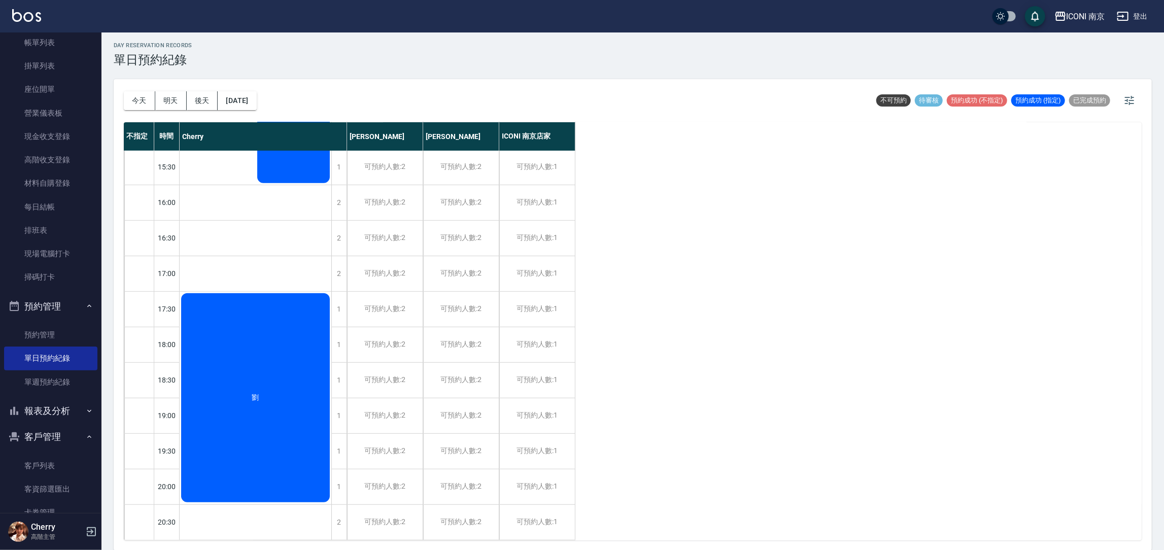
scroll to position [99, 0]
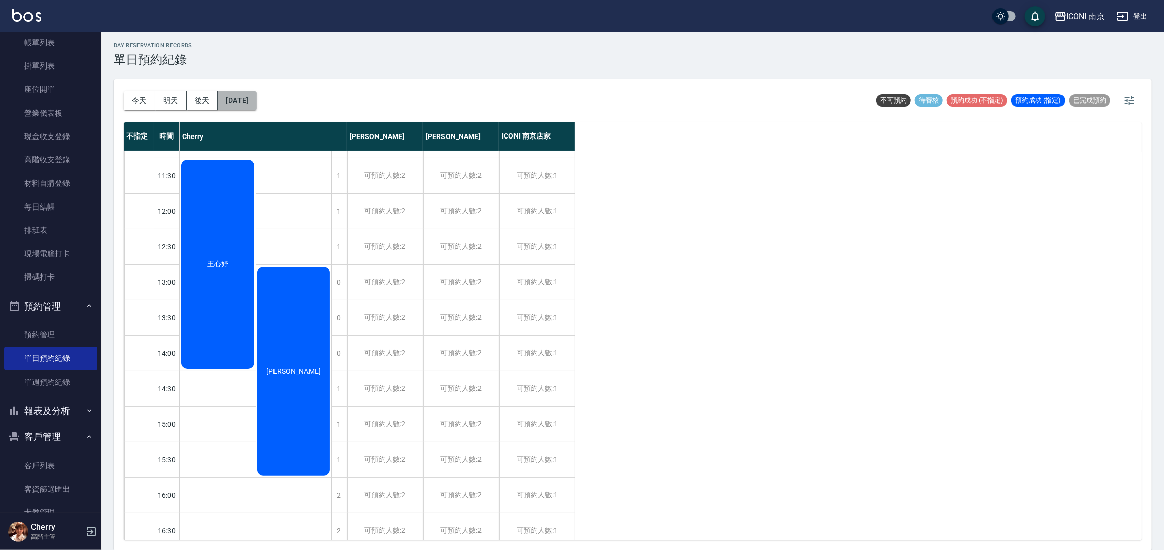
click at [256, 95] on button "2025/10/04" at bounding box center [237, 100] width 39 height 19
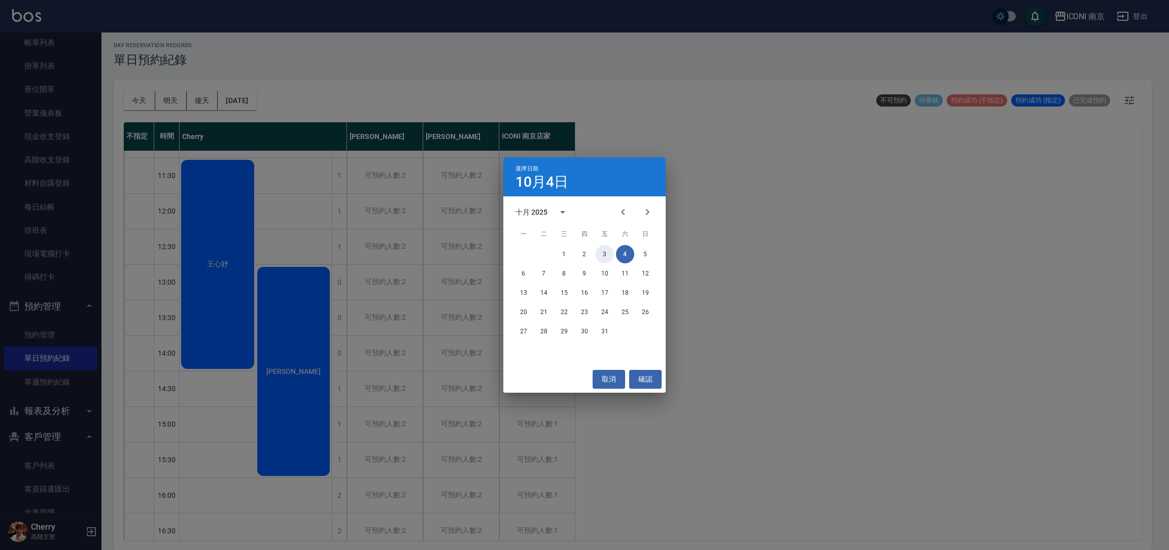
click at [601, 253] on button "3" at bounding box center [605, 254] width 18 height 18
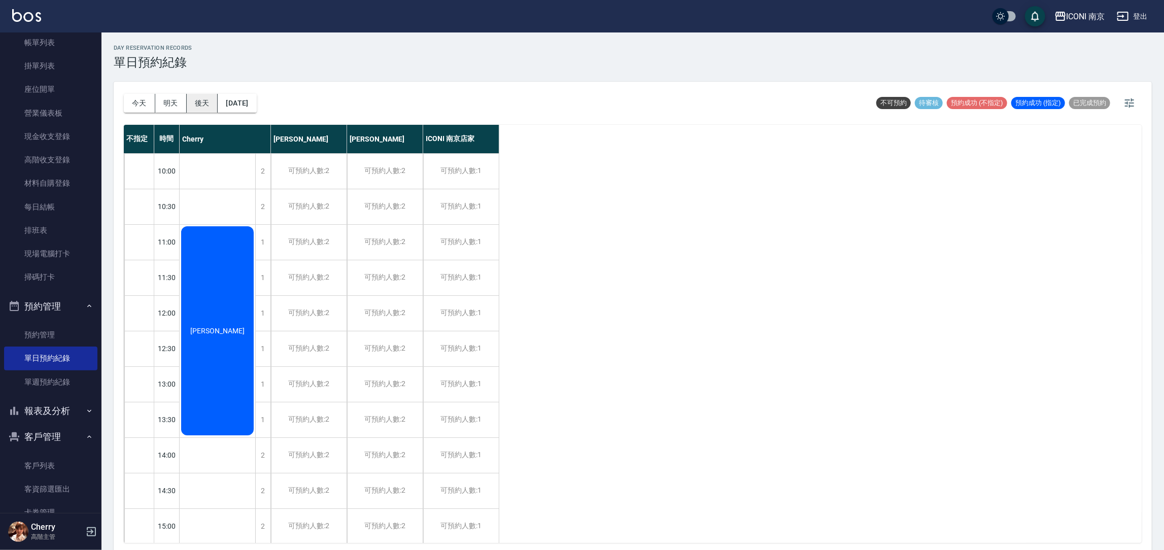
click at [199, 107] on button "後天" at bounding box center [202, 103] width 31 height 19
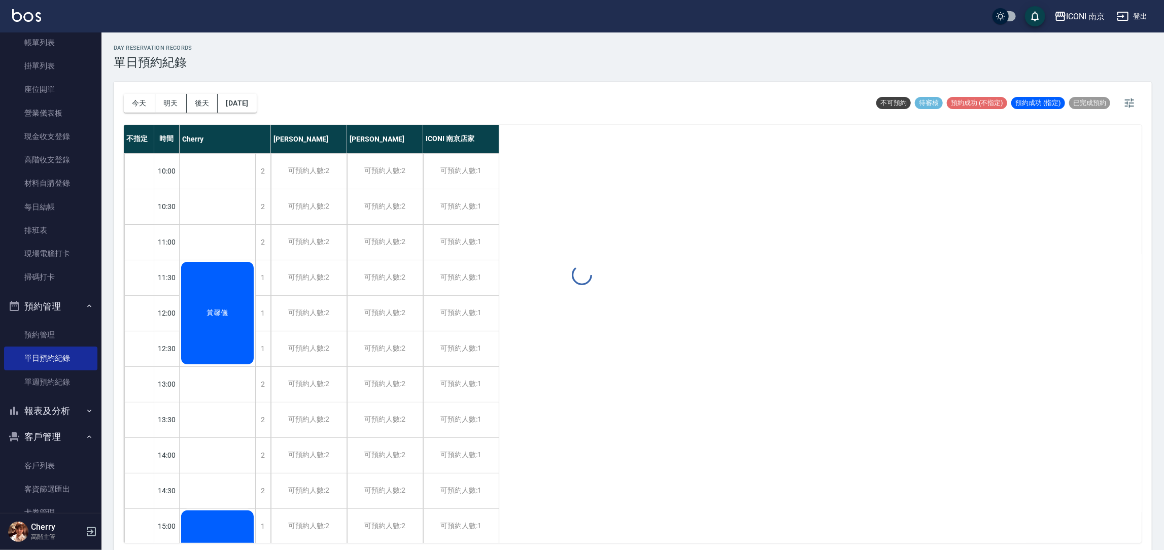
click at [247, 107] on div "day Reservation records 單日預約紀錄 今天 明天 後天 2025/10/06 不可預約 待審核 預約成功 (不指定) 預約成功 (指定…" at bounding box center [633, 292] width 1063 height 521
click at [247, 107] on button "2025/10/06" at bounding box center [237, 103] width 39 height 19
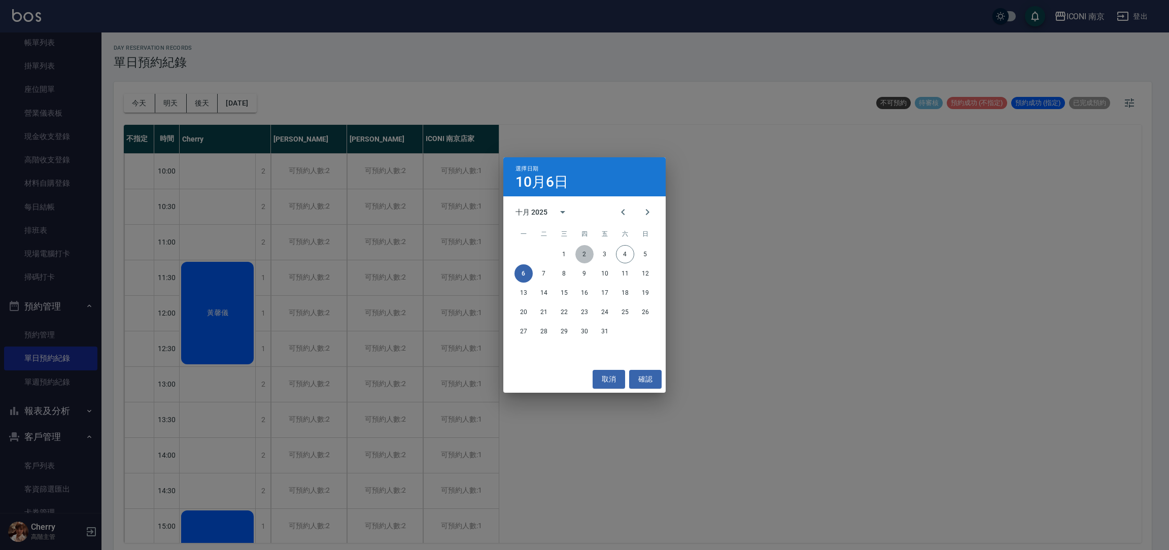
click at [586, 253] on button "2" at bounding box center [585, 254] width 18 height 18
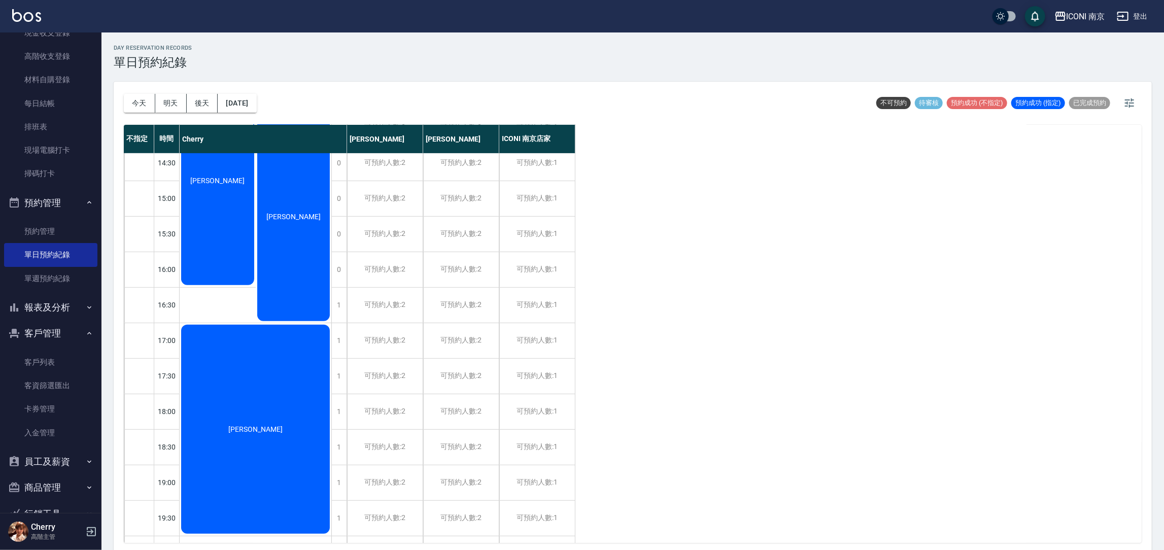
scroll to position [240, 0]
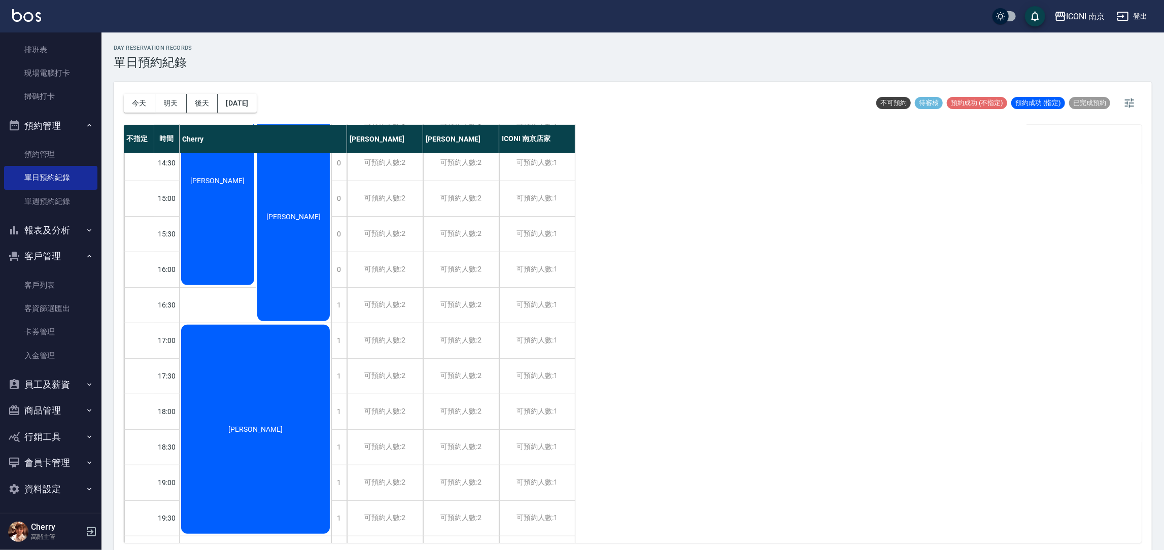
click at [62, 386] on button "員工及薪資" at bounding box center [50, 385] width 93 height 26
click at [62, 380] on button "員工及薪資" at bounding box center [50, 385] width 93 height 26
click at [62, 226] on button "報表及分析" at bounding box center [50, 230] width 93 height 26
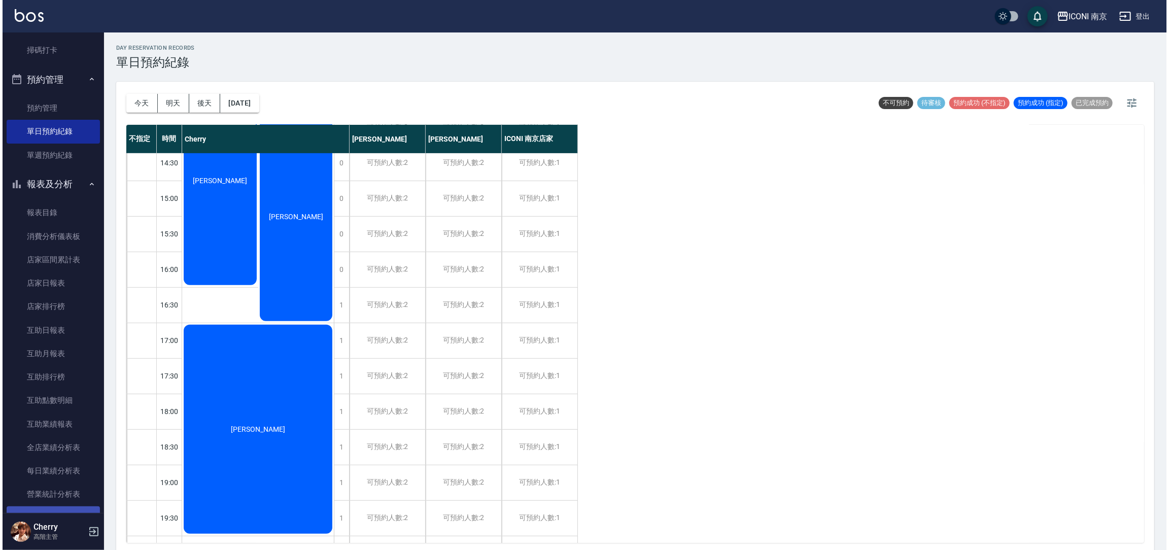
scroll to position [545, 0]
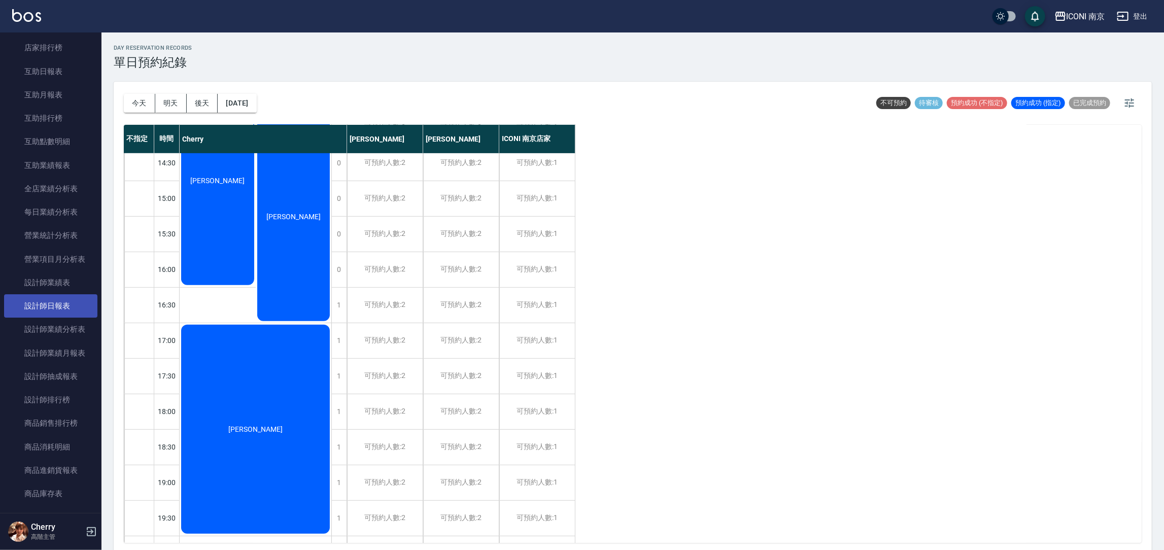
click at [57, 309] on link "設計師日報表" at bounding box center [50, 305] width 93 height 23
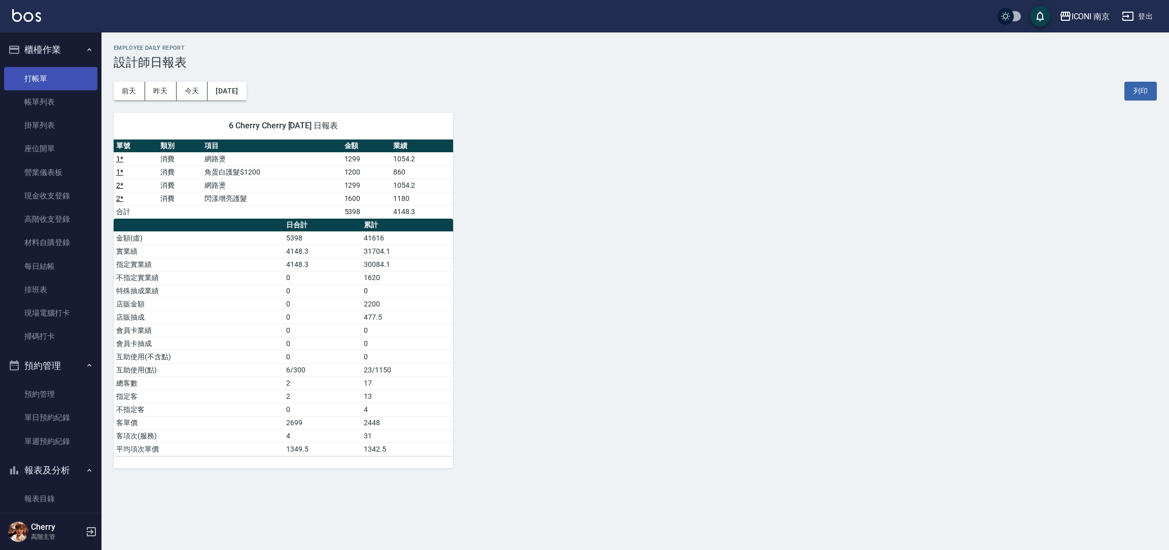
click at [50, 82] on link "打帳單" at bounding box center [50, 78] width 93 height 23
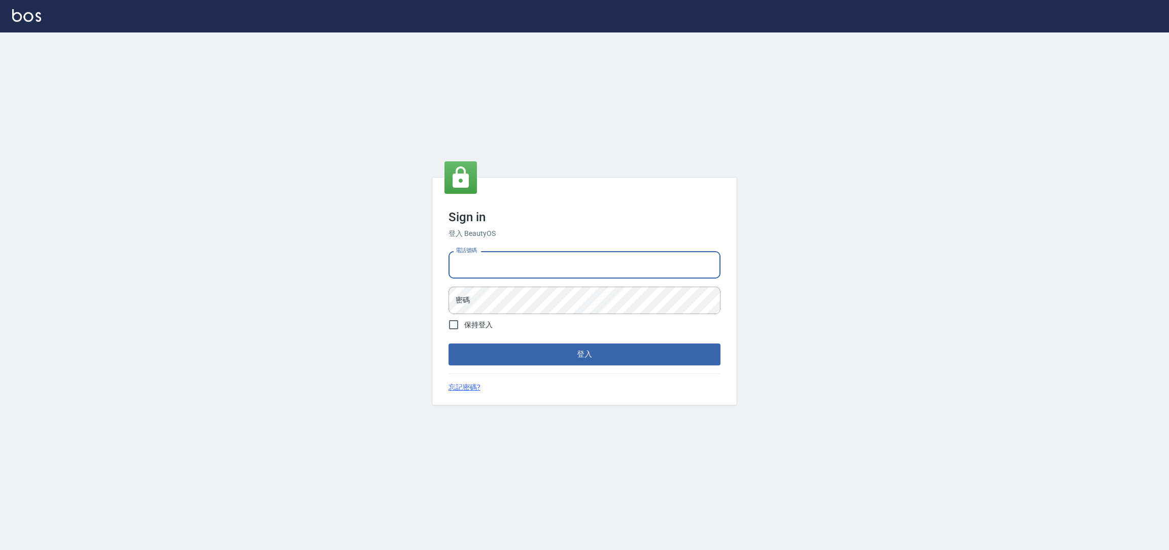
click at [540, 278] on input "電話號碼" at bounding box center [585, 264] width 272 height 27
type input "0225158181"
click at [526, 266] on input "0225158181" at bounding box center [585, 264] width 272 height 27
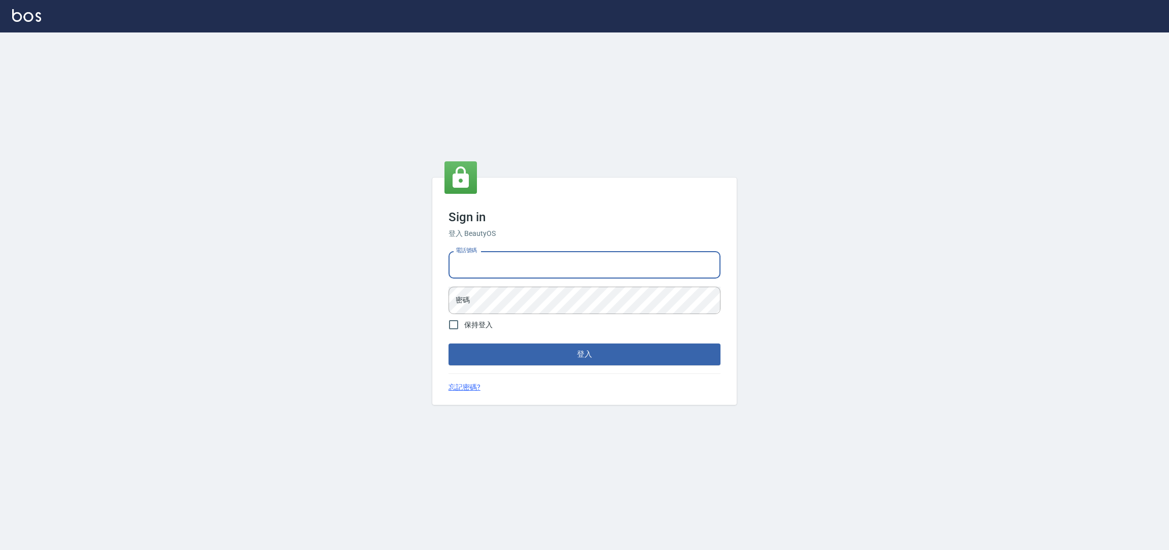
click at [531, 271] on input "電話號碼" at bounding box center [585, 264] width 272 height 27
type input "0981921116"
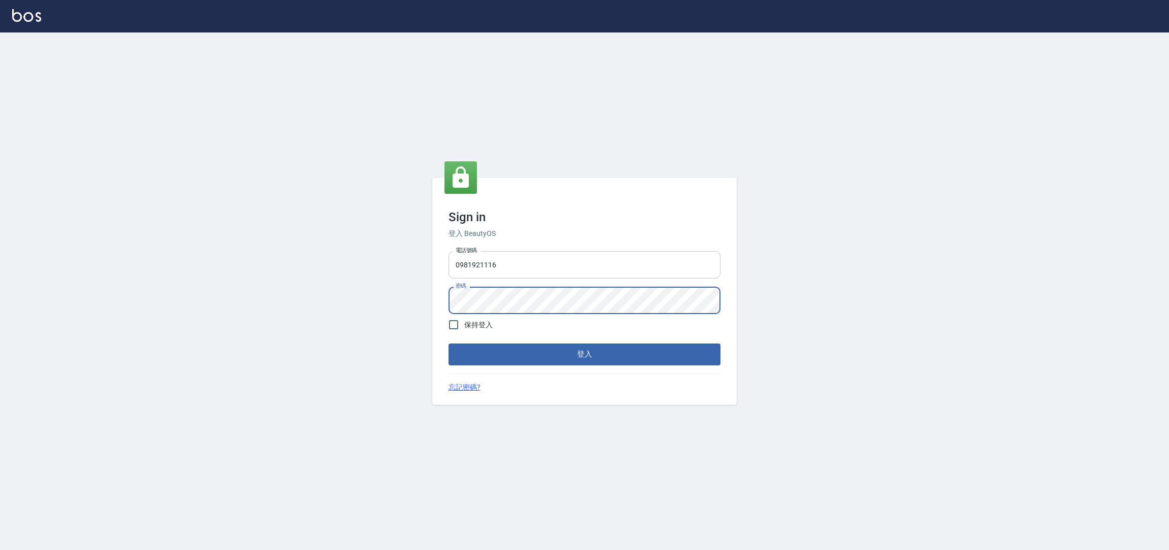
click at [449, 344] on button "登入" at bounding box center [585, 354] width 272 height 21
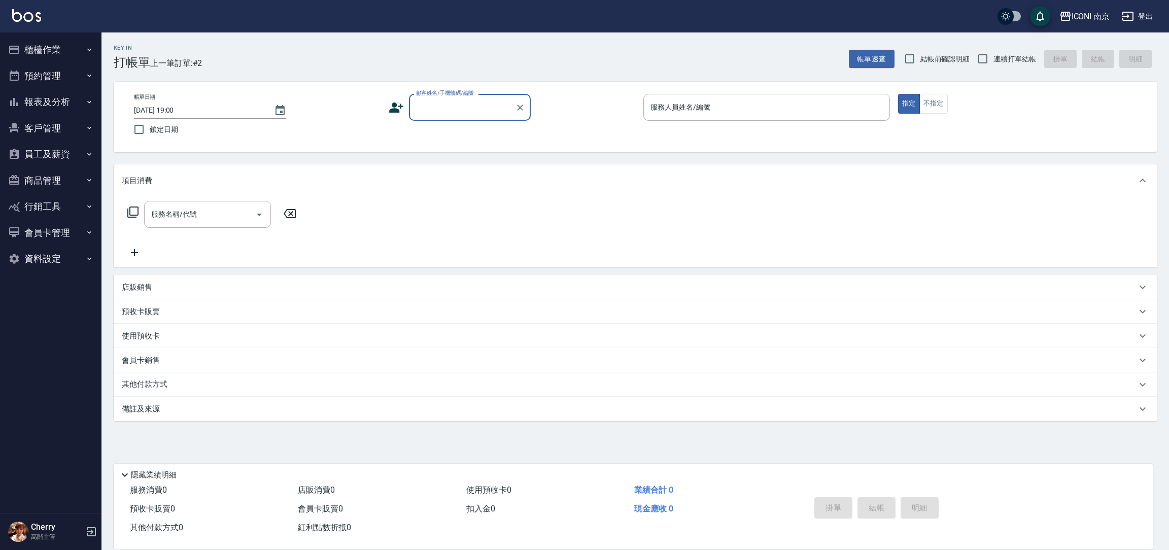
click at [53, 103] on button "報表及分析" at bounding box center [50, 102] width 93 height 26
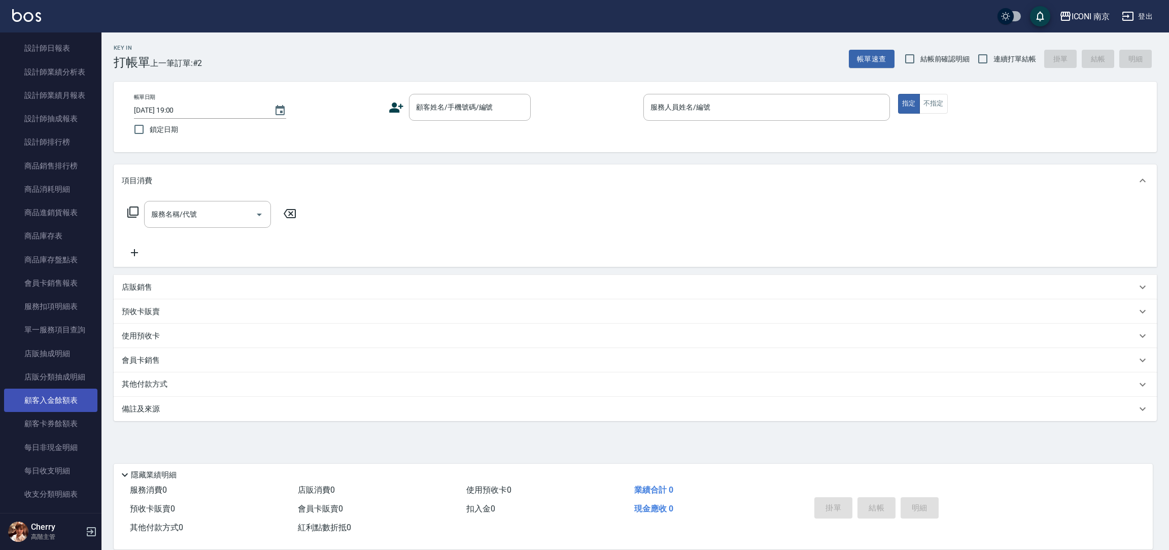
scroll to position [456, 0]
